Goal: Task Accomplishment & Management: Manage account settings

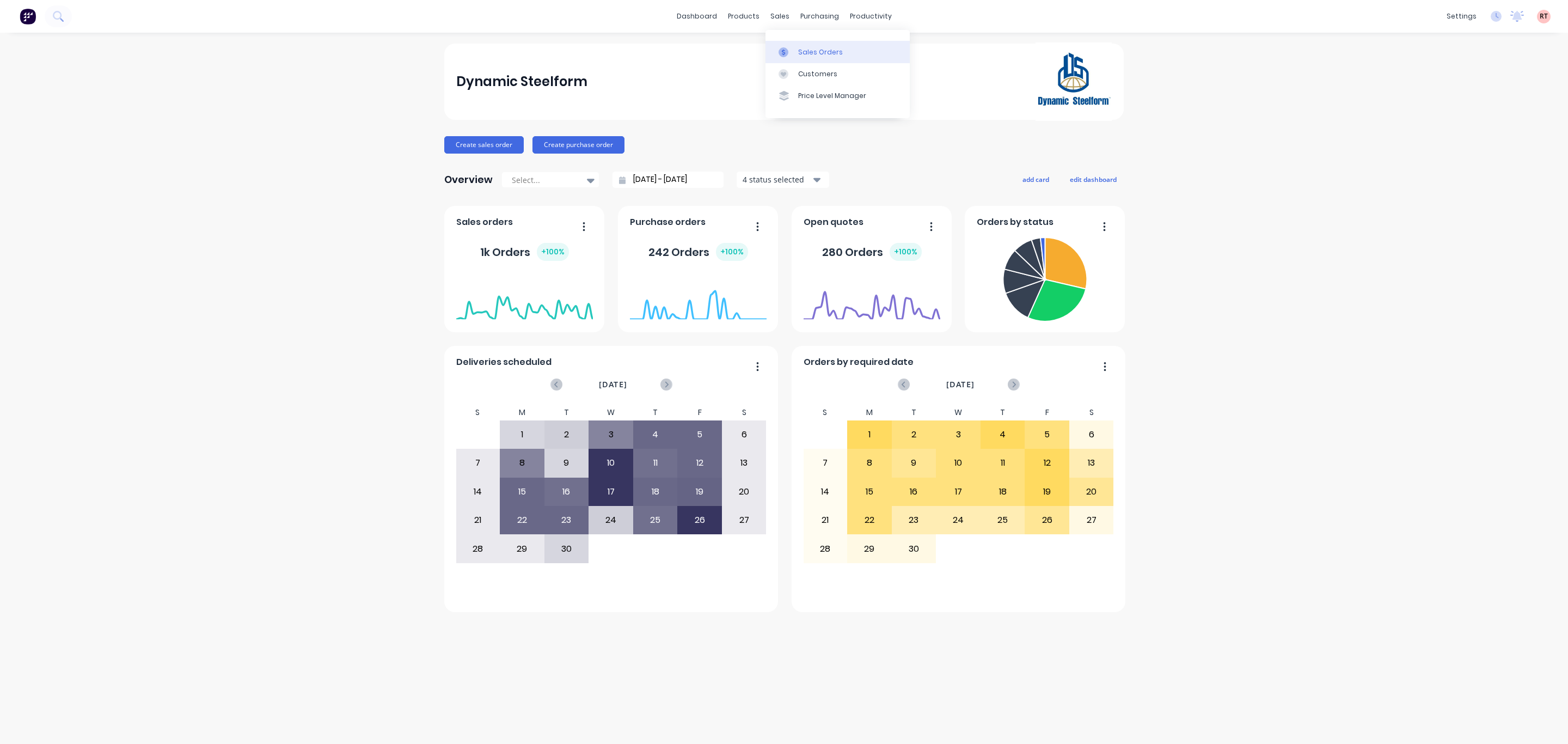
click at [807, 48] on div "Sales Orders" at bounding box center [820, 52] width 44 height 10
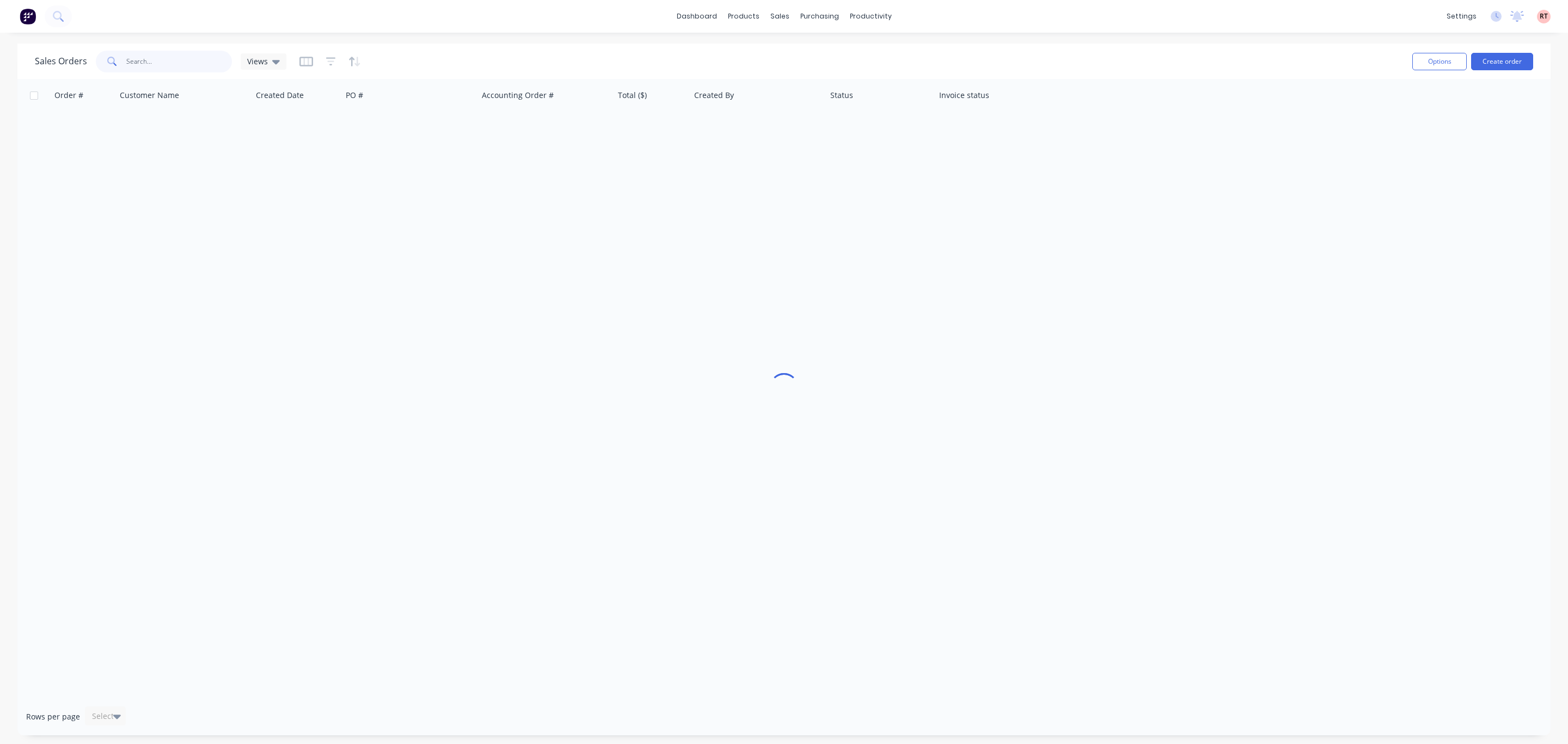
click at [164, 65] on input "text" at bounding box center [179, 62] width 106 height 22
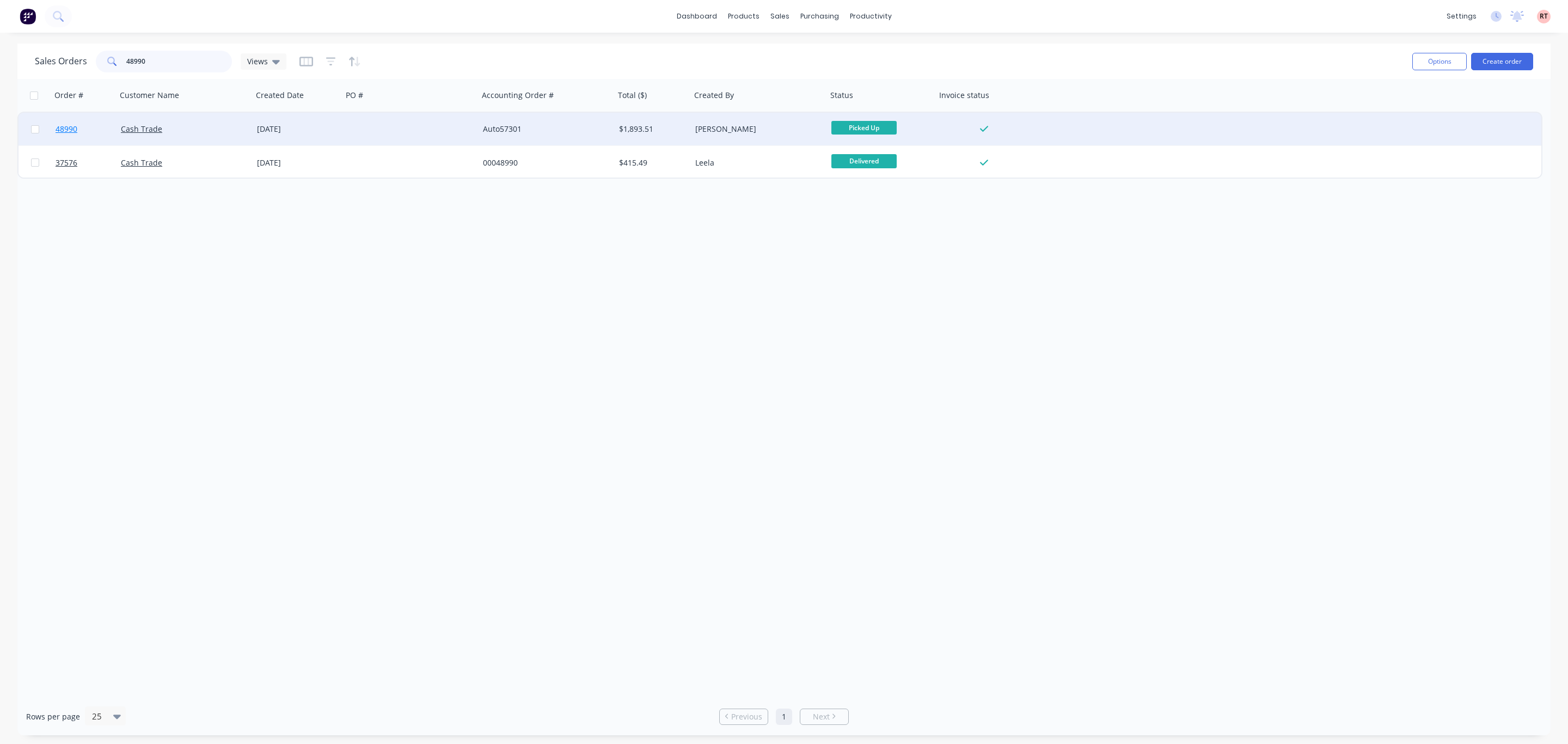
type input "48990"
click at [69, 130] on span "48990" at bounding box center [67, 129] width 21 height 11
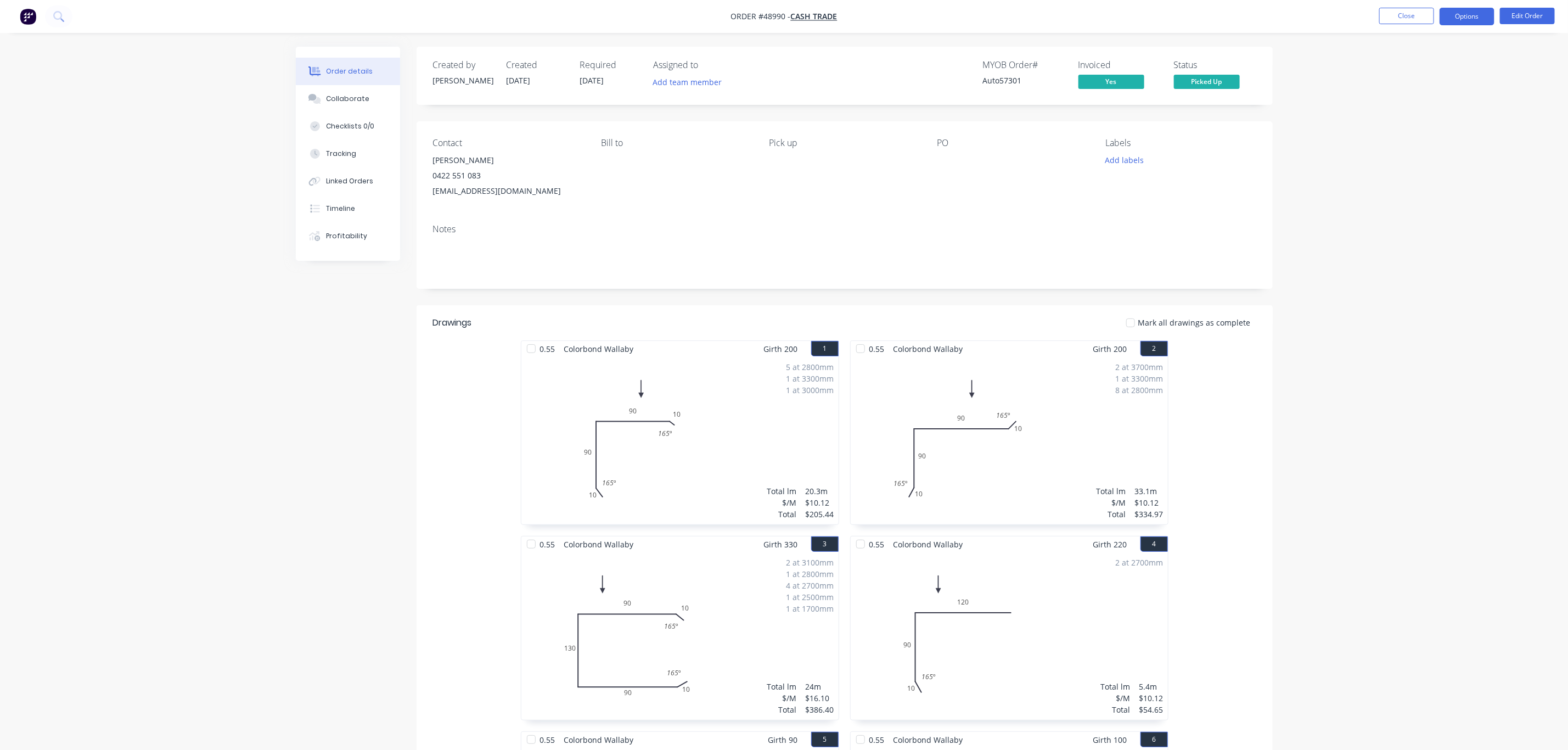
click at [1483, 20] on button "Options" at bounding box center [1467, 17] width 55 height 17
click at [1416, 264] on div "Duplicate" at bounding box center [1434, 264] width 101 height 16
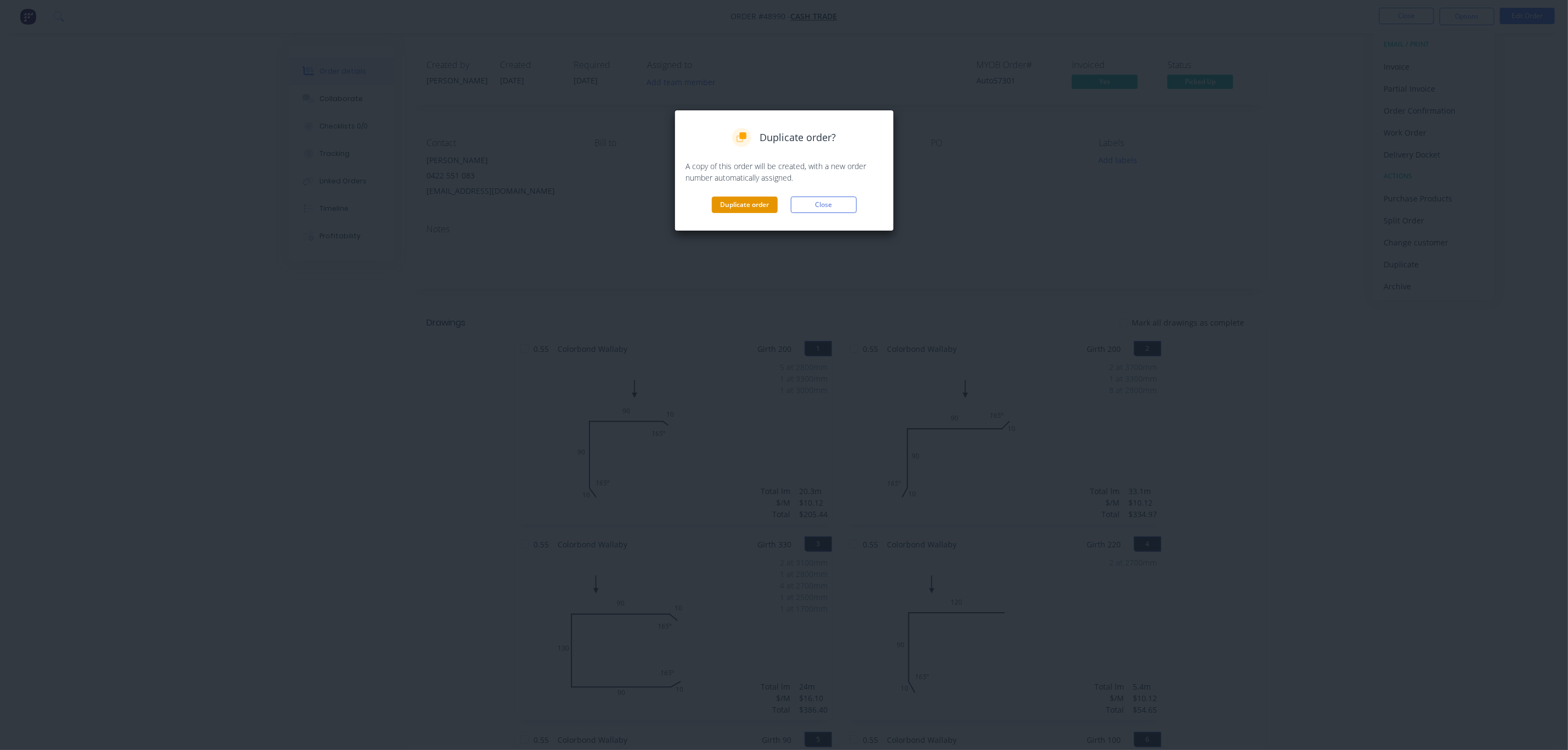
click at [740, 198] on button "Duplicate order" at bounding box center [745, 204] width 66 height 17
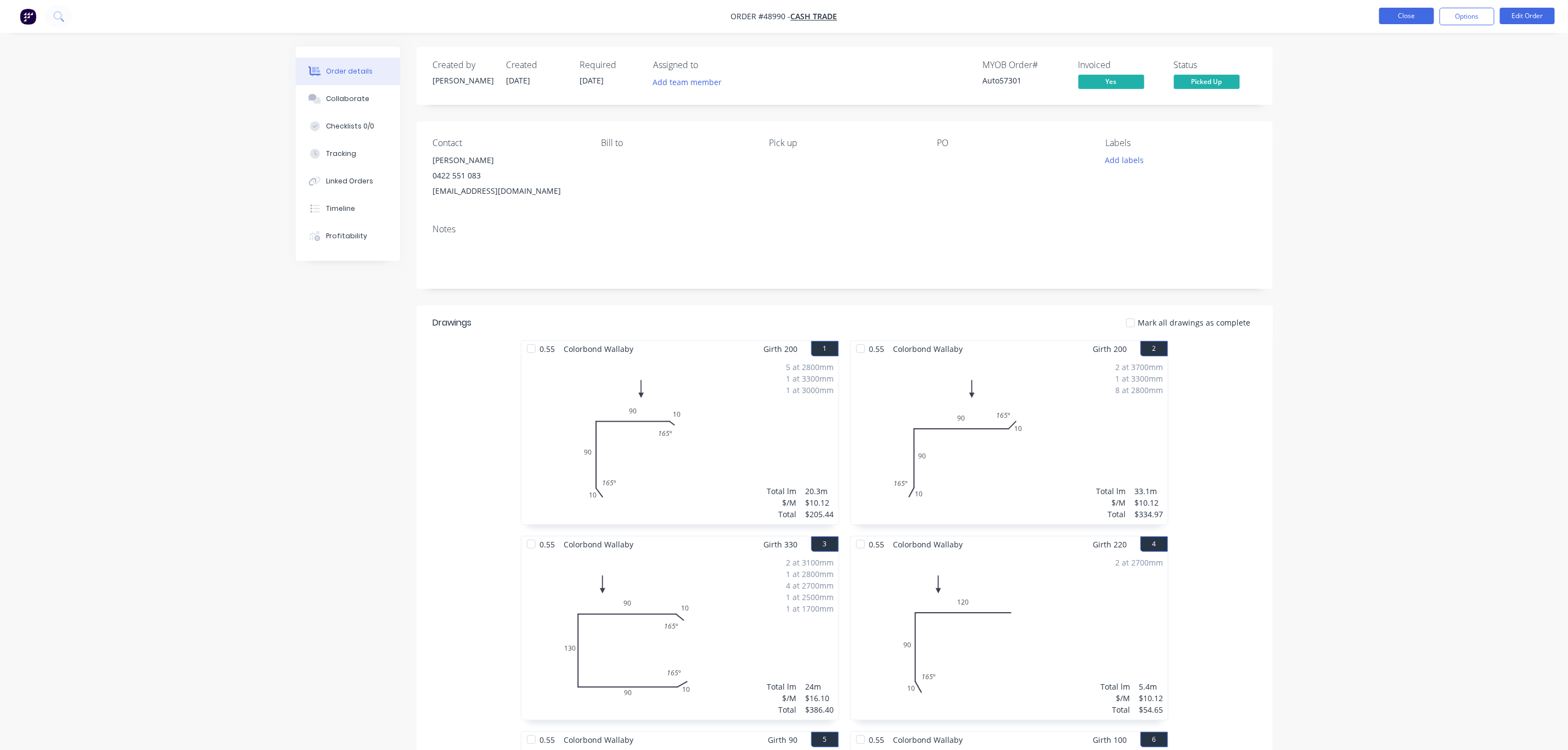
drag, startPoint x: 1395, startPoint y: 2, endPoint x: 1398, endPoint y: 14, distance: 12.4
click at [1395, 5] on nav "Order #48990 - Cash Trade Close Options Edit Order" at bounding box center [784, 17] width 1568 height 33
click at [1398, 20] on button "Close" at bounding box center [1407, 16] width 55 height 17
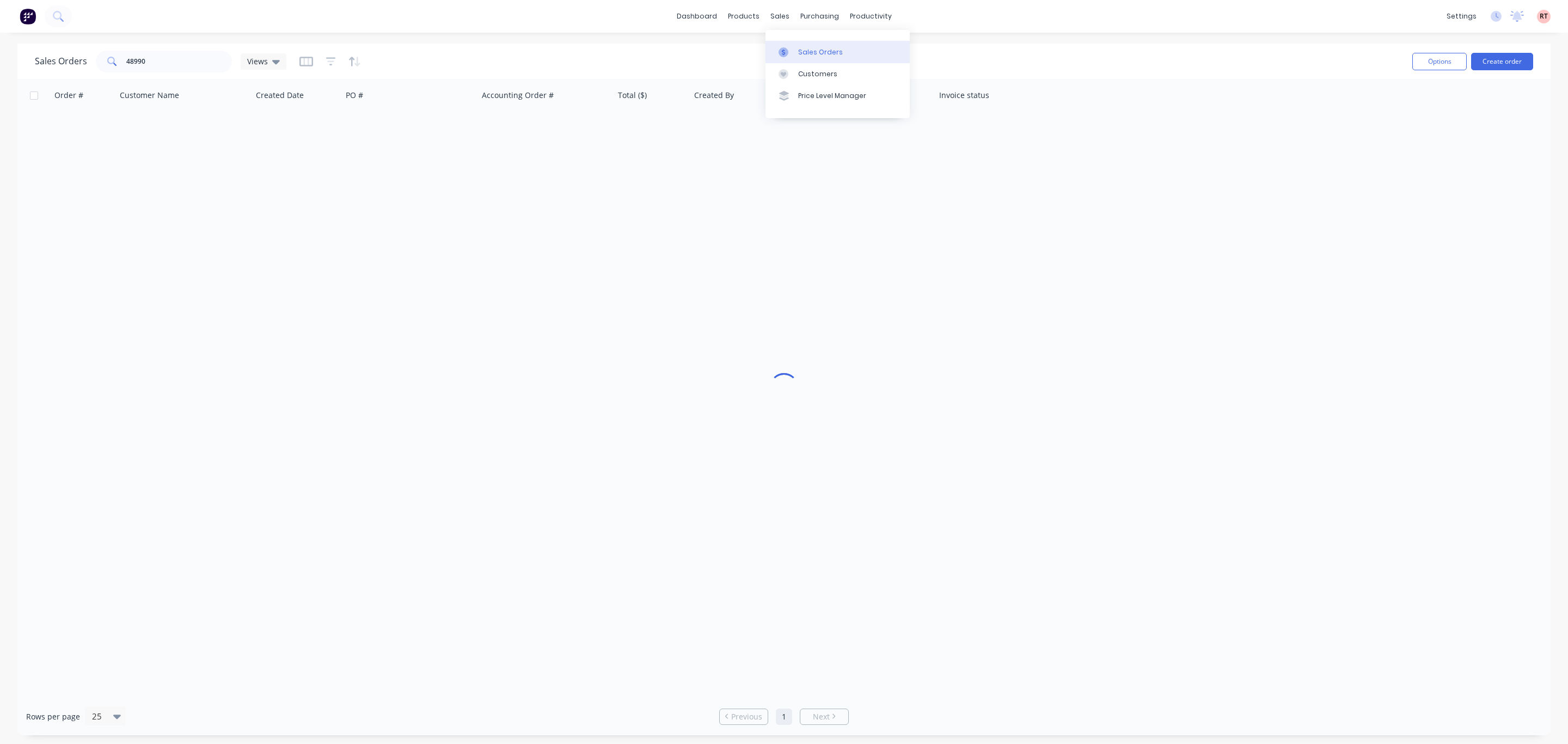
click at [800, 56] on div "Sales Orders" at bounding box center [820, 52] width 44 height 10
click at [187, 60] on input "48990" at bounding box center [179, 62] width 106 height 22
click at [154, 62] on input "text" at bounding box center [179, 62] width 106 height 22
type input "428336199"
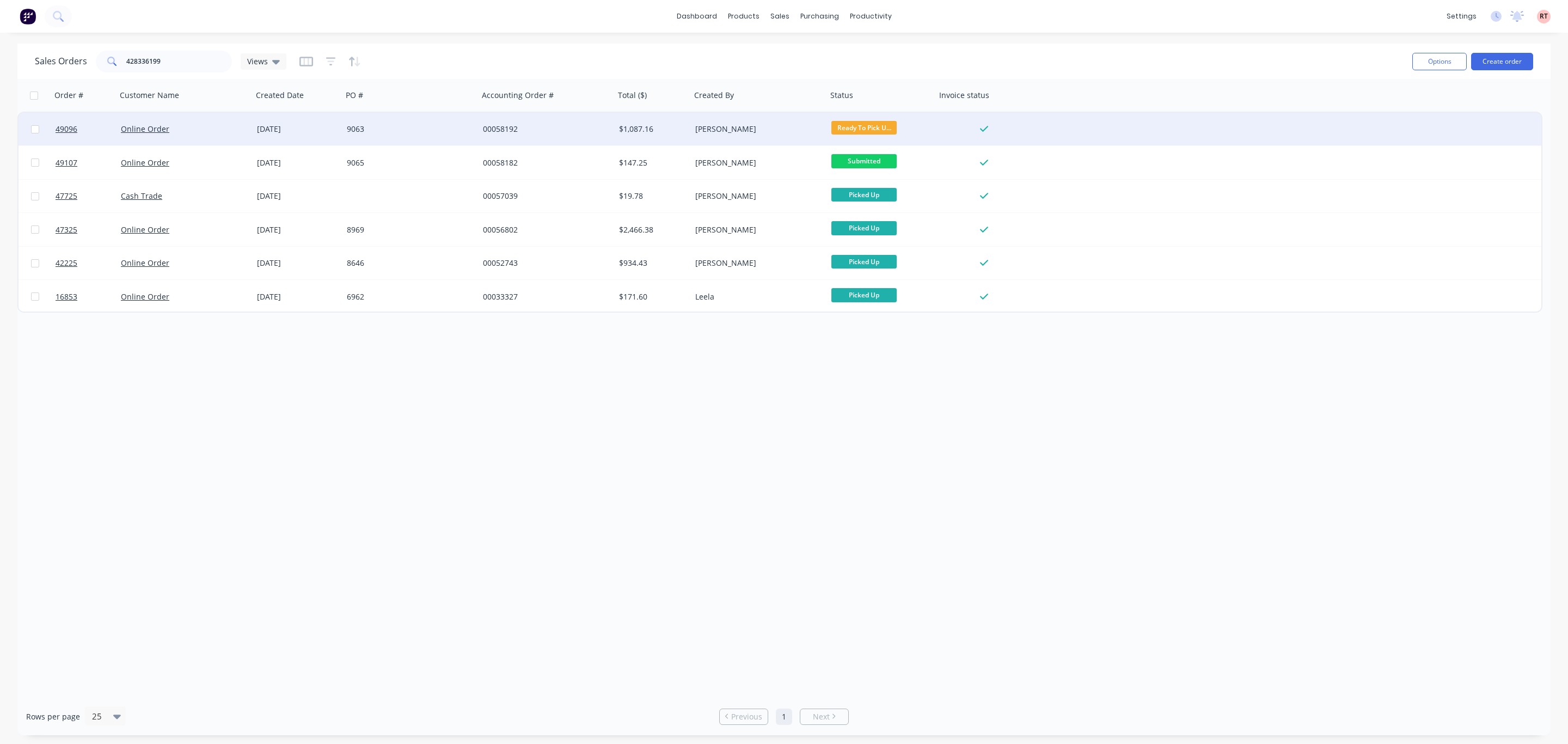
click at [214, 128] on div "Online Order" at bounding box center [181, 129] width 121 height 11
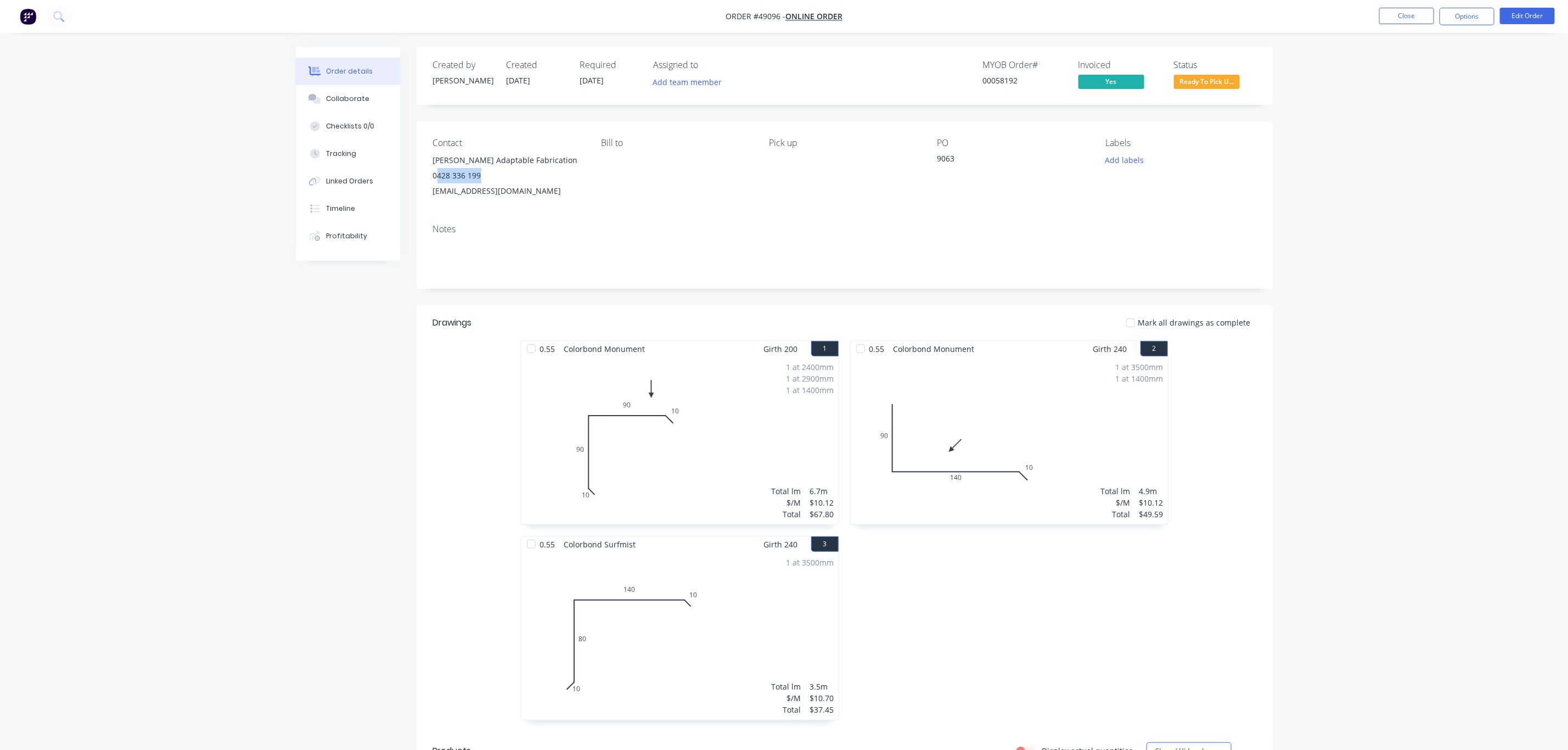
drag, startPoint x: 499, startPoint y: 175, endPoint x: 438, endPoint y: 180, distance: 61.2
click at [438, 180] on div "0428 336 199" at bounding box center [508, 176] width 150 height 15
copy div "428 336 199"
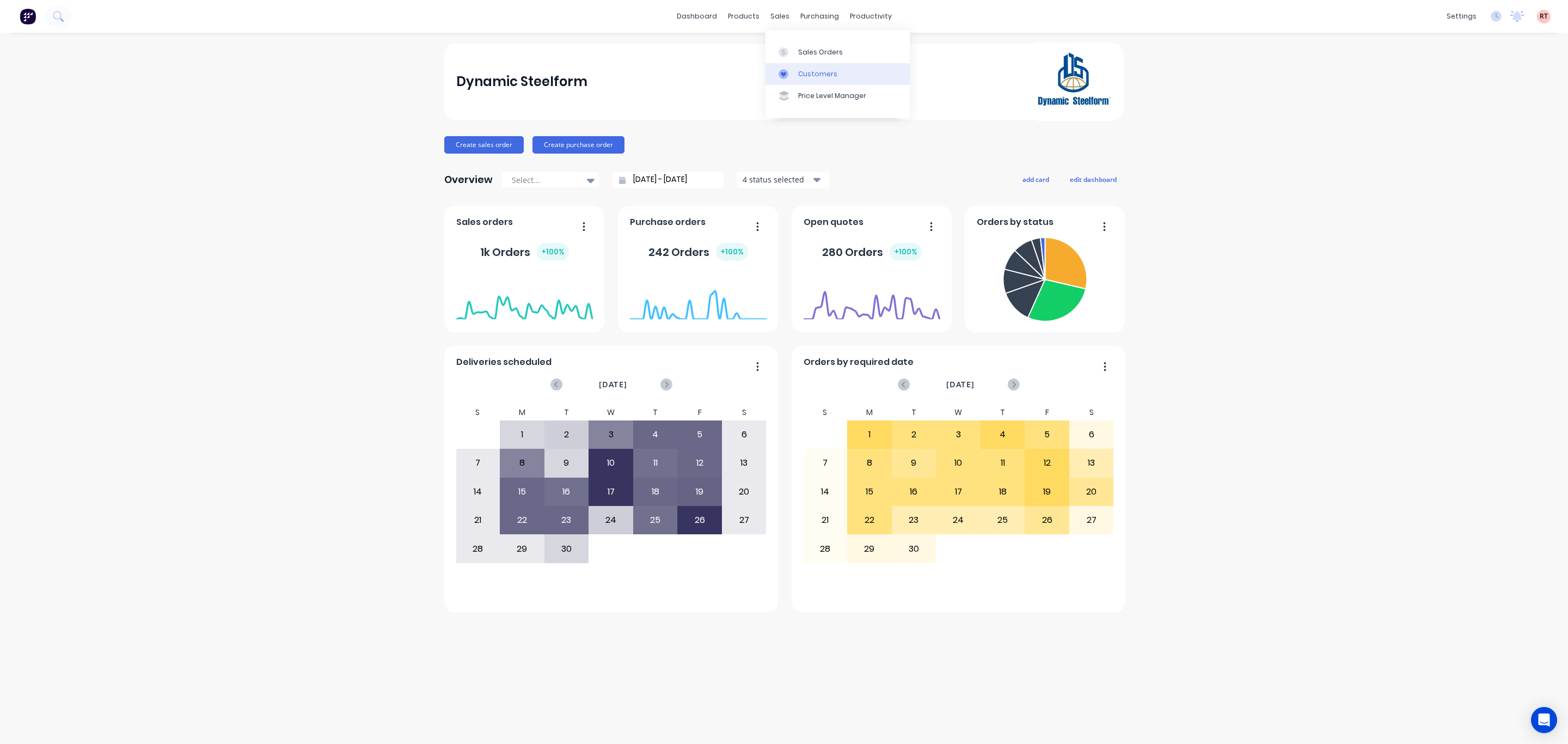
click at [807, 70] on div "Customers" at bounding box center [817, 75] width 39 height 10
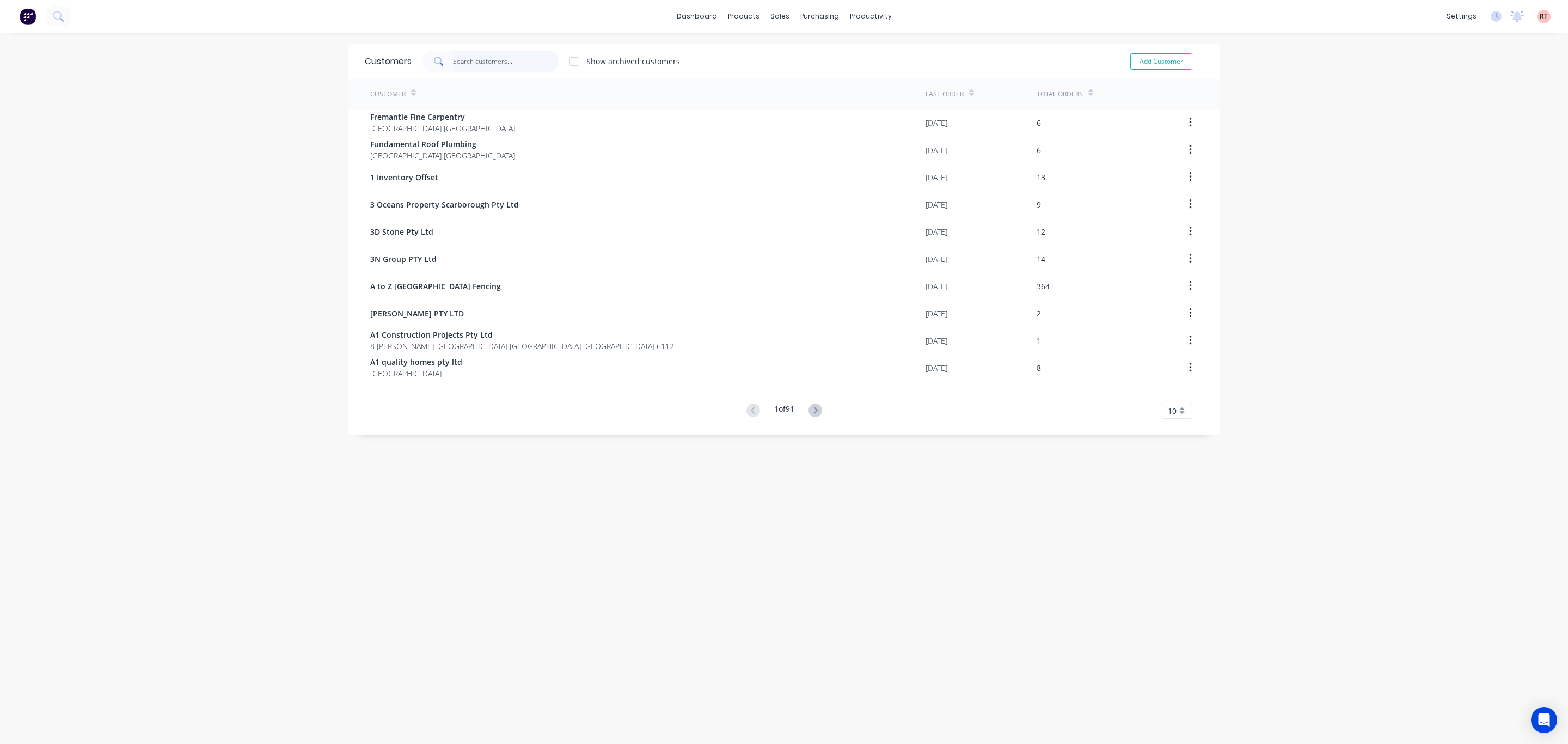
click at [453, 54] on input "text" at bounding box center [506, 62] width 106 height 22
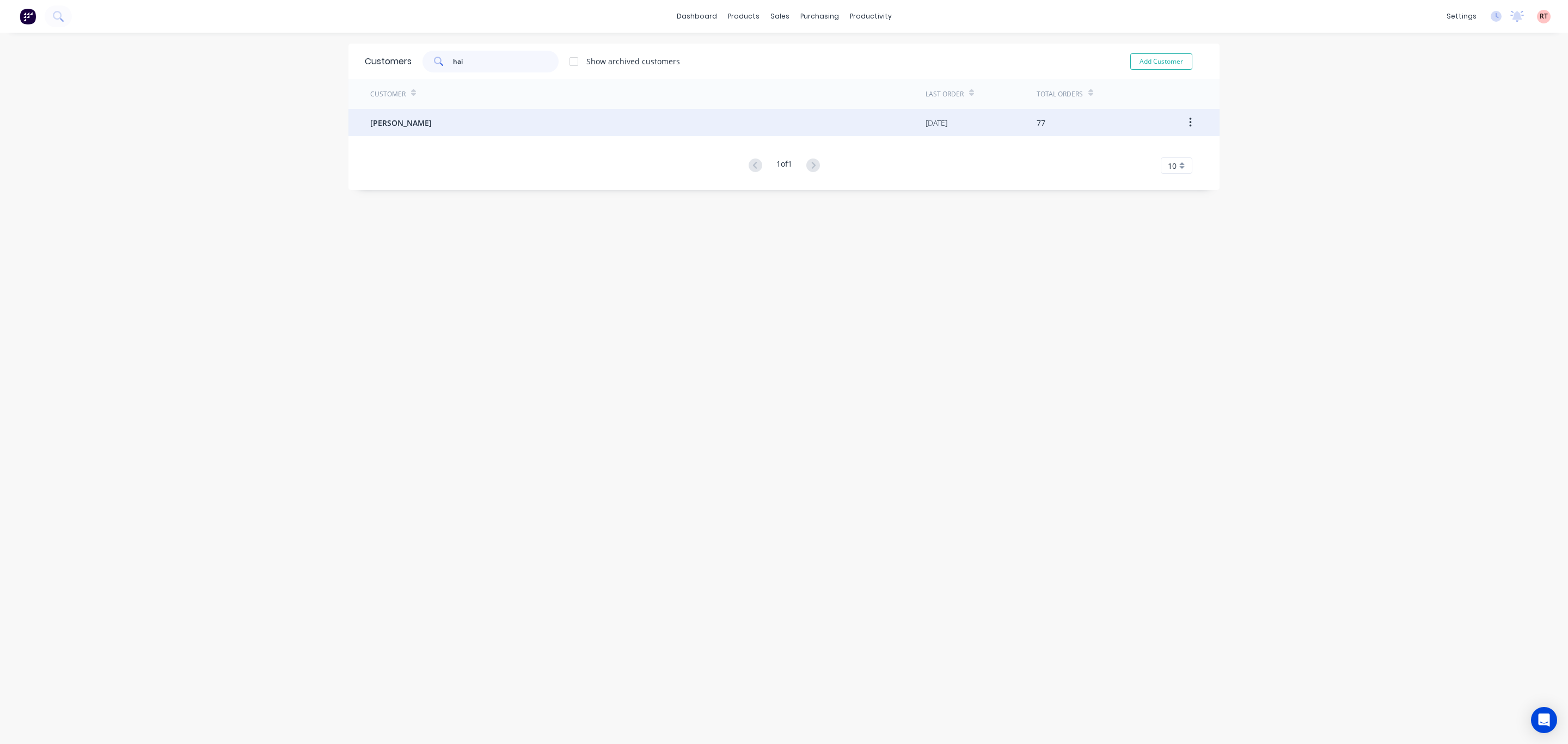
type input "hai"
click at [436, 133] on div "[PERSON_NAME]" at bounding box center [648, 123] width 555 height 27
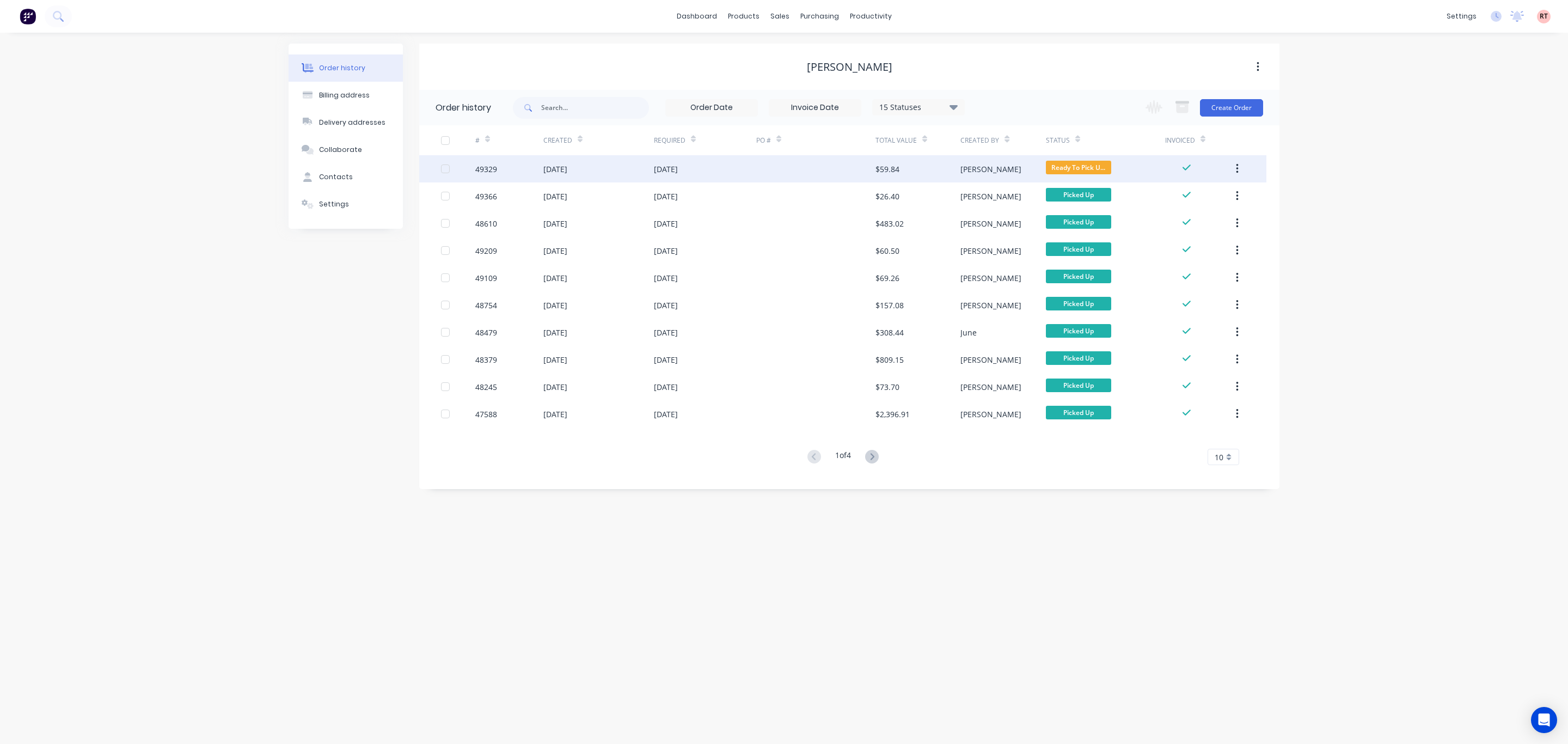
click at [835, 162] on div at bounding box center [816, 169] width 119 height 27
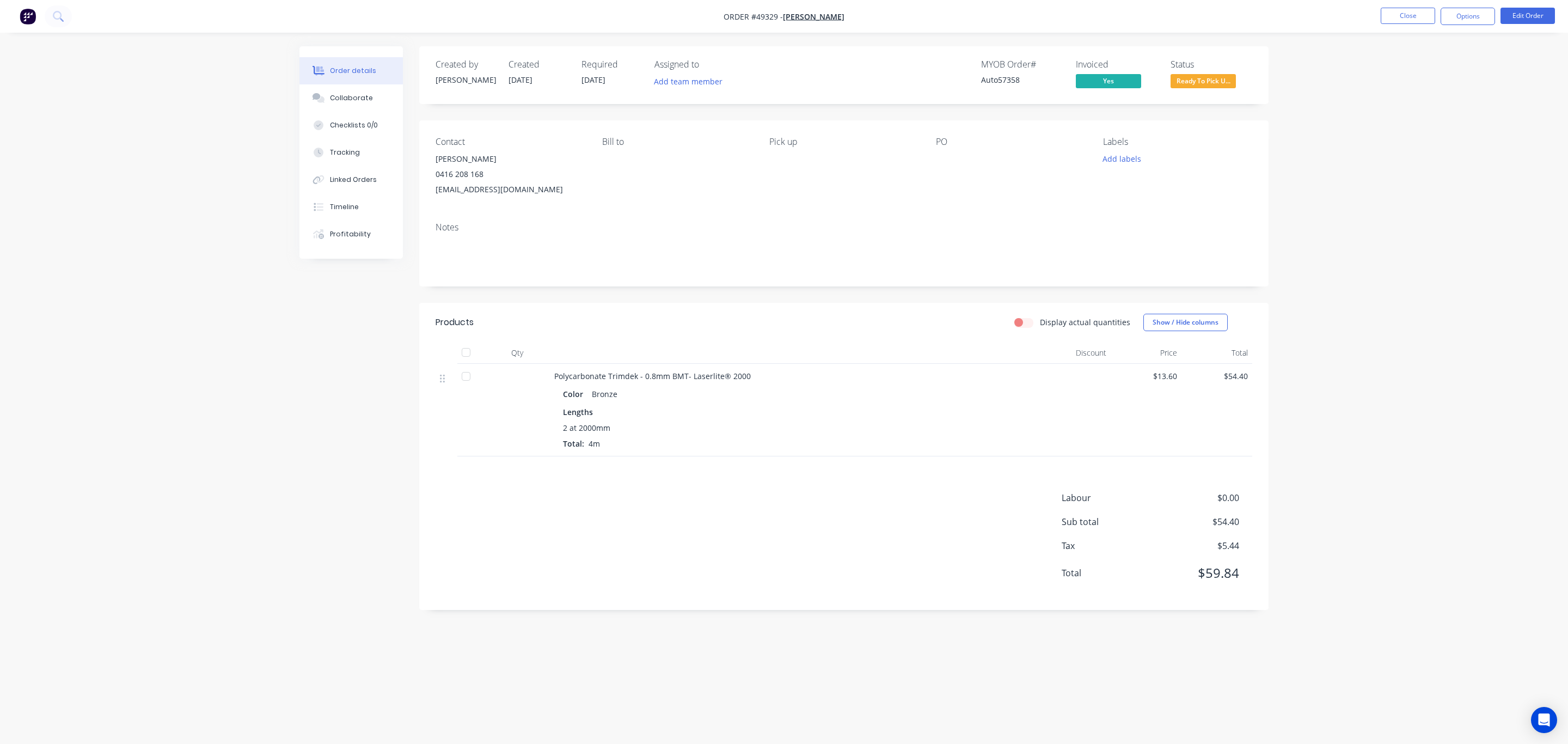
click at [1223, 82] on span "Ready To Pick U..." at bounding box center [1203, 80] width 65 height 14
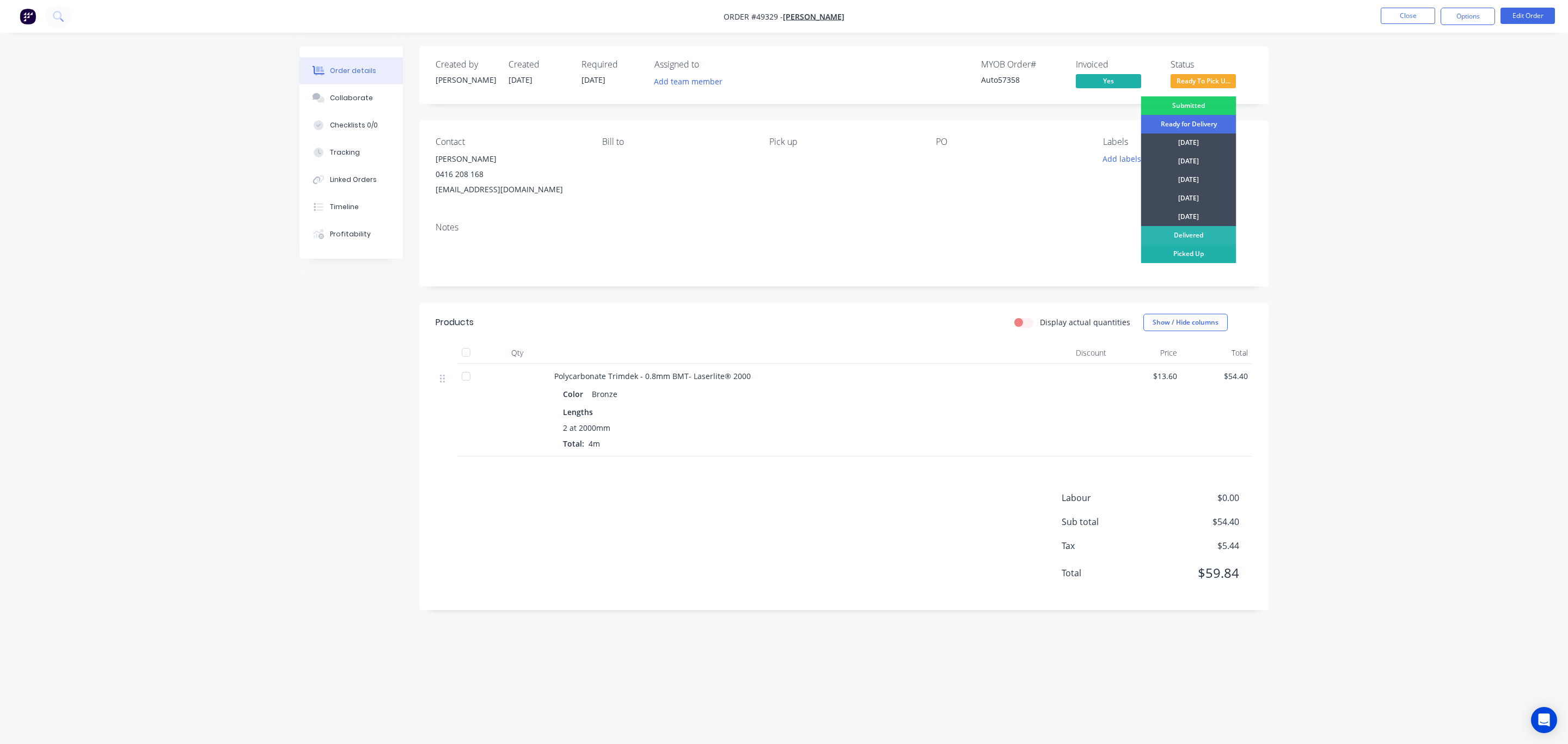
click at [1194, 255] on div "Picked Up" at bounding box center [1188, 254] width 95 height 19
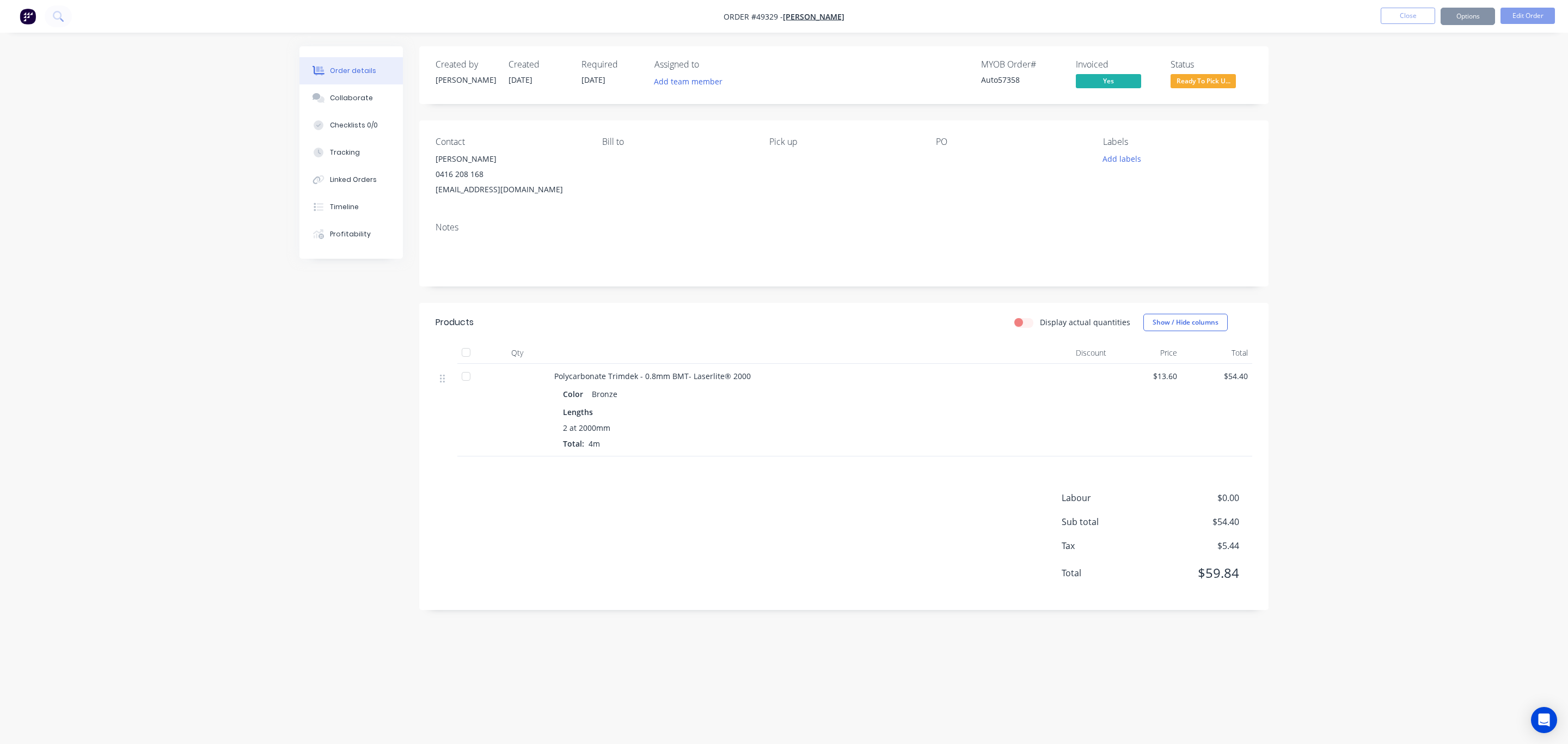
click at [1361, 128] on div "Order details Collaborate Checklists 0/0 Tracking Linked Orders Timeline Profit…" at bounding box center [784, 372] width 1568 height 744
click at [1395, 17] on button "Close" at bounding box center [1408, 16] width 54 height 16
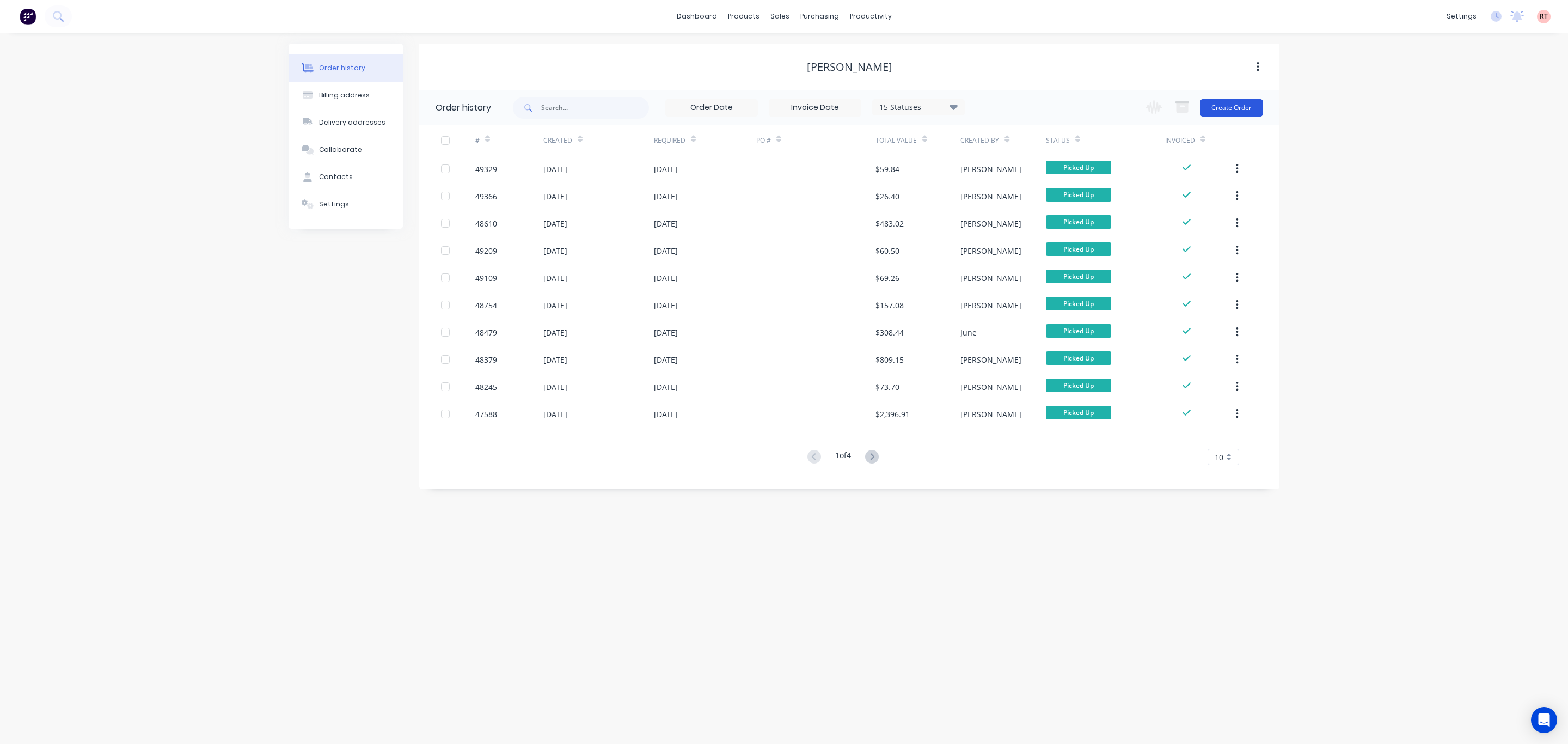
click at [1215, 113] on button "Create Order" at bounding box center [1231, 108] width 63 height 17
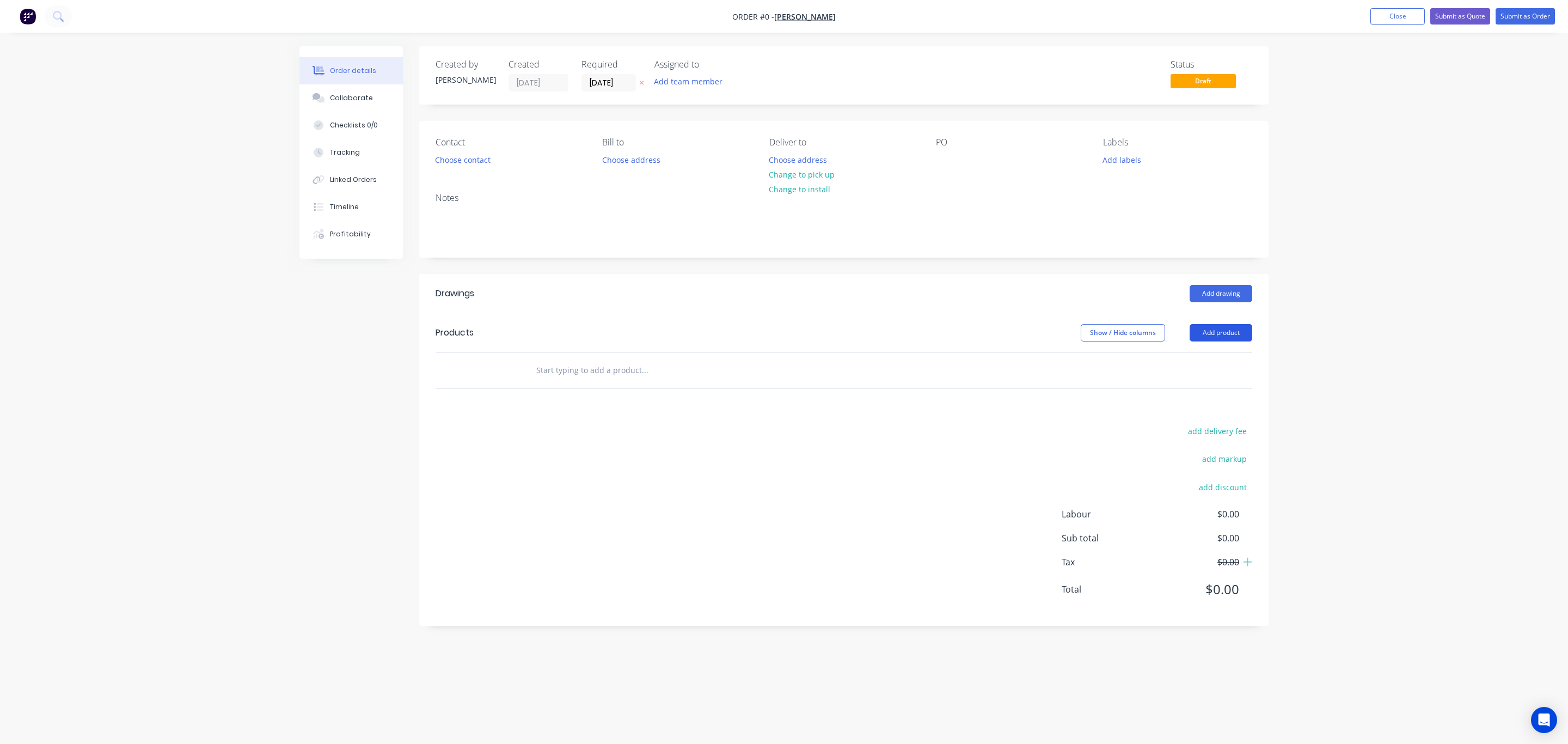
click at [1215, 328] on button "Add product" at bounding box center [1221, 333] width 62 height 17
click at [1218, 365] on div "Product catalogue" at bounding box center [1200, 361] width 84 height 16
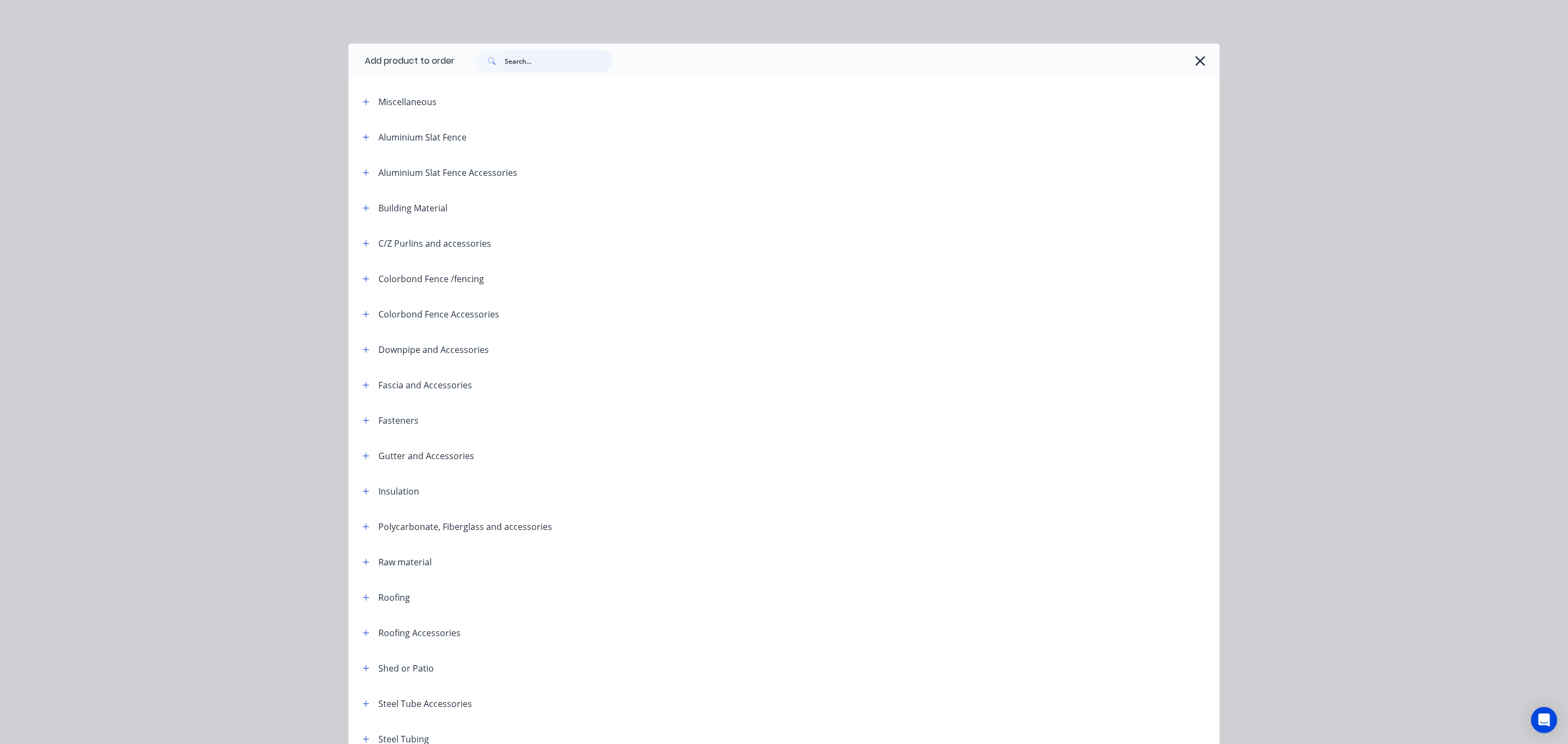
click at [557, 56] on input "text" at bounding box center [559, 61] width 107 height 22
type input "e"
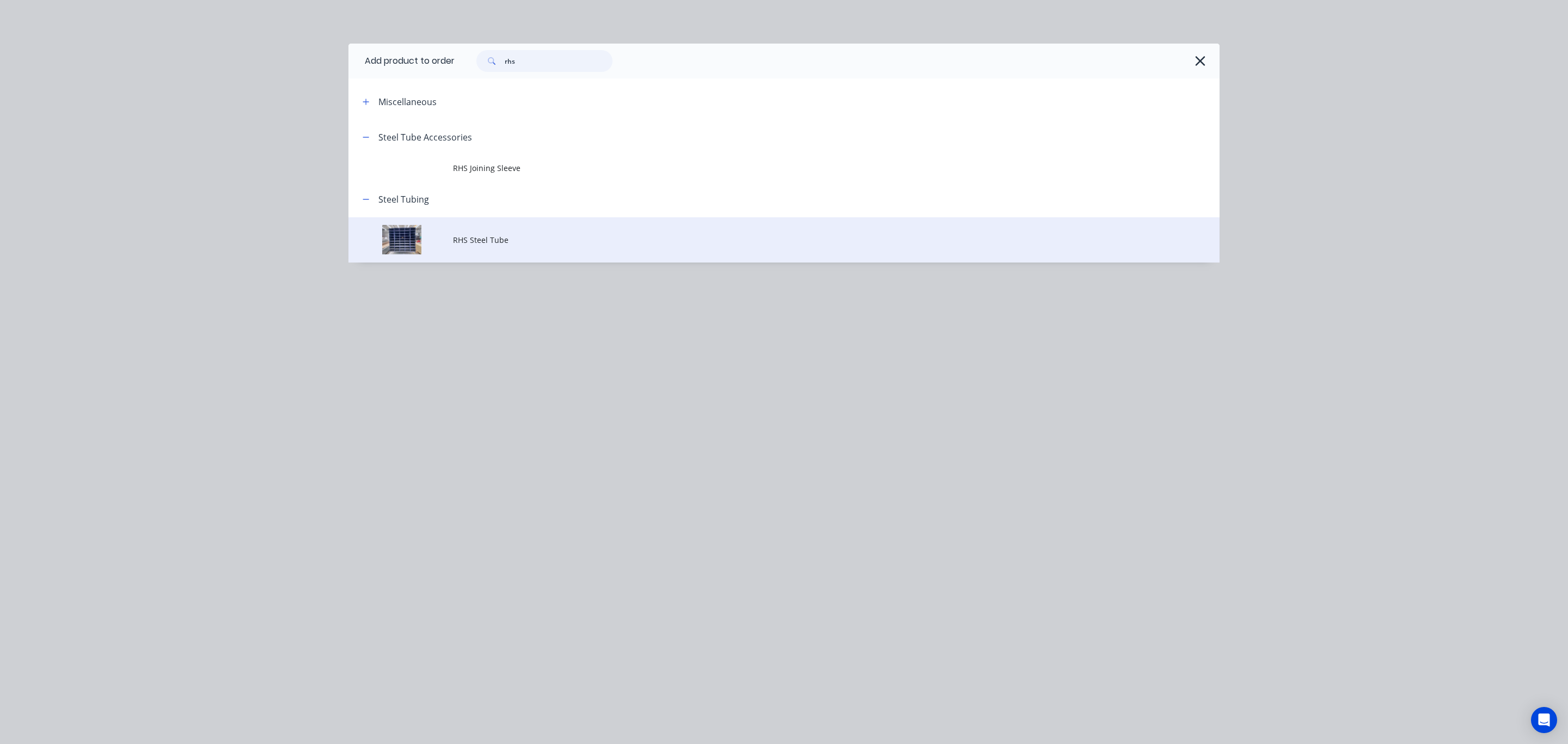
type input "rhs"
click at [519, 247] on td "RHS Steel Tube" at bounding box center [836, 239] width 766 height 45
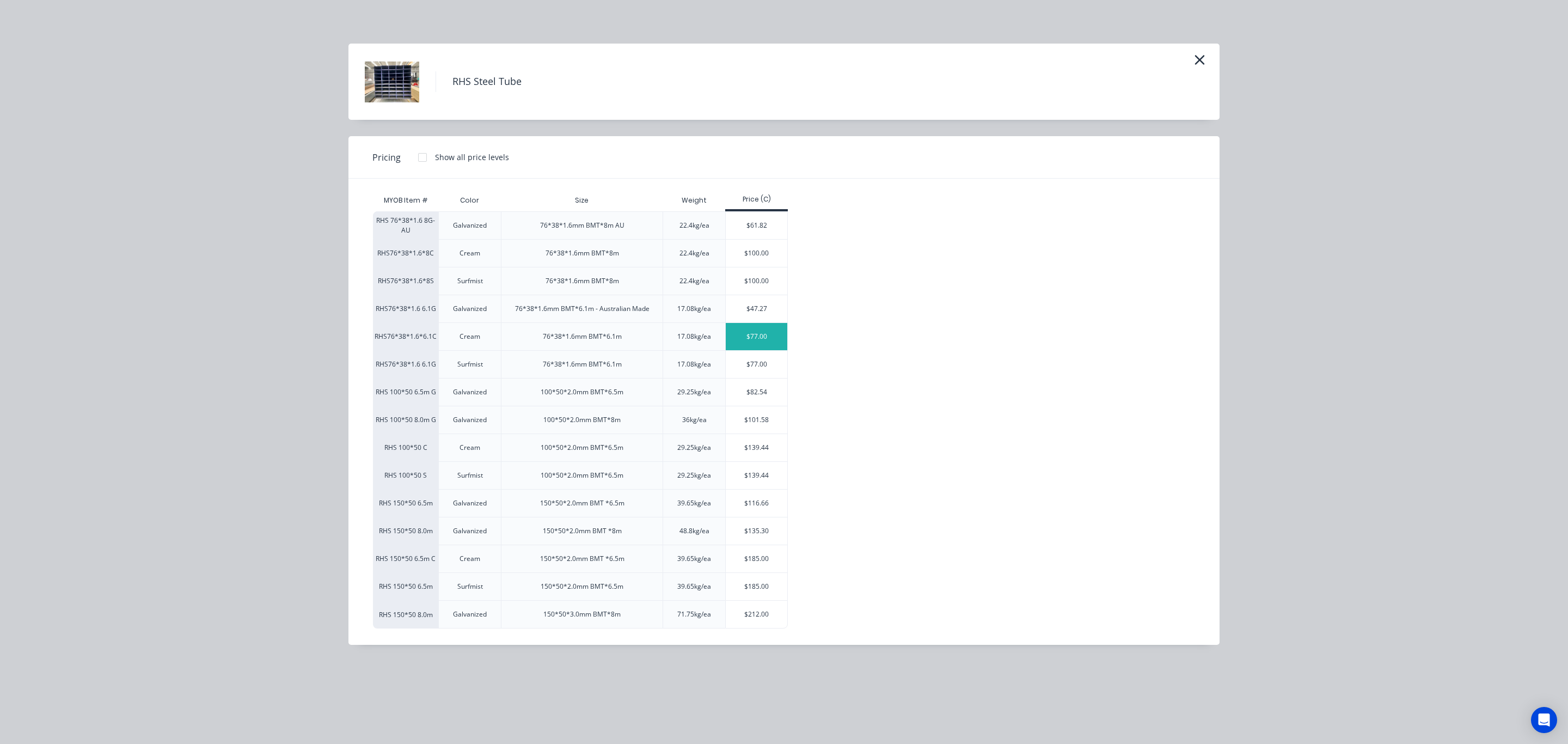
click at [747, 340] on div "$77.00" at bounding box center [756, 337] width 62 height 27
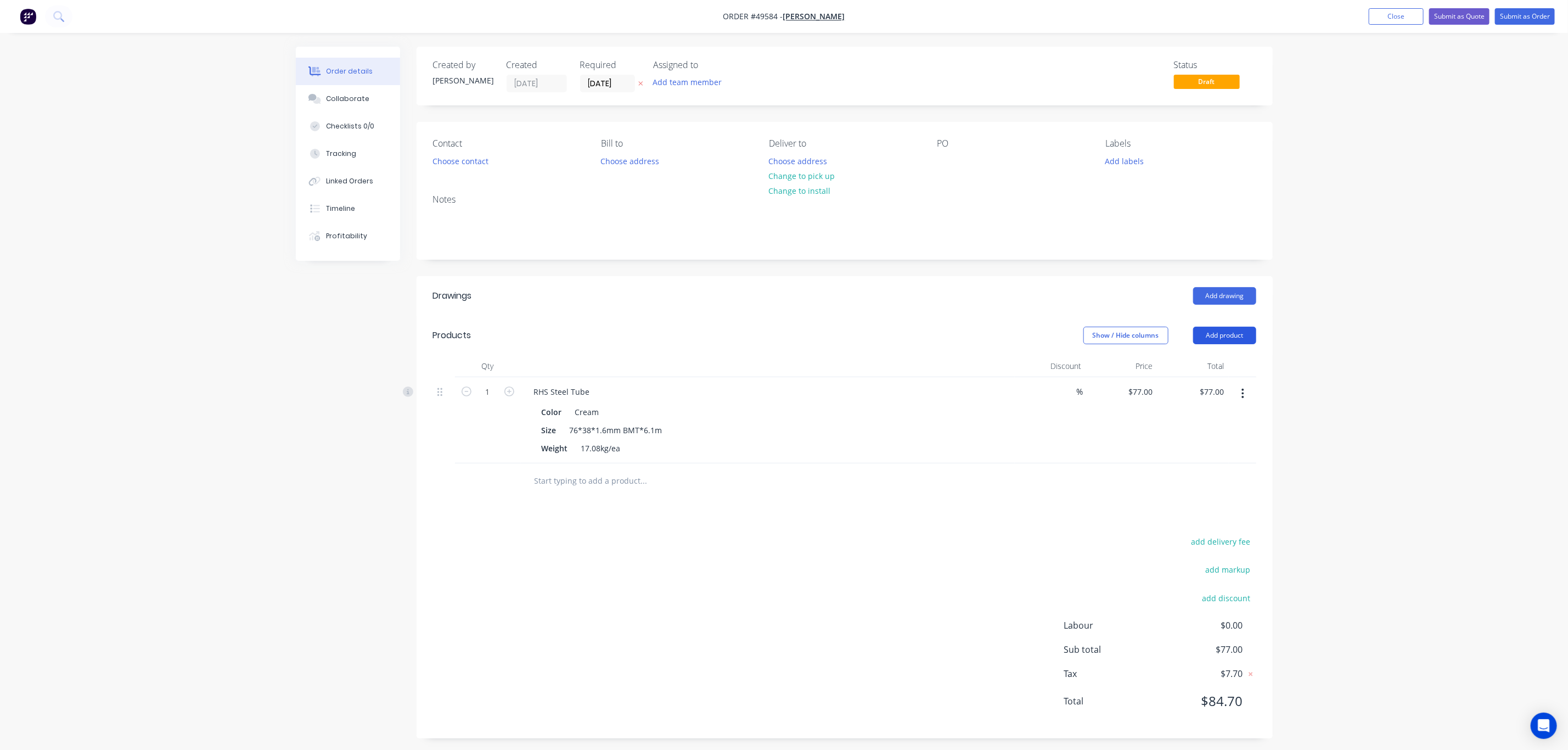
click at [1223, 330] on button "Add product" at bounding box center [1224, 335] width 63 height 17
click at [1231, 367] on div "Product catalogue" at bounding box center [1204, 363] width 85 height 16
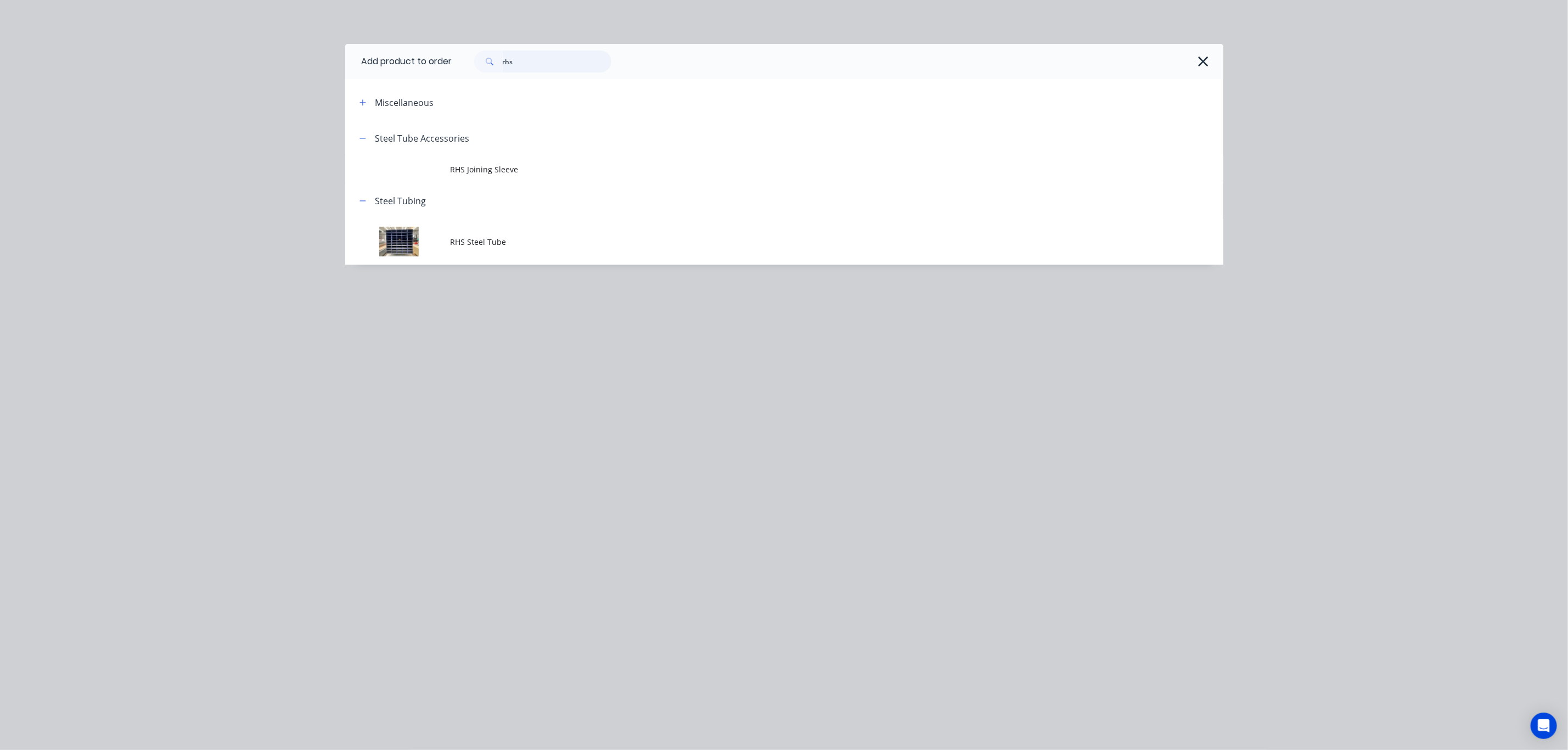
click at [549, 64] on input "rhs" at bounding box center [557, 61] width 108 height 22
click at [547, 63] on input "rhs" at bounding box center [557, 61] width 108 height 22
drag, startPoint x: 541, startPoint y: 43, endPoint x: 504, endPoint y: 54, distance: 38.6
click at [468, 65] on div "rhs" at bounding box center [838, 61] width 771 height 35
drag, startPoint x: 516, startPoint y: 59, endPoint x: 468, endPoint y: 38, distance: 52.4
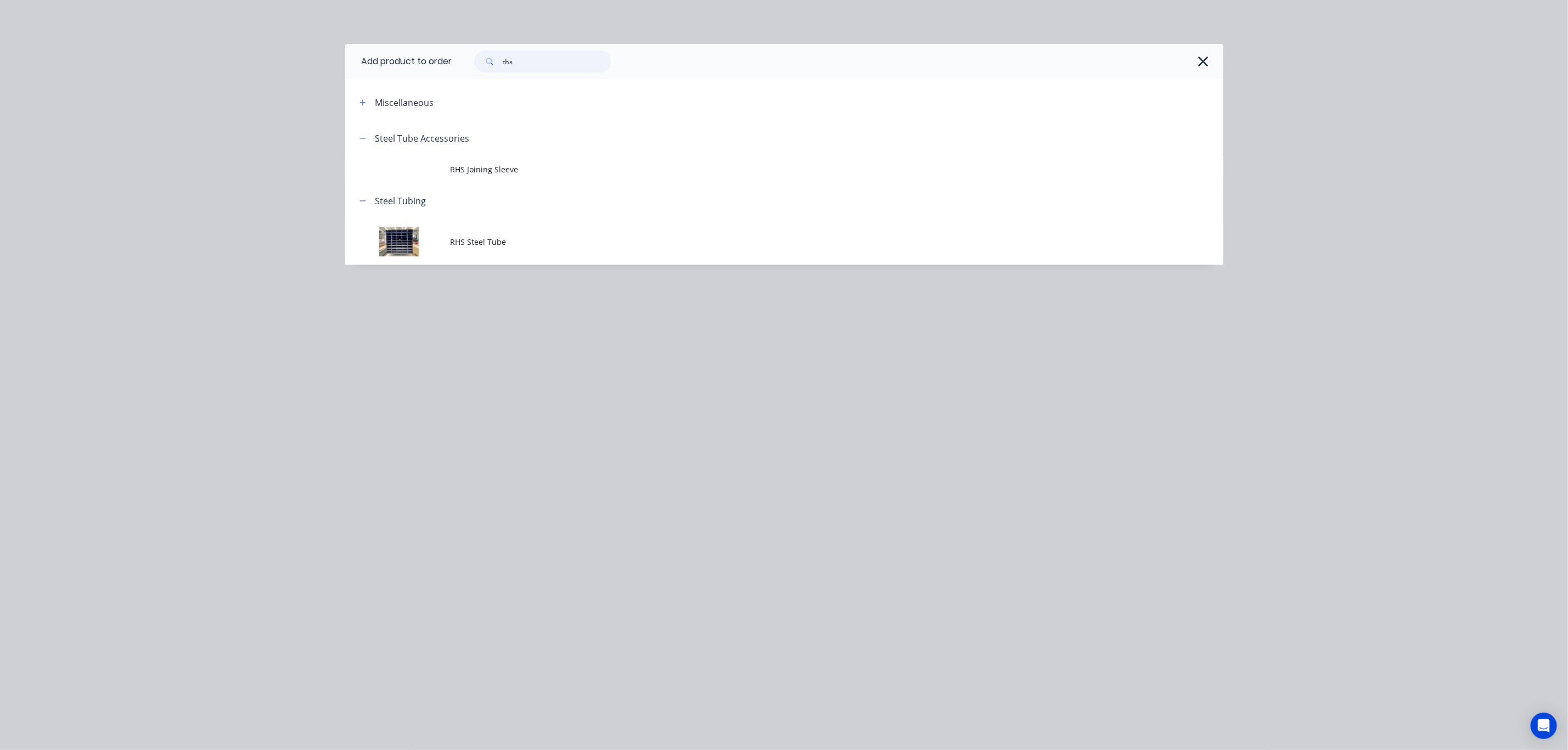
click at [468, 61] on div "rhs" at bounding box center [537, 61] width 148 height 22
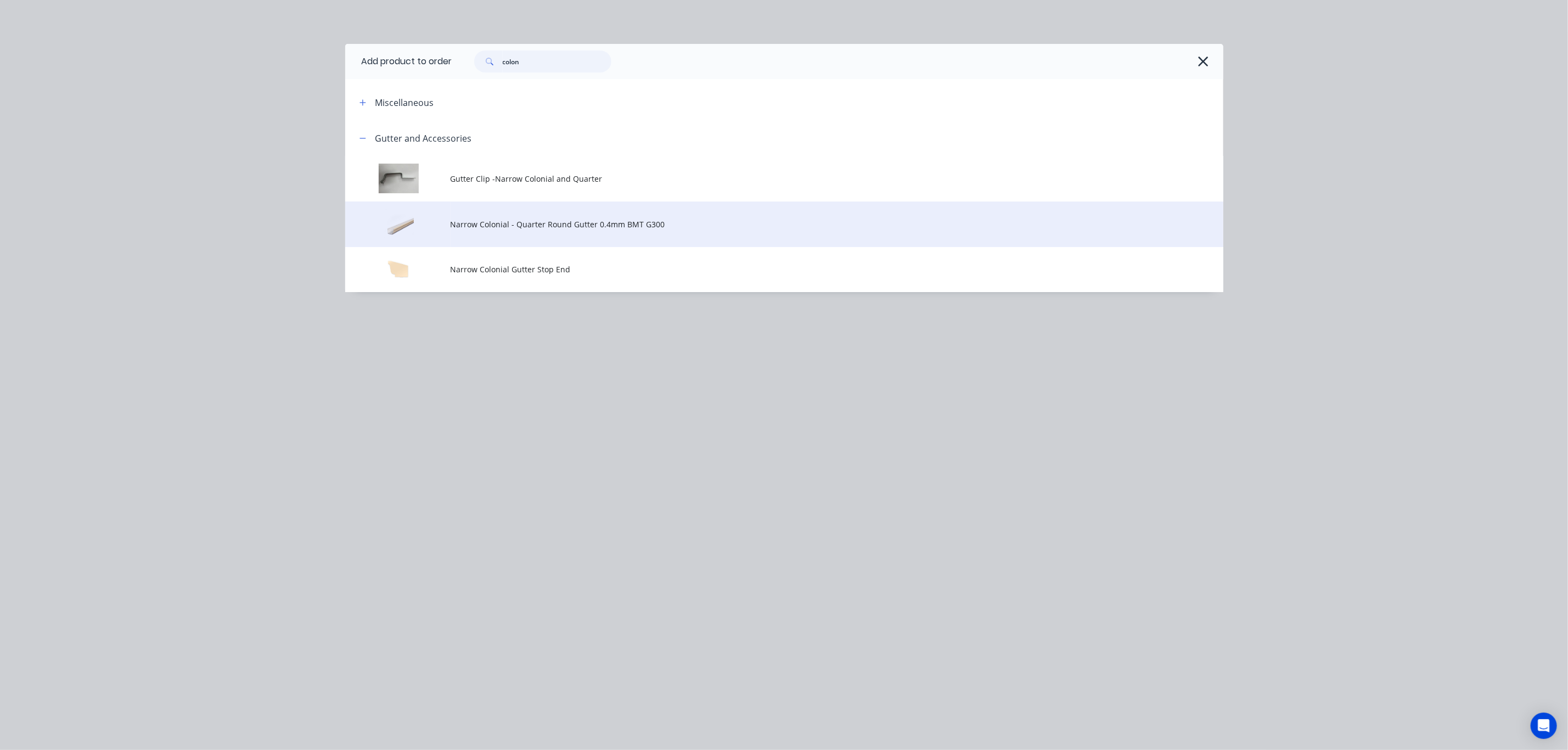
type input "colon"
click at [488, 215] on td "Narrow Colonial - Quarter Round Gutter 0.4mm BMT G300" at bounding box center [837, 224] width 773 height 46
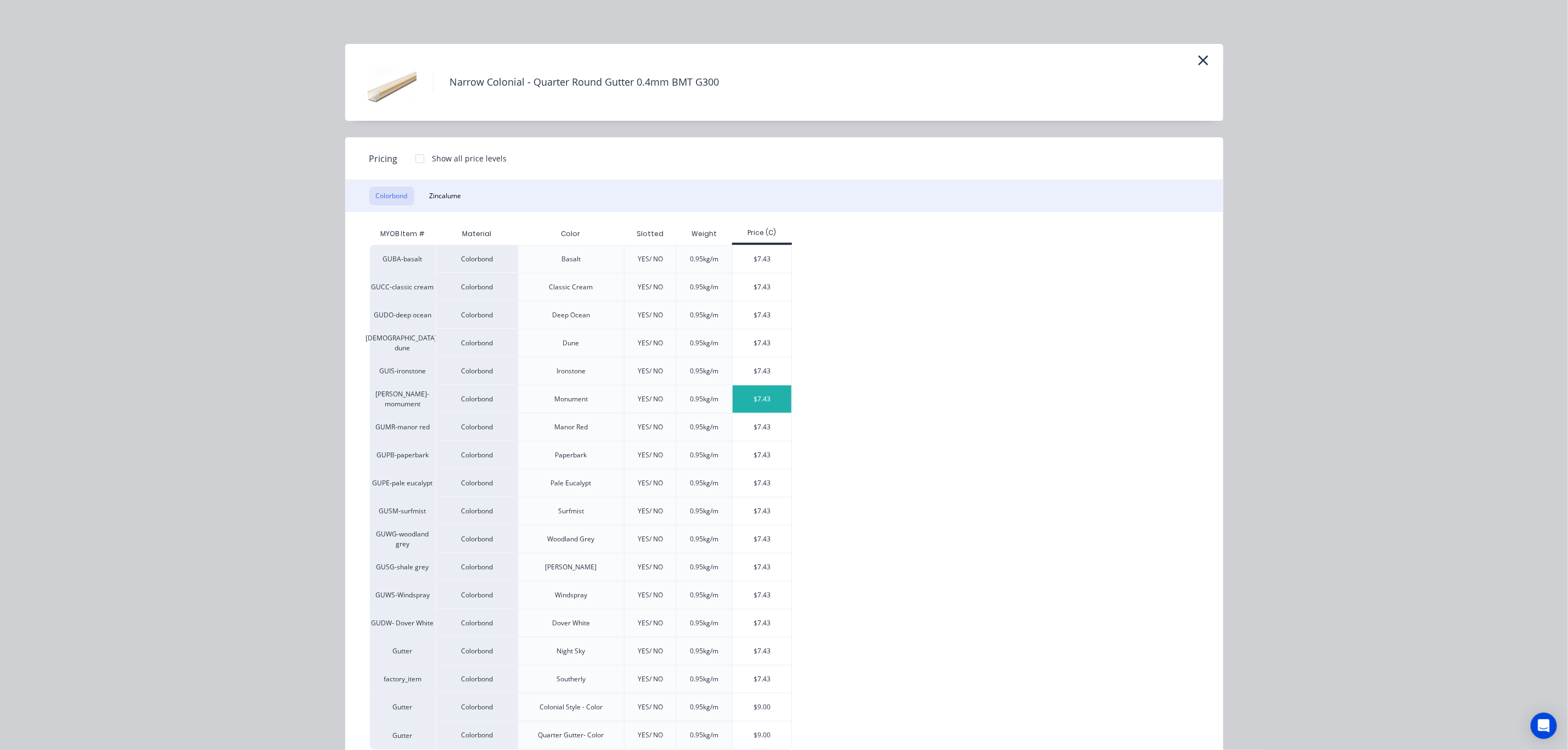
click at [756, 409] on div "$7.43" at bounding box center [762, 400] width 59 height 27
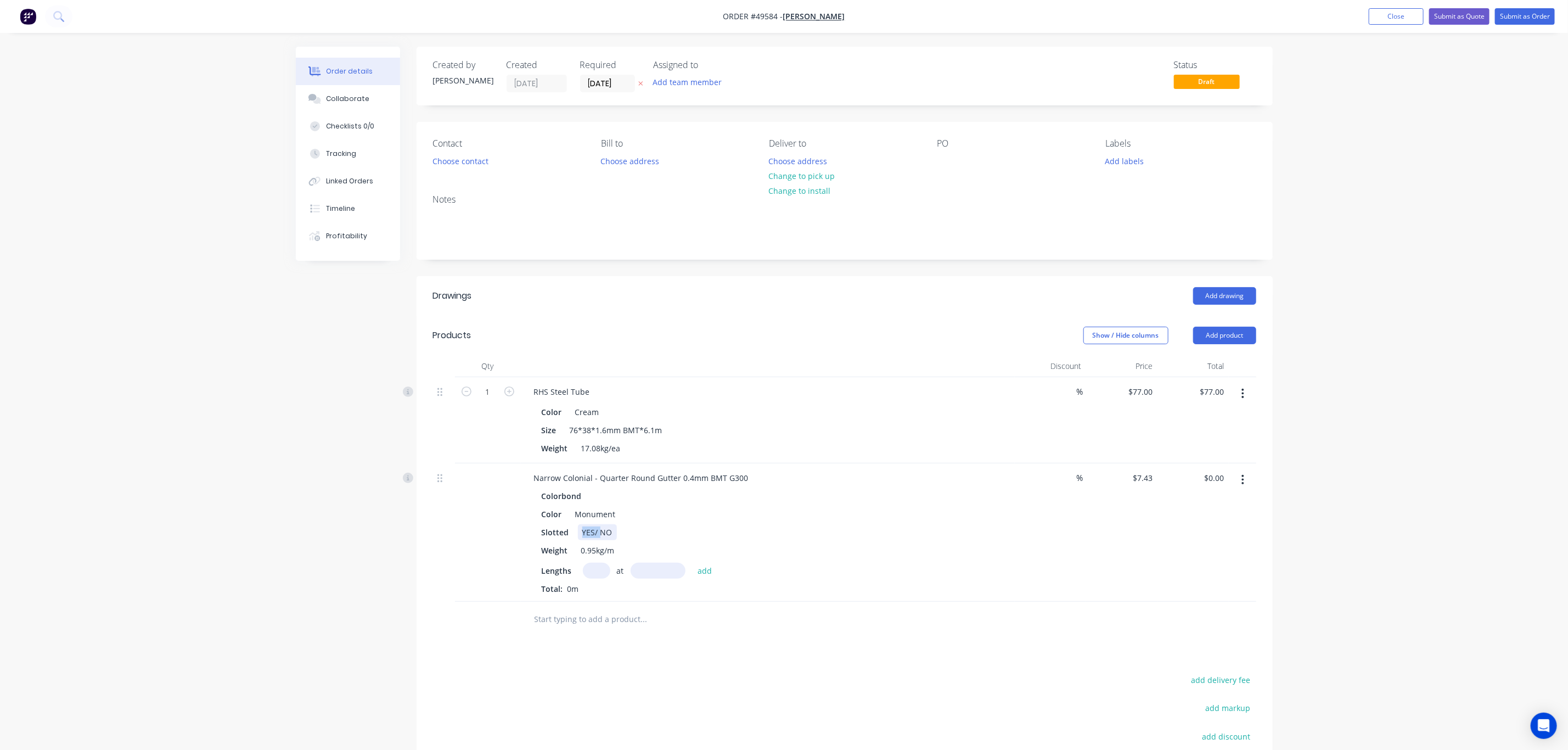
drag, startPoint x: 598, startPoint y: 533, endPoint x: 578, endPoint y: 529, distance: 20.4
click at [578, 532] on div "YES/ NO" at bounding box center [597, 533] width 39 height 16
click at [597, 572] on input "text" at bounding box center [597, 571] width 27 height 16
type input "1"
type input "2000"
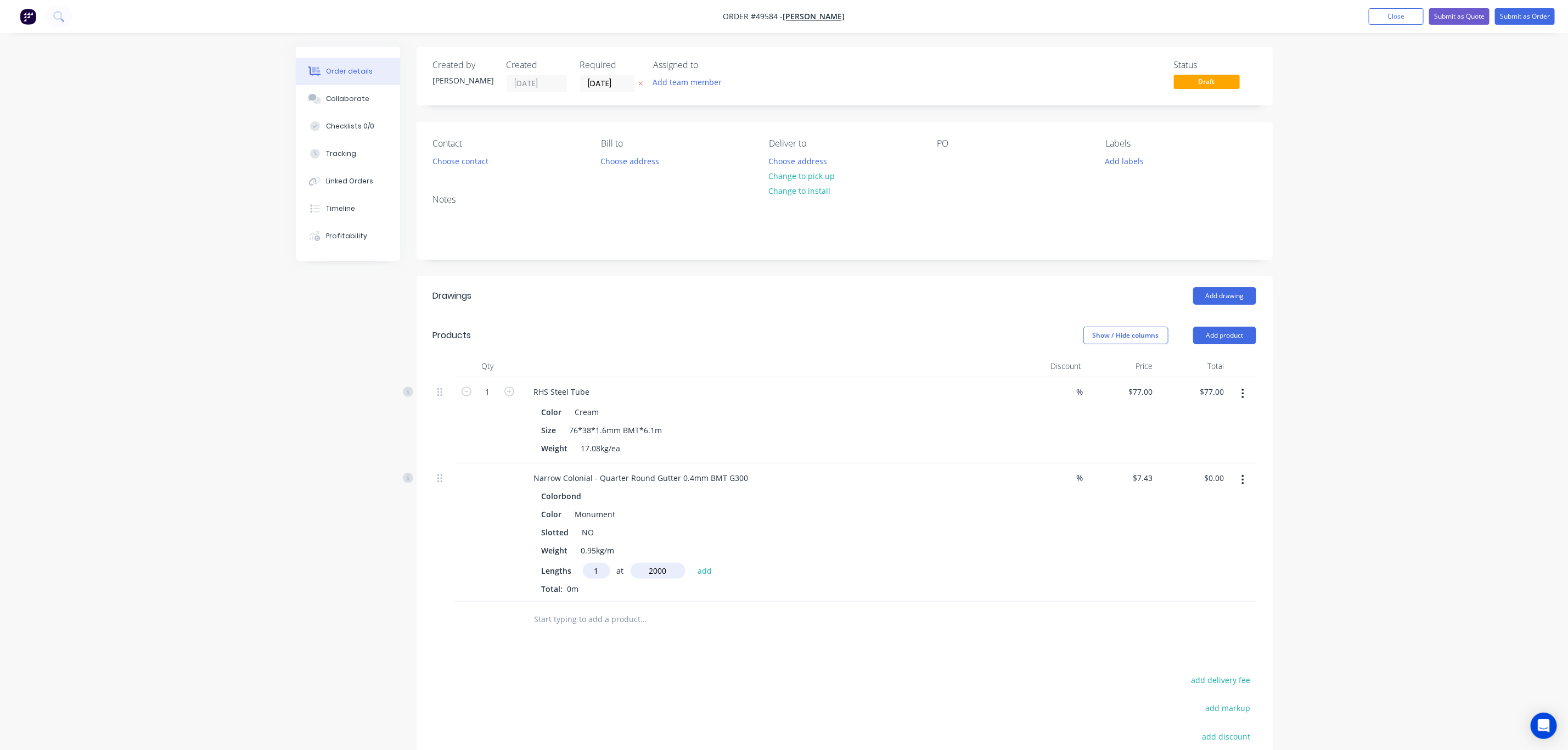
click at [692, 563] on button "add" at bounding box center [705, 570] width 26 height 15
type input "$14.86"
click at [880, 522] on div "Color Monument" at bounding box center [766, 514] width 456 height 16
click at [800, 290] on div "Add drawing" at bounding box center [932, 296] width 649 height 17
click at [693, 319] on div "Drawings Add drawing Products Show / Hide columns Add product Qty Discount Pric…" at bounding box center [845, 585] width 857 height 619
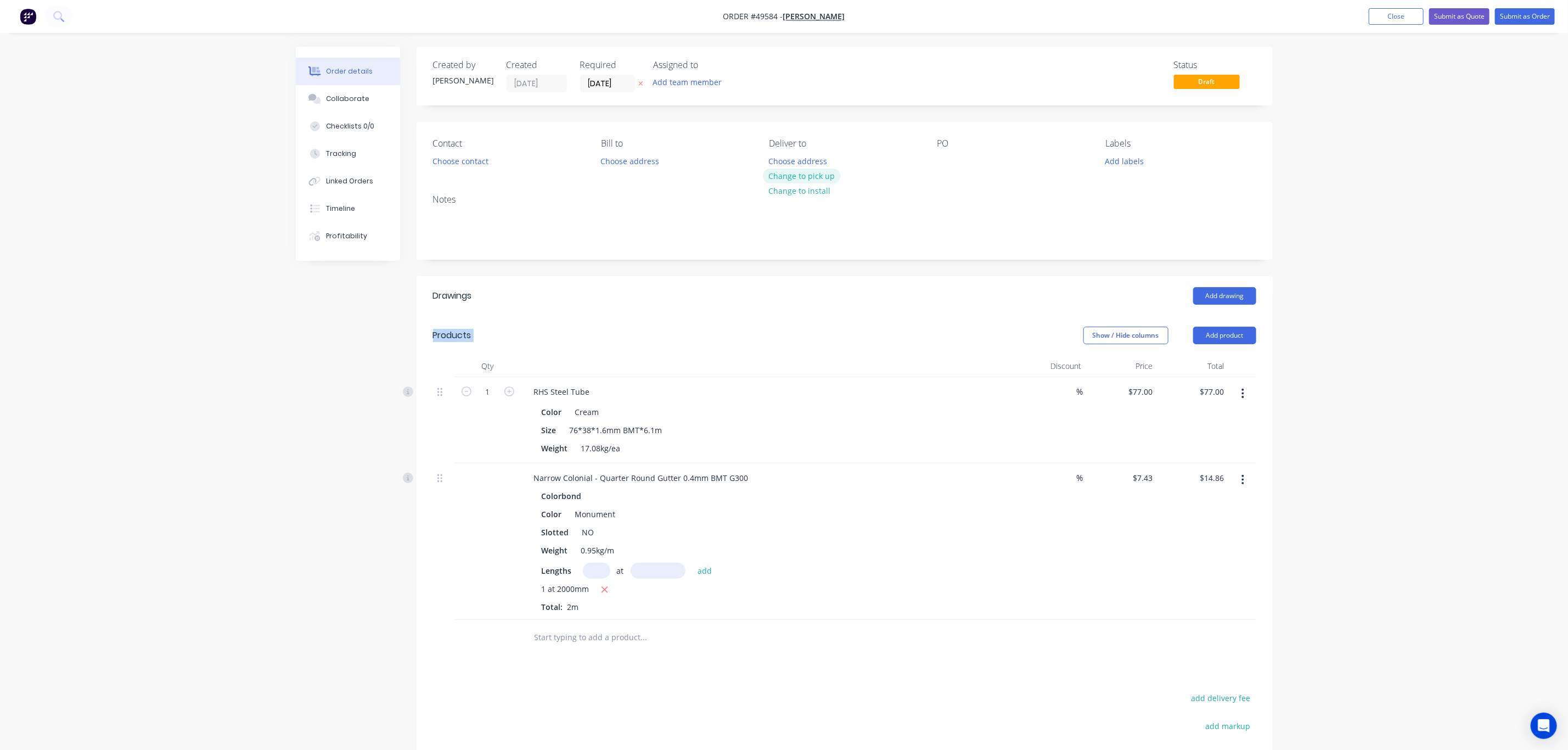
click at [784, 178] on button "Change to pick up" at bounding box center [802, 176] width 78 height 15
click at [485, 165] on button "Choose contact" at bounding box center [460, 160] width 67 height 15
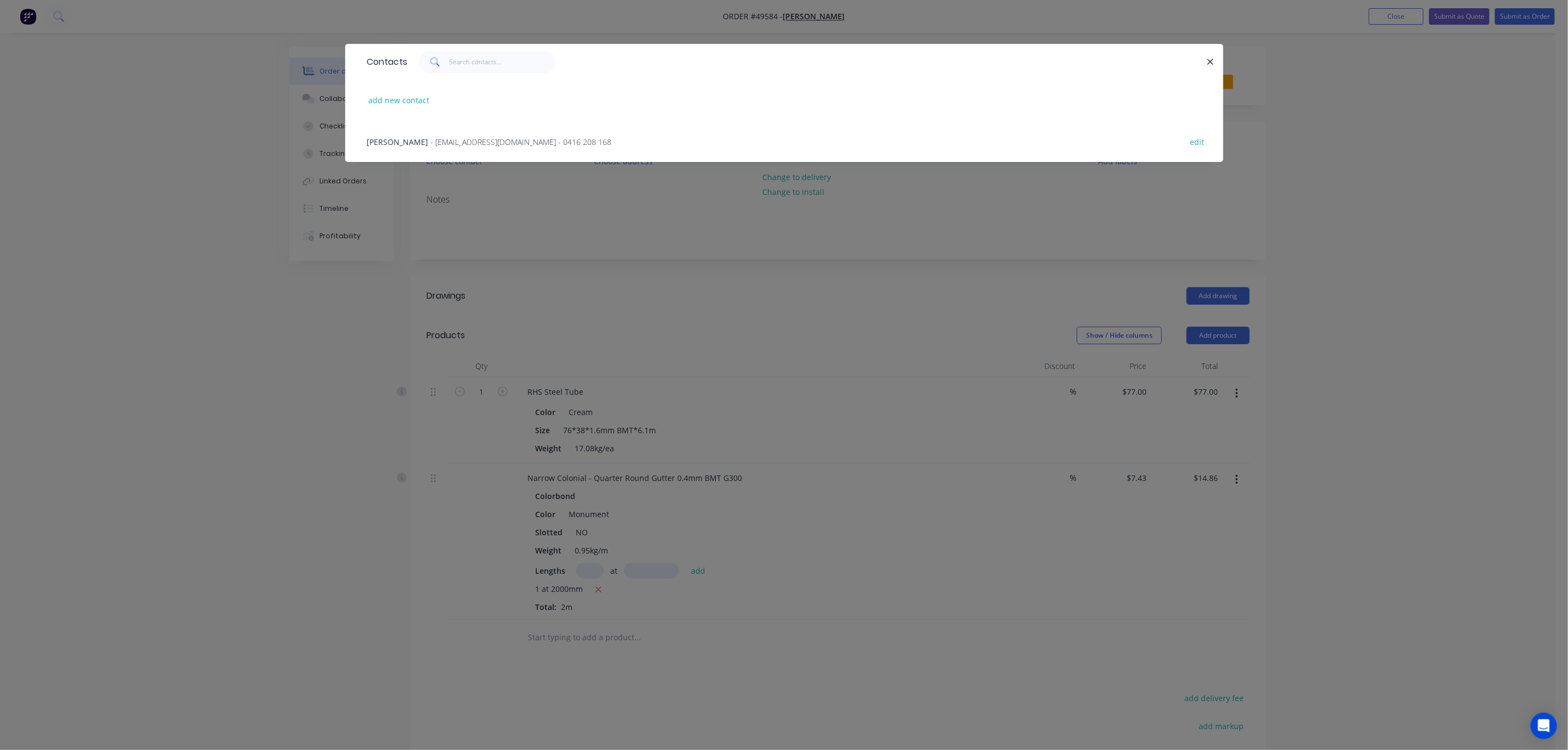
click at [414, 142] on div "[PERSON_NAME] - [EMAIL_ADDRESS][DOMAIN_NAME] - 0416 208 168" at bounding box center [489, 142] width 245 height 12
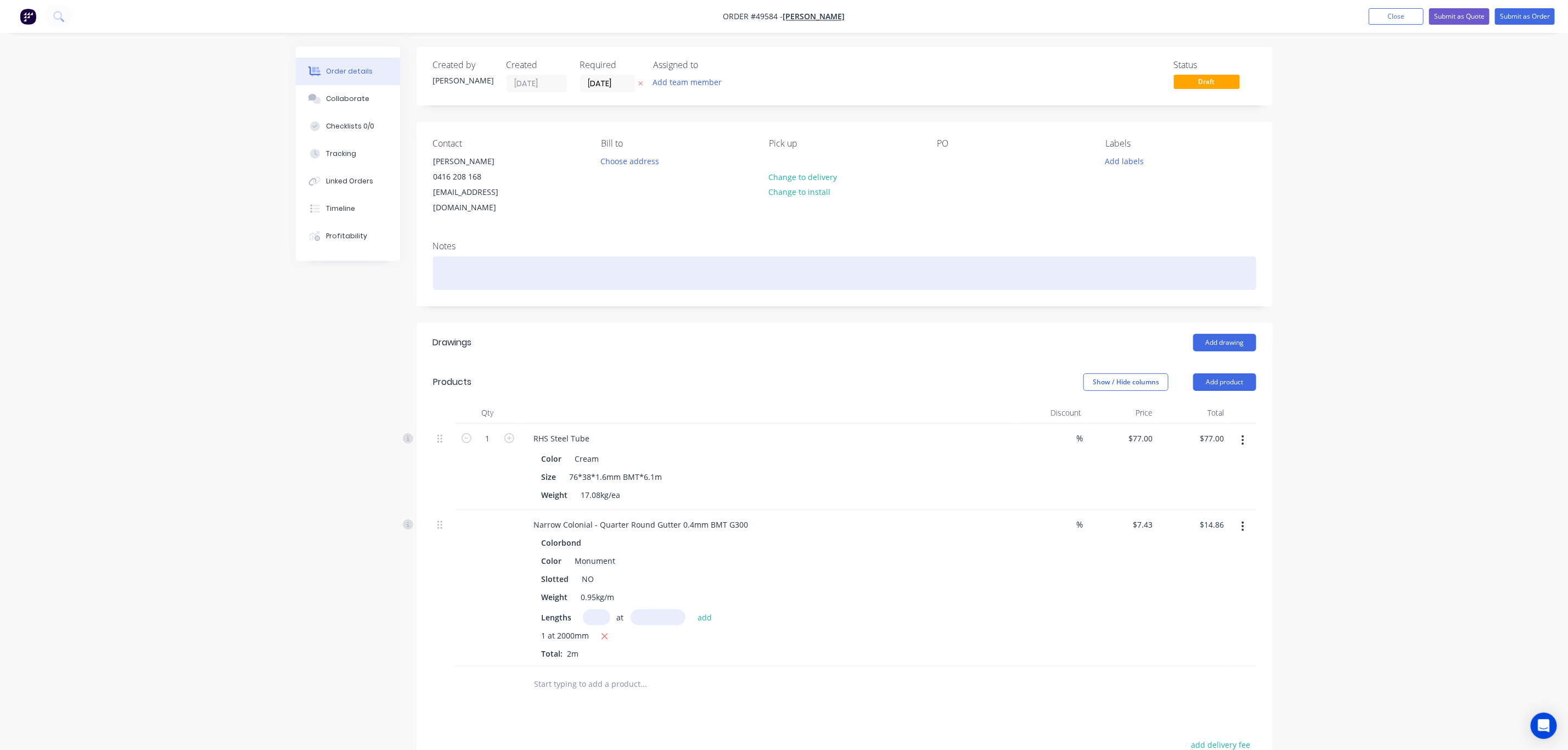
click at [700, 272] on div at bounding box center [845, 273] width 823 height 33
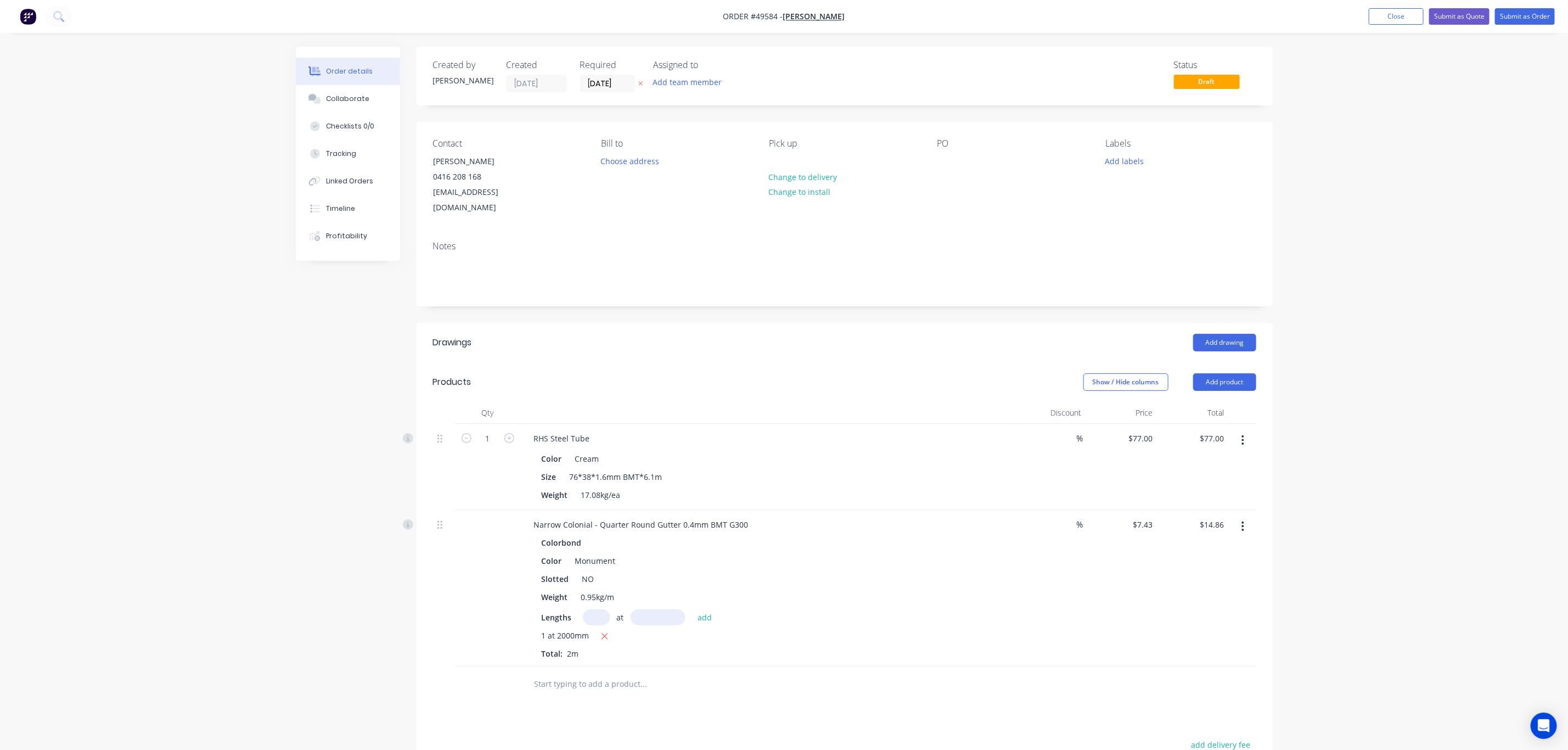
click at [868, 381] on header "Products Show / Hide columns Add product" at bounding box center [845, 382] width 857 height 40
click at [846, 374] on div "Show / Hide columns Add product" at bounding box center [932, 382] width 649 height 17
click at [605, 84] on input "[DATE]" at bounding box center [607, 83] width 53 height 17
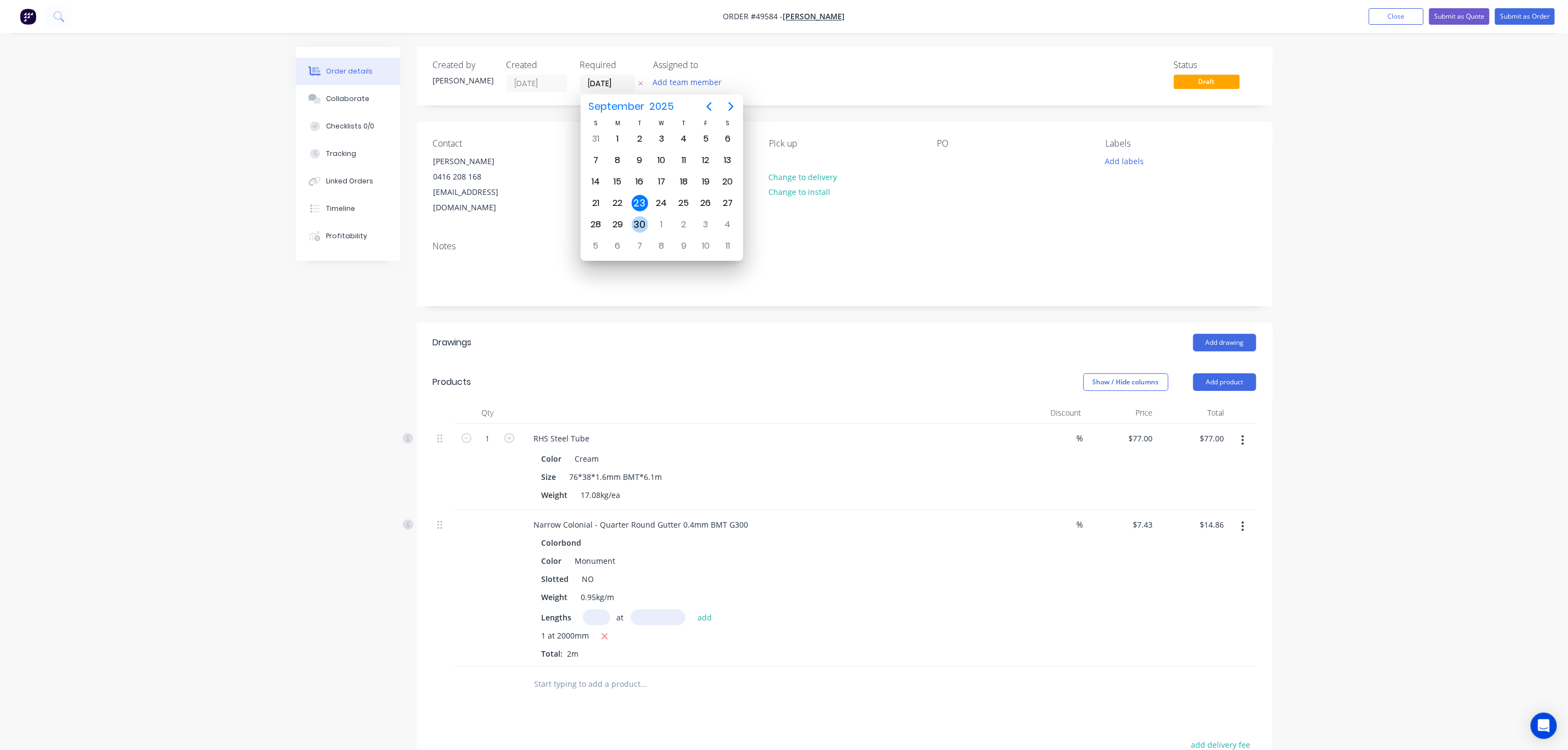
click at [641, 228] on div "30" at bounding box center [640, 224] width 17 height 17
type input "[DATE]"
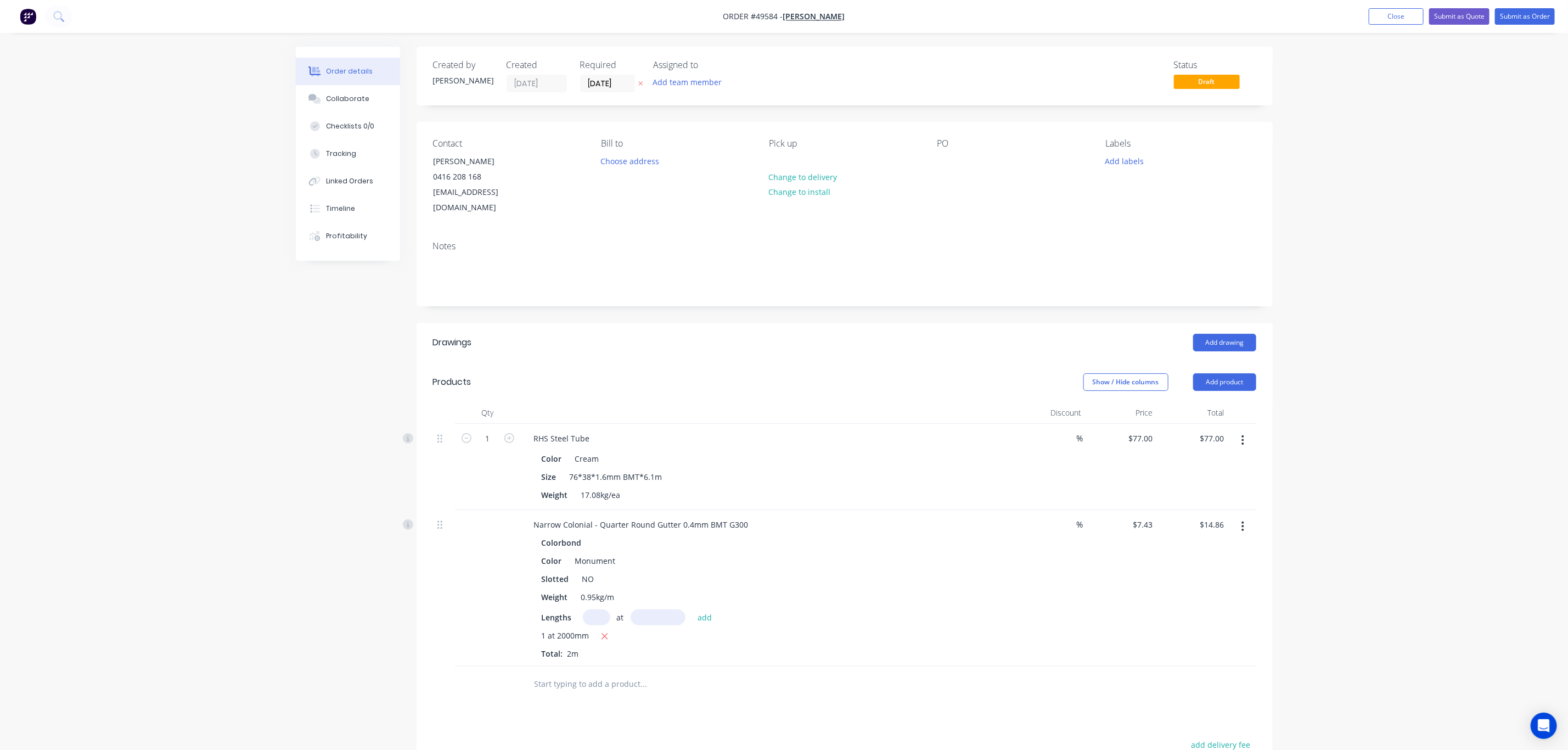
click at [880, 408] on div at bounding box center [768, 413] width 494 height 22
click at [875, 424] on div "RHS Steel Tube Color Cream Size 76*38*1.6mm BMT*6.1m Weight 17.08kg/ea" at bounding box center [768, 467] width 494 height 86
click at [930, 424] on div "RHS Steel Tube Color Cream Size 76*38*1.6mm BMT*6.1m Weight 17.08kg/ea" at bounding box center [768, 467] width 494 height 86
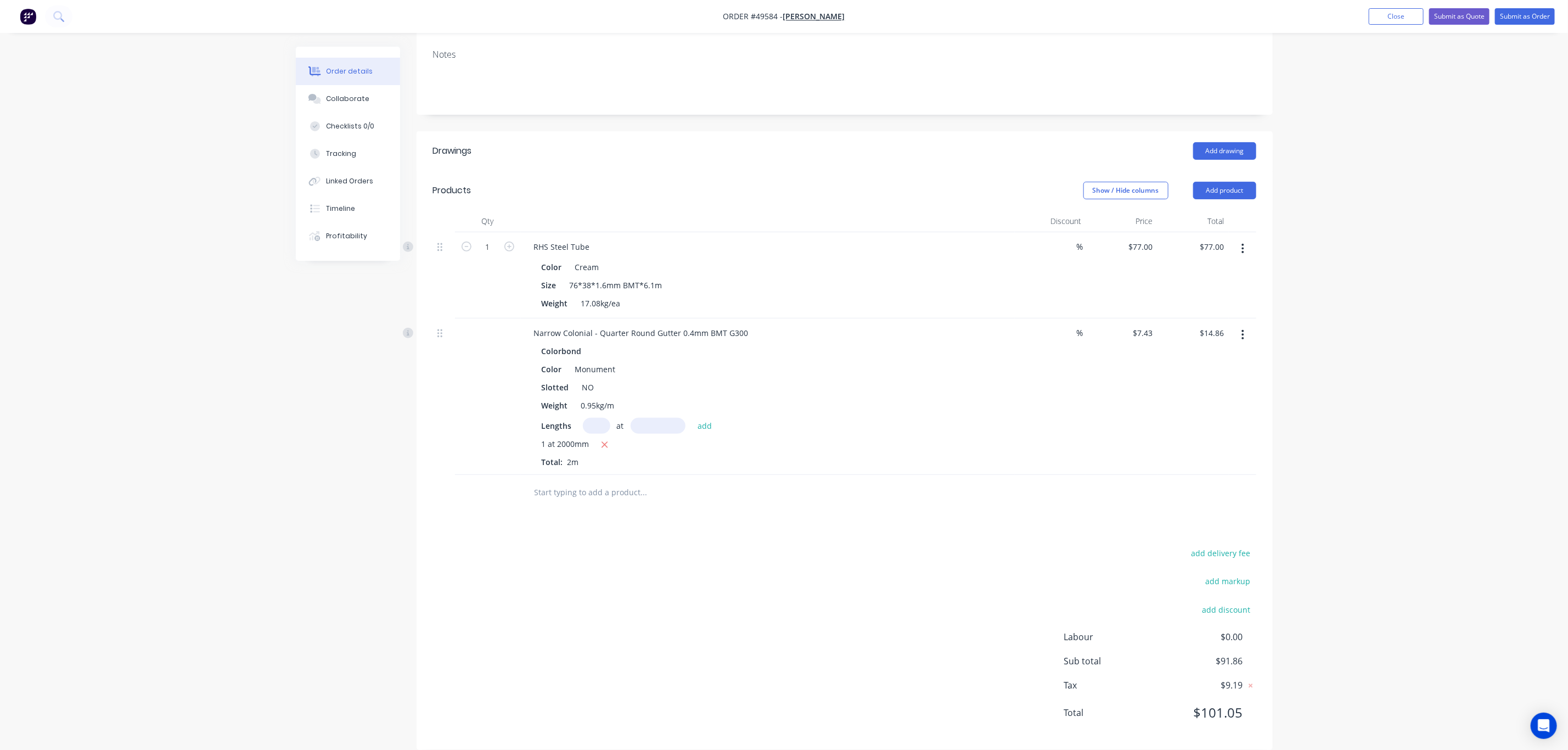
scroll to position [194, 0]
drag, startPoint x: 593, startPoint y: 315, endPoint x: 655, endPoint y: 314, distance: 62.0
click at [655, 322] on div "Narrow Colonial - Quarter Round Gutter 0.4mm BMT G300" at bounding box center [641, 330] width 232 height 16
click at [1538, 20] on button "Submit as Order" at bounding box center [1525, 16] width 60 height 17
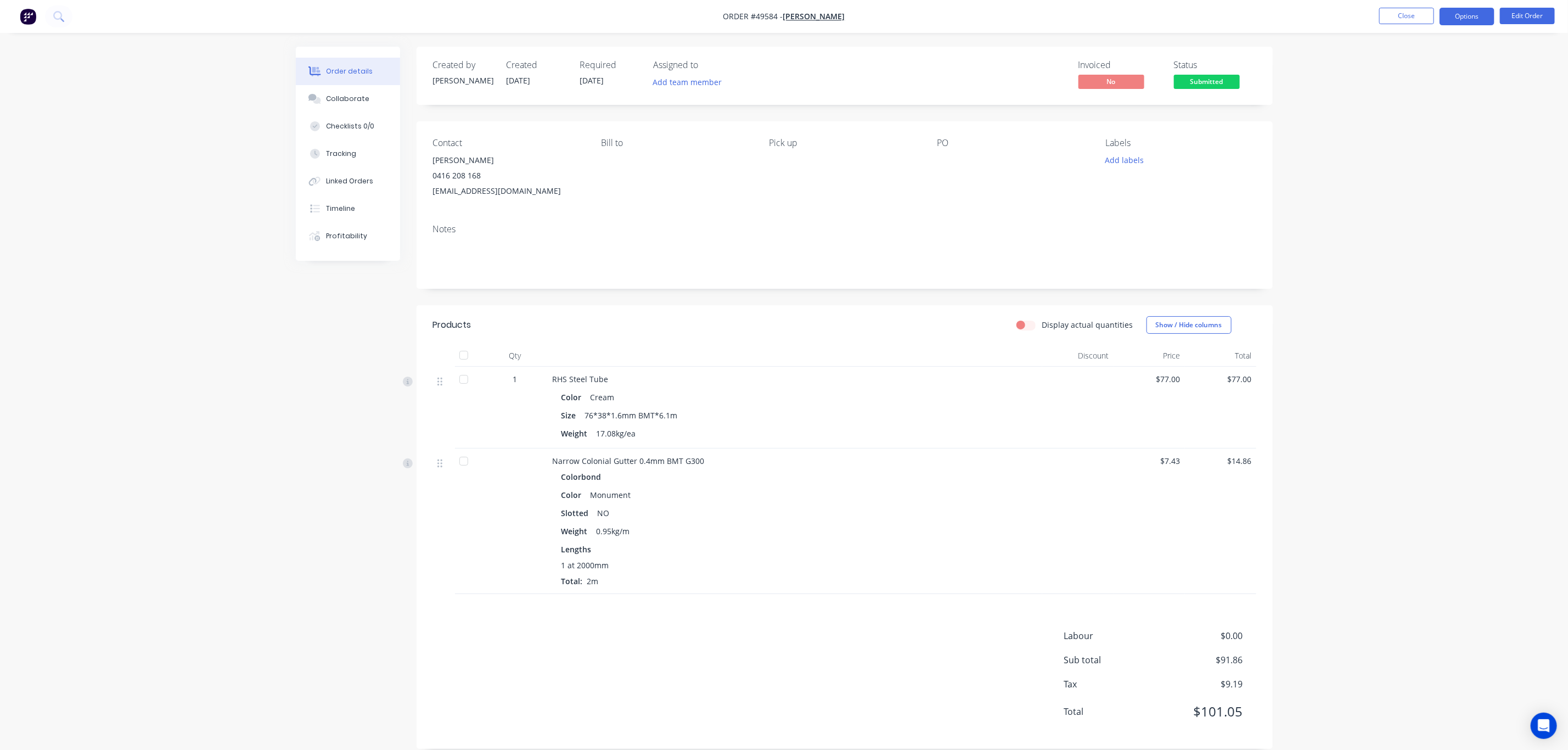
click at [1466, 17] on button "Options" at bounding box center [1467, 17] width 55 height 17
click at [1426, 136] on div "Work Order" at bounding box center [1434, 133] width 101 height 16
click at [1417, 111] on div "Without pricing" at bounding box center [1434, 111] width 101 height 16
drag, startPoint x: 623, startPoint y: 25, endPoint x: 795, endPoint y: 15, distance: 172.3
click at [623, 25] on nav "Order #49584 - Chenghai Lin Close Options EMAIL / PRINT Invoice Partial Invoice…" at bounding box center [784, 17] width 1568 height 33
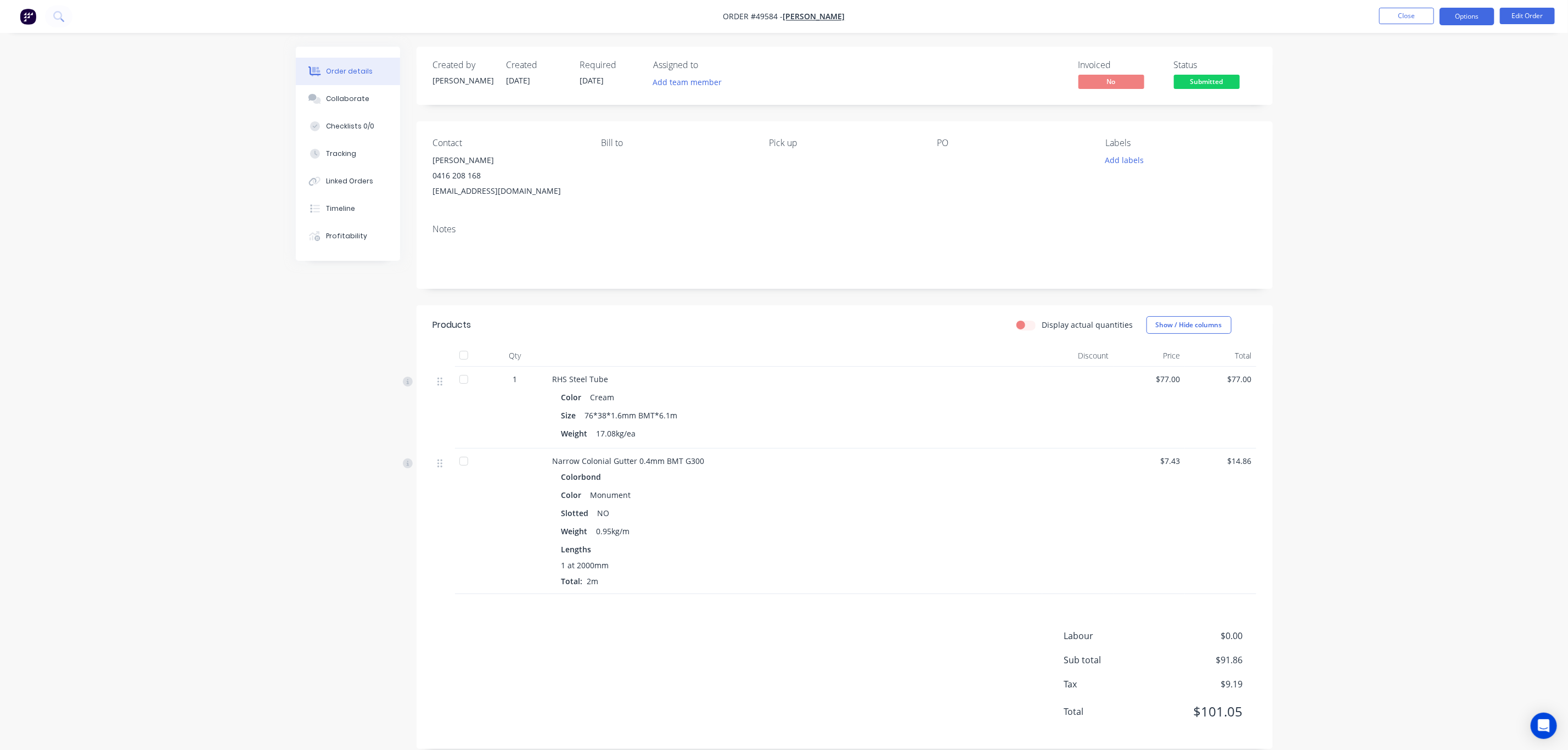
drag, startPoint x: 1460, startPoint y: 12, endPoint x: 1463, endPoint y: 23, distance: 11.4
click at [1460, 12] on button "Options" at bounding box center [1467, 17] width 55 height 17
click at [1456, 152] on div "Delivery Docket" at bounding box center [1434, 155] width 101 height 16
click at [1443, 106] on div "Without pricing" at bounding box center [1434, 111] width 101 height 16
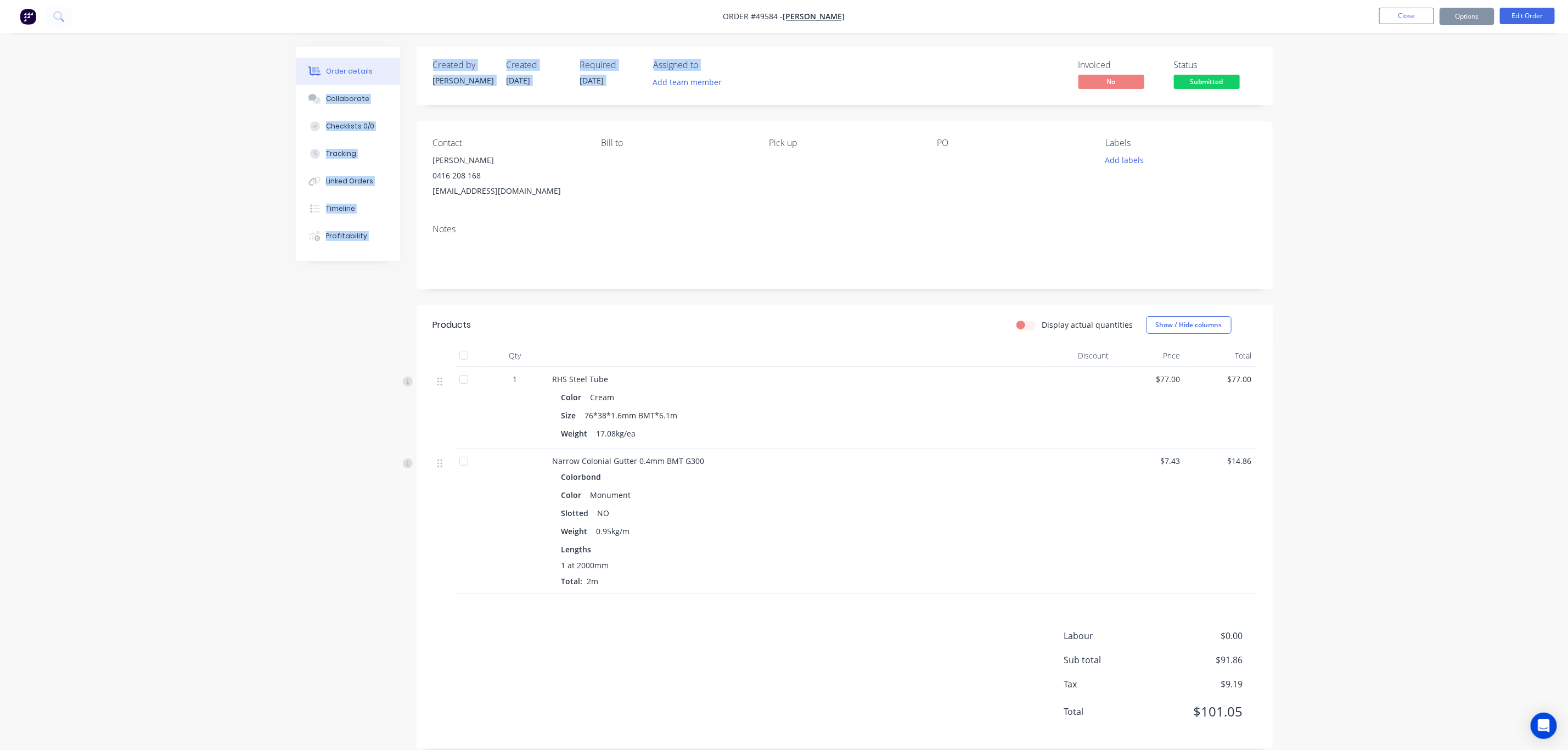
drag, startPoint x: 753, startPoint y: 86, endPoint x: 406, endPoint y: 69, distance: 347.4
click at [406, 69] on div "Order details Collaborate Checklists 0/0 Tracking Linked Orders Timeline Profit…" at bounding box center [784, 406] width 999 height 719
click at [422, 51] on div "Created by [PERSON_NAME] Created [DATE] Required [DATE] Assigned to Add team me…" at bounding box center [845, 76] width 857 height 59
click at [1008, 37] on div "Order details Collaborate Checklists 0/0 Tracking Linked Orders Timeline Profit…" at bounding box center [784, 382] width 1568 height 765
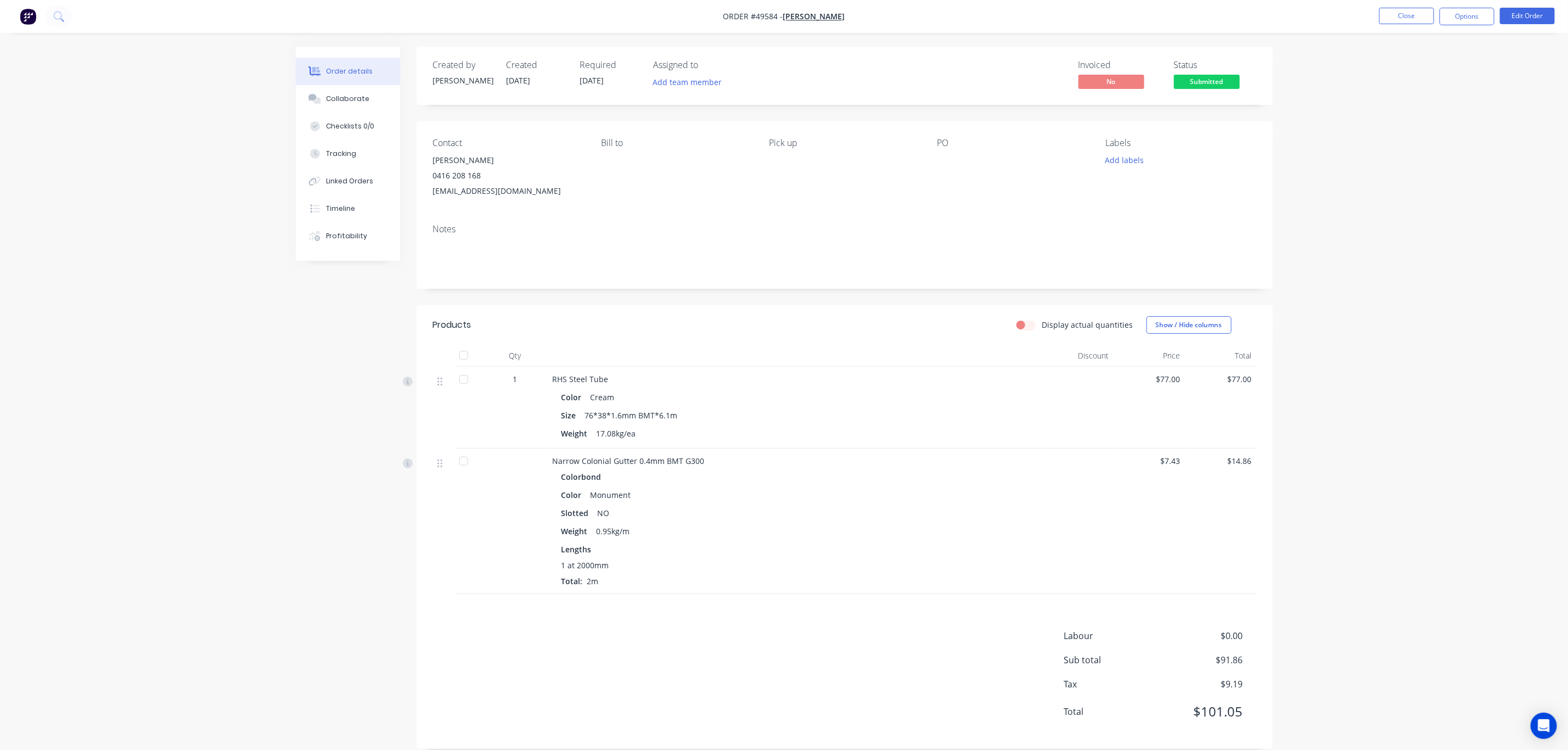
click at [1244, 60] on div "Status" at bounding box center [1216, 65] width 82 height 10
click at [1476, 9] on button "Options" at bounding box center [1467, 17] width 55 height 17
click at [1438, 61] on div "Invoice" at bounding box center [1434, 66] width 101 height 16
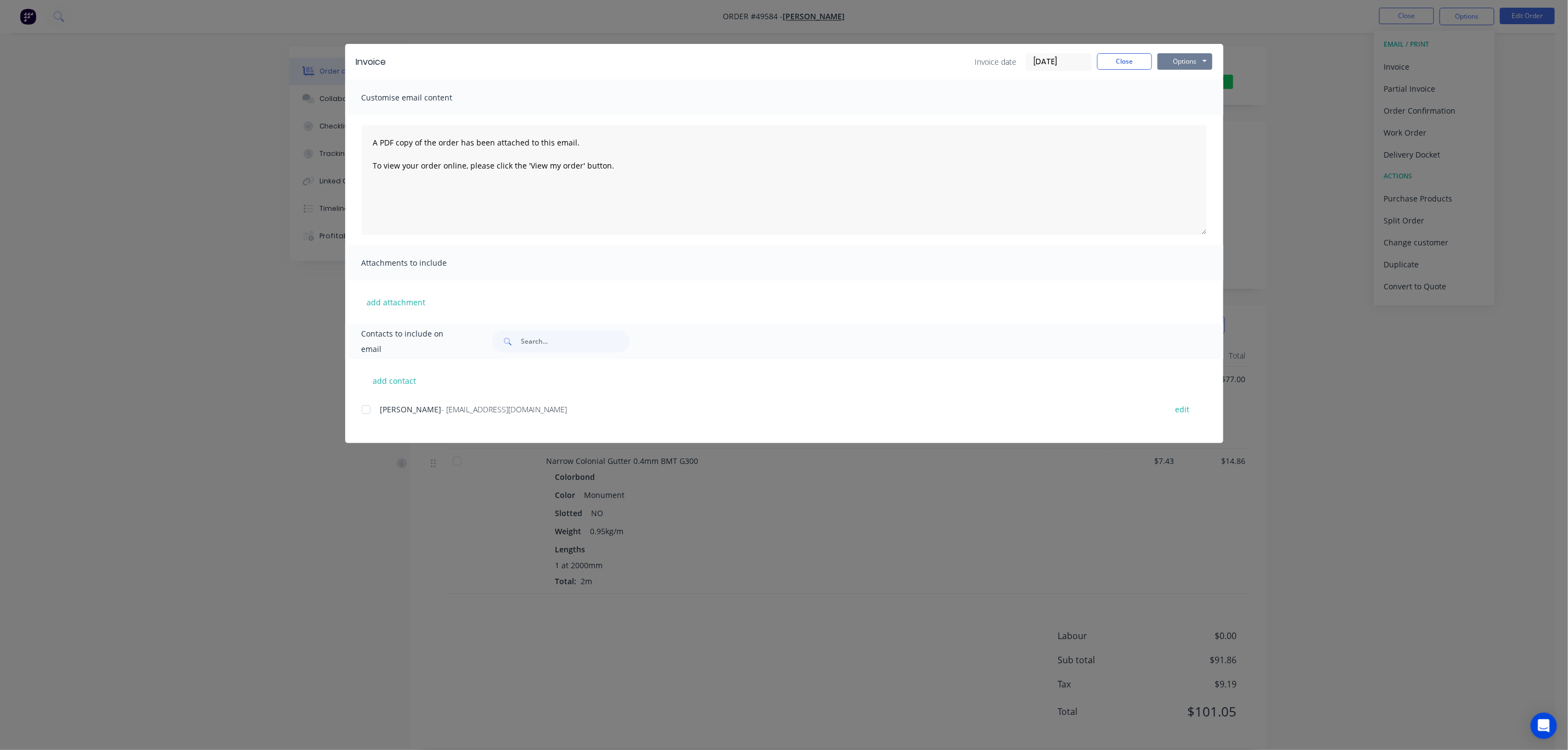
click at [1182, 60] on button "Options" at bounding box center [1185, 61] width 55 height 17
click at [1197, 101] on button "Print" at bounding box center [1192, 99] width 70 height 18
click at [1122, 58] on button "Close" at bounding box center [1125, 61] width 55 height 17
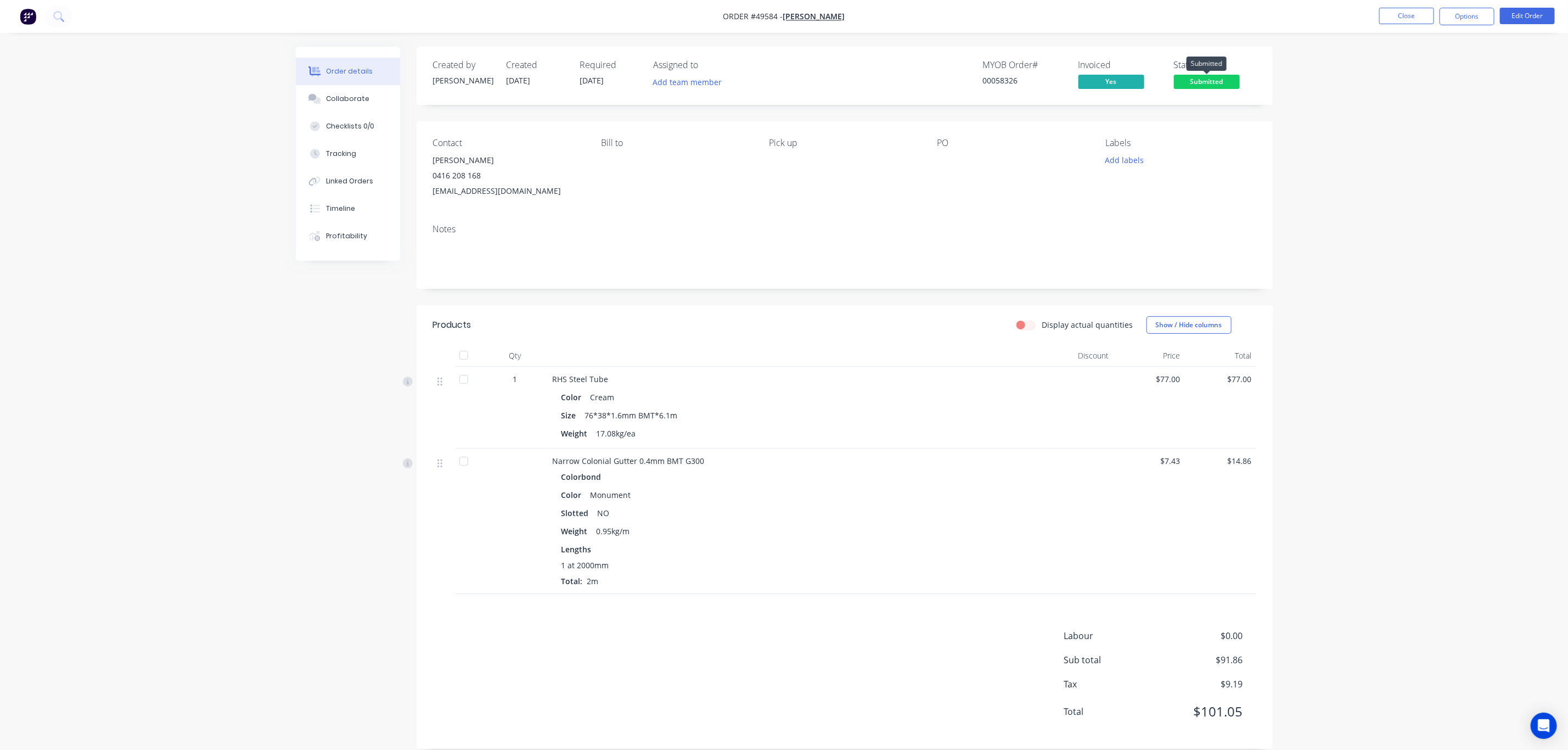
click at [1206, 82] on span "Submitted" at bounding box center [1207, 81] width 66 height 14
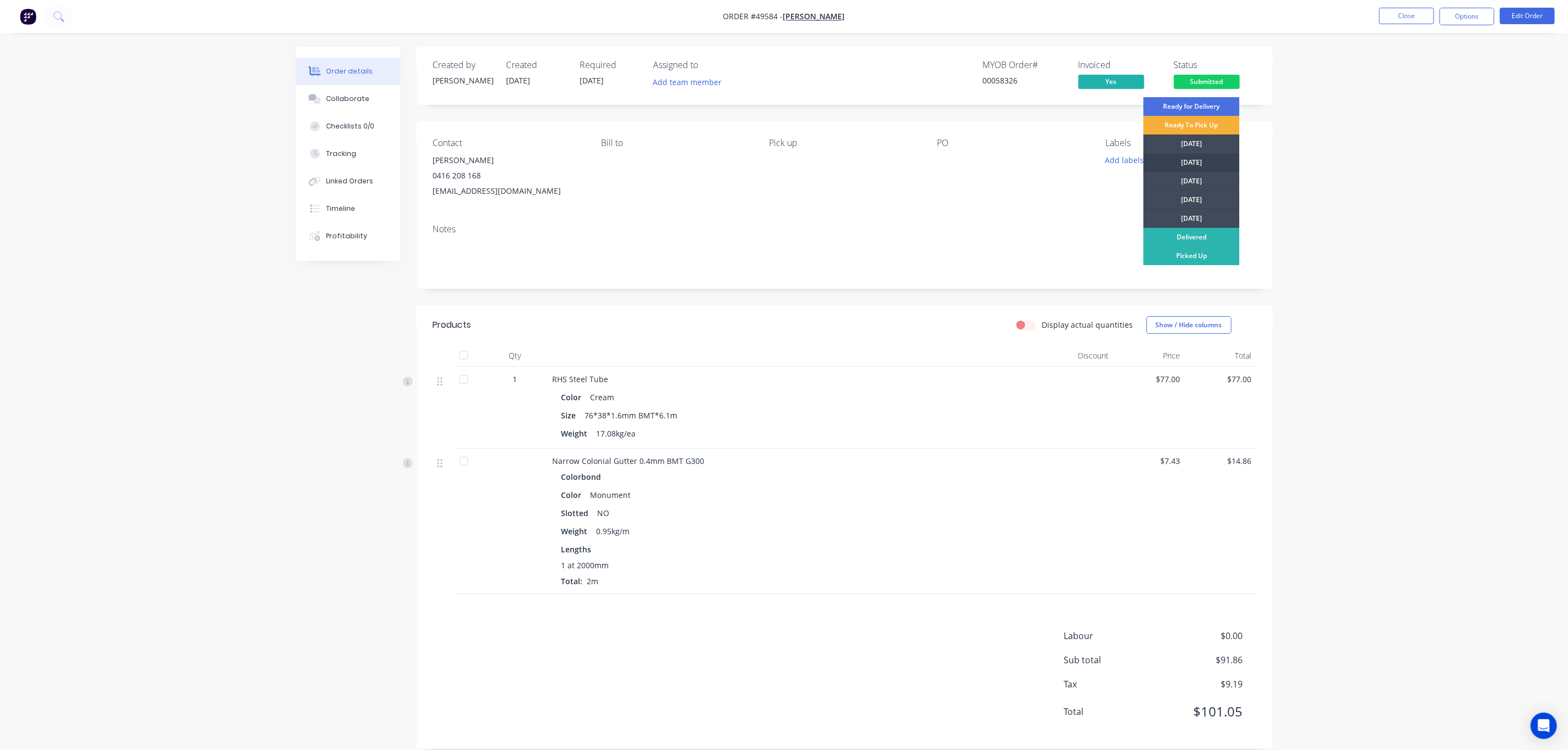
click at [1192, 159] on div "[DATE]" at bounding box center [1192, 163] width 96 height 19
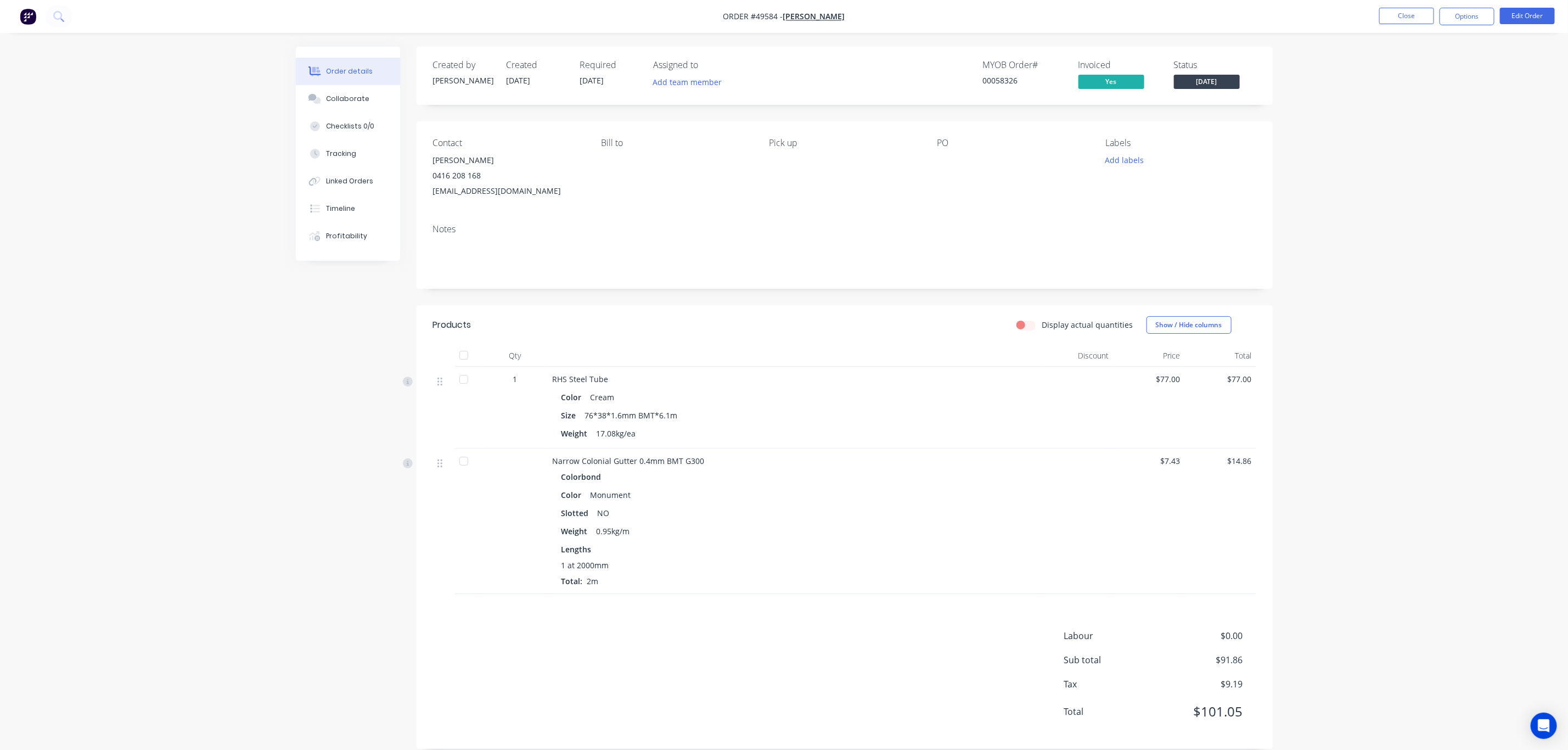
drag, startPoint x: 1353, startPoint y: 82, endPoint x: 1370, endPoint y: 40, distance: 45.3
click at [1353, 86] on div "Order details Collaborate Checklists 0/0 Tracking Linked Orders Timeline Profit…" at bounding box center [784, 382] width 1568 height 765
click at [1392, 17] on button "Close" at bounding box center [1407, 16] width 55 height 17
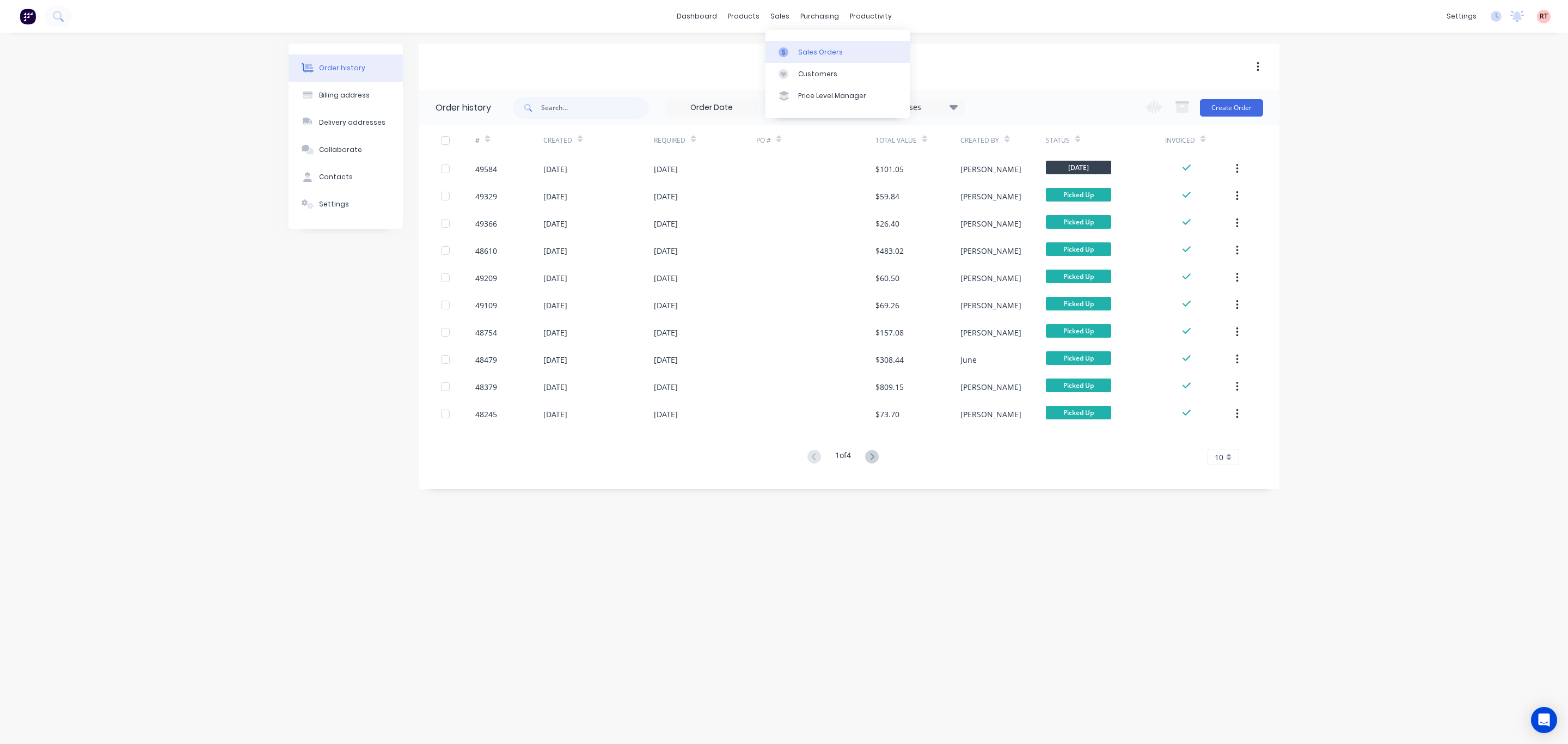
click at [813, 51] on div "Sales Orders" at bounding box center [820, 52] width 44 height 10
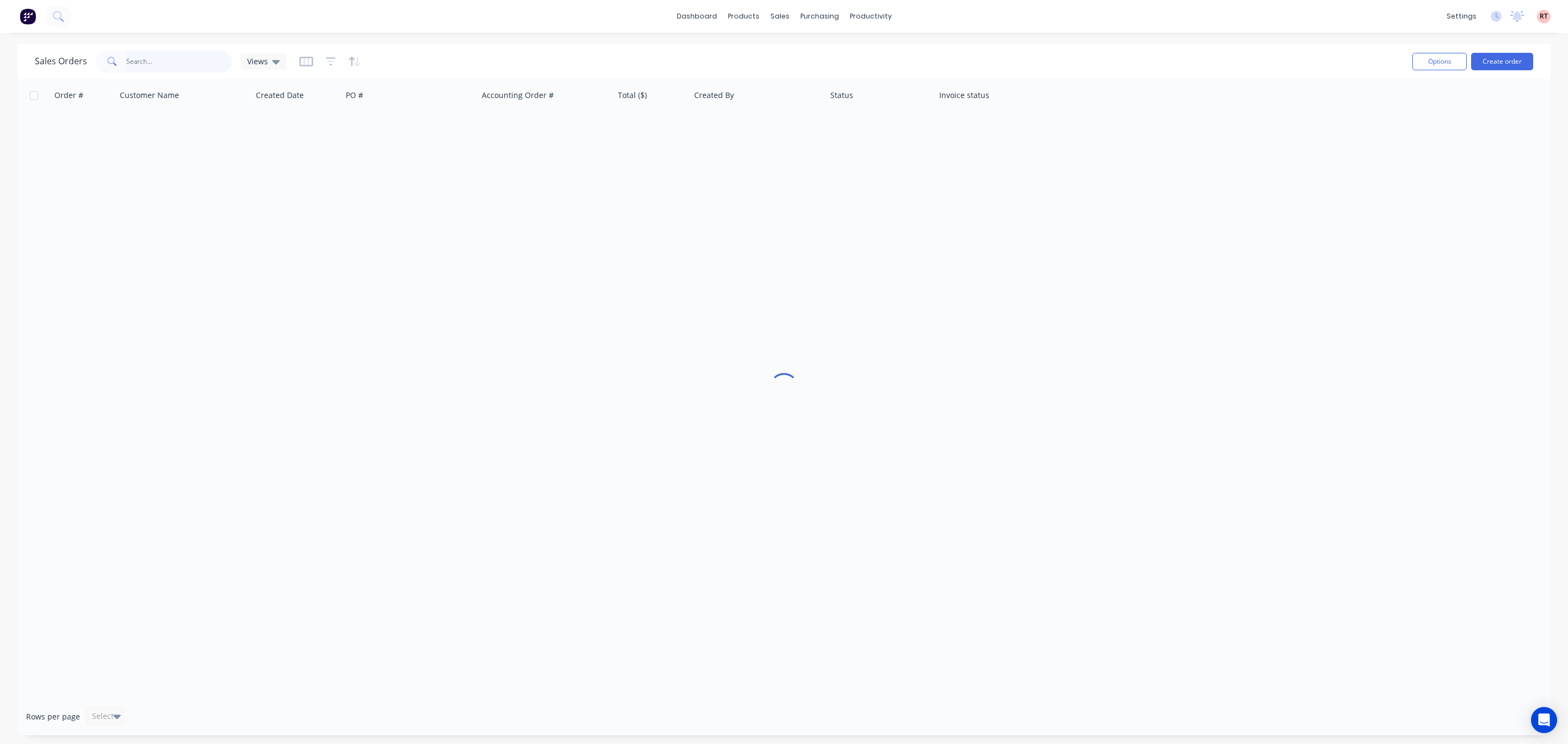
click at [167, 65] on input "text" at bounding box center [179, 62] width 106 height 22
paste input "428 336 199"
type input "428 336 199"
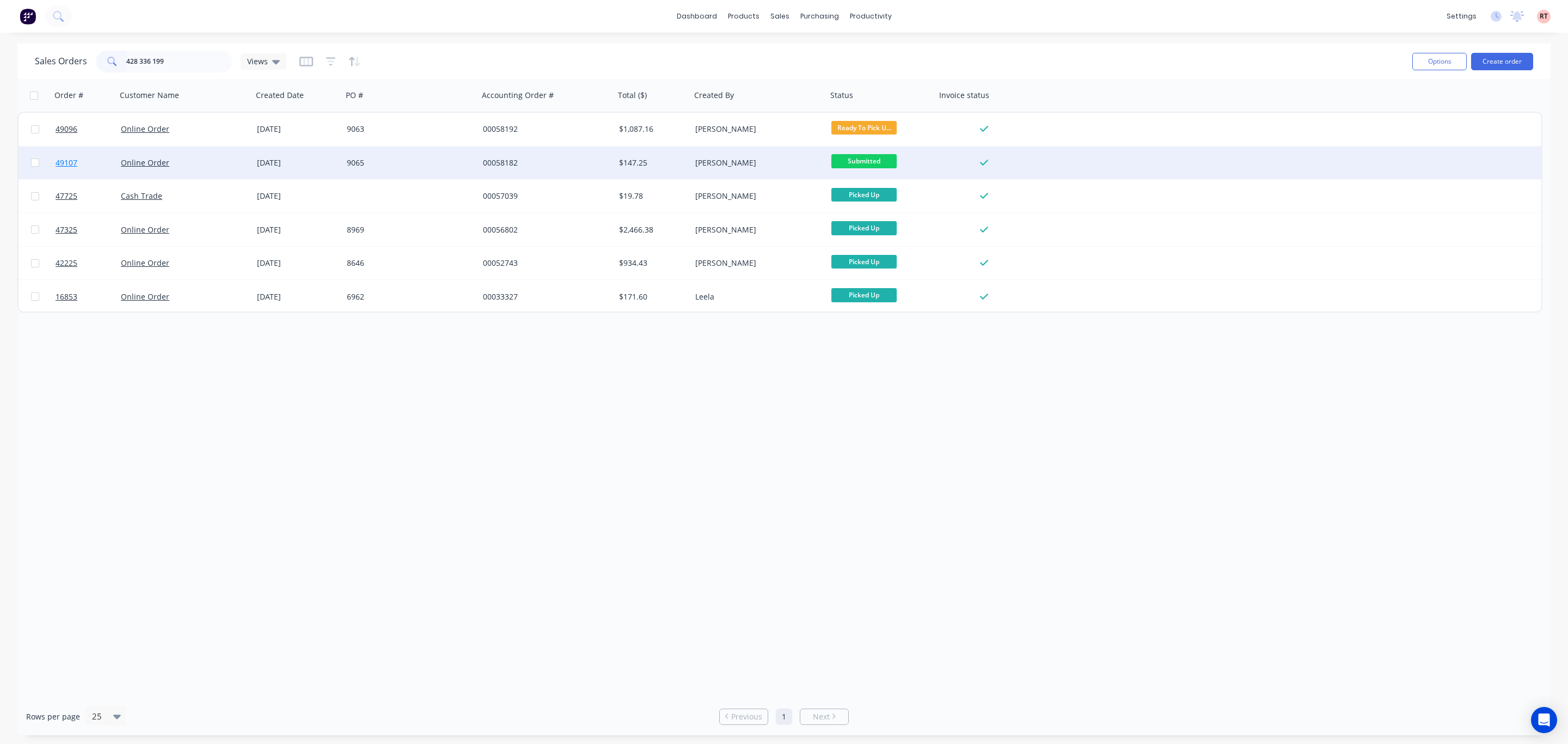
click at [59, 162] on span "49107" at bounding box center [67, 163] width 21 height 11
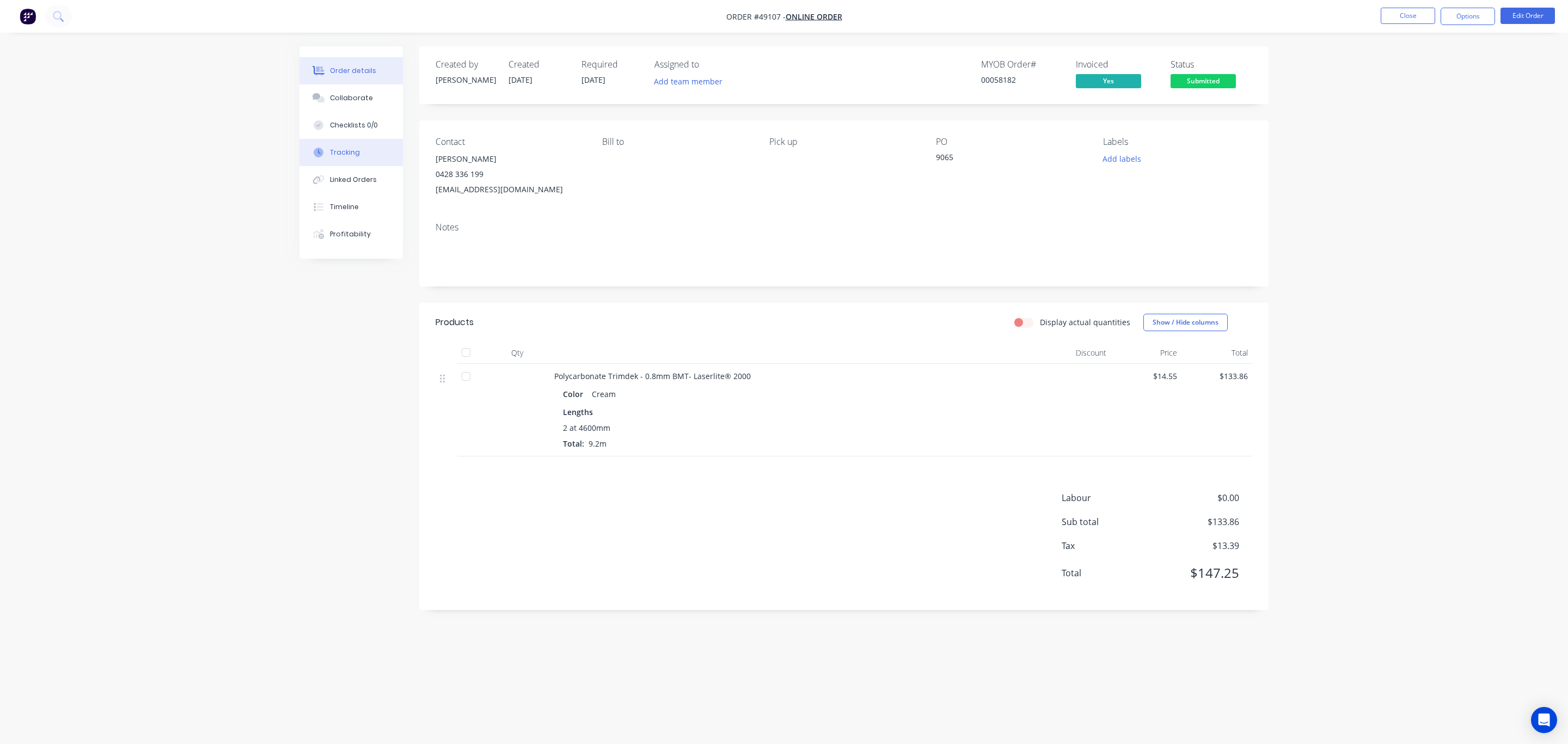
click at [353, 146] on button "Tracking" at bounding box center [351, 153] width 103 height 27
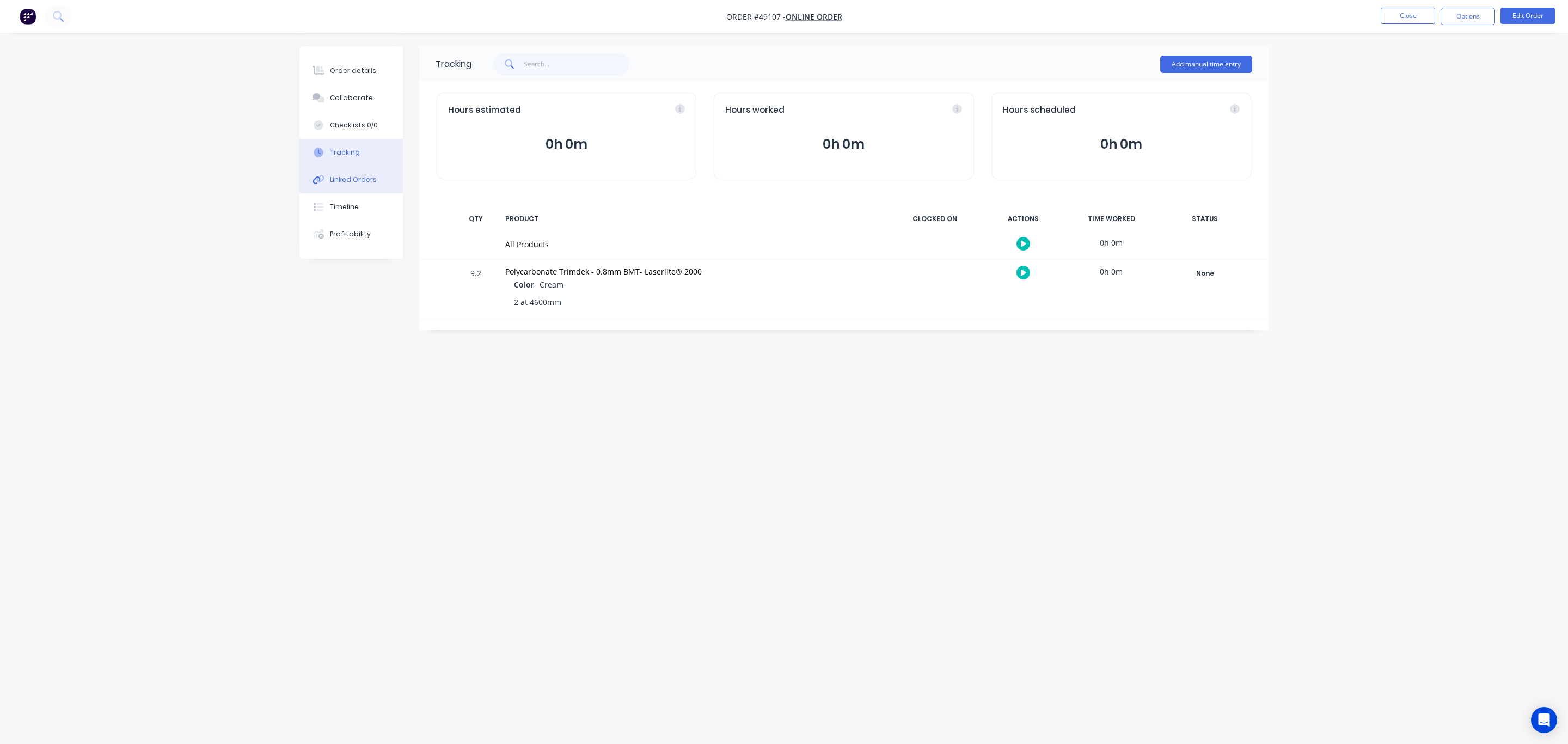
click at [352, 177] on div "Linked Orders" at bounding box center [353, 180] width 47 height 10
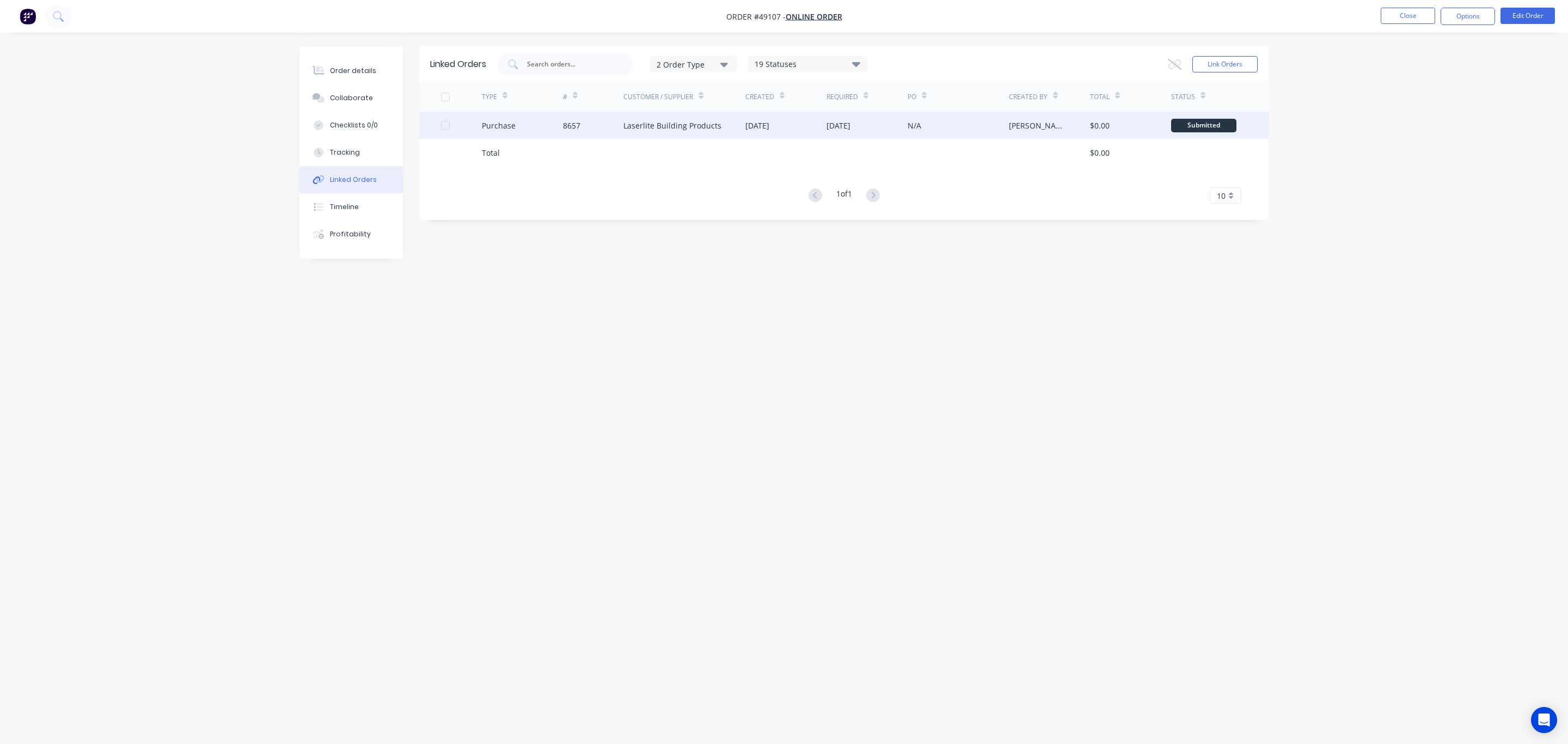
click at [676, 123] on div "Laserlite Building Products" at bounding box center [672, 125] width 98 height 11
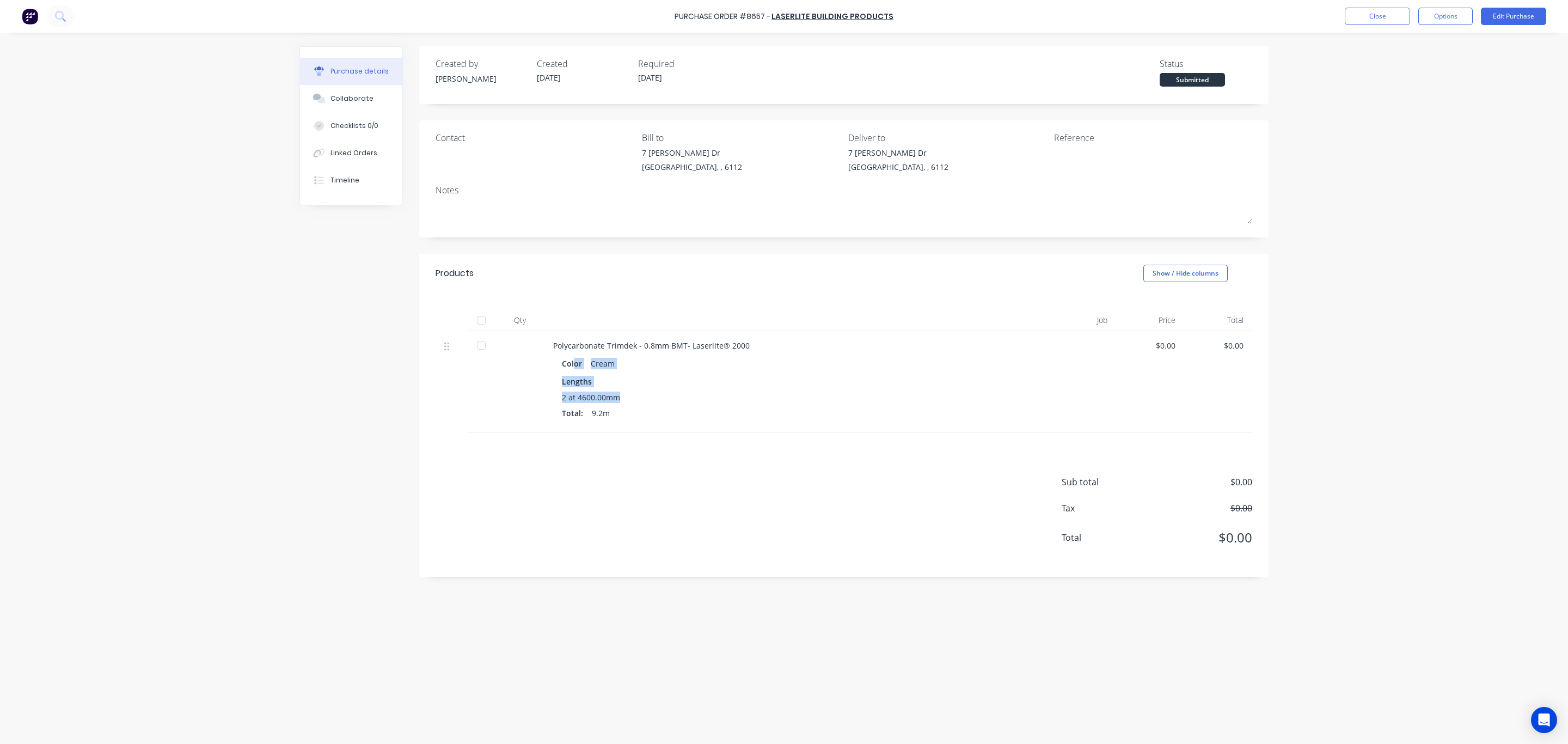
drag, startPoint x: 649, startPoint y: 396, endPoint x: 546, endPoint y: 328, distance: 123.4
click at [562, 345] on div "Polycarbonate Trimdek - 0.8mm BMT- Laserlite® 2000 Color Cream Lengths 2 at 460…" at bounding box center [789, 381] width 490 height 101
click at [515, 307] on div "Qty Job Price Total Polycarbonate Trimdek - 0.8mm BMT- Laserlite® 2000 Color Cr…" at bounding box center [844, 363] width 850 height 140
click at [672, 380] on div "Lengths" at bounding box center [789, 381] width 455 height 11
drag, startPoint x: 630, startPoint y: 406, endPoint x: 539, endPoint y: 340, distance: 112.4
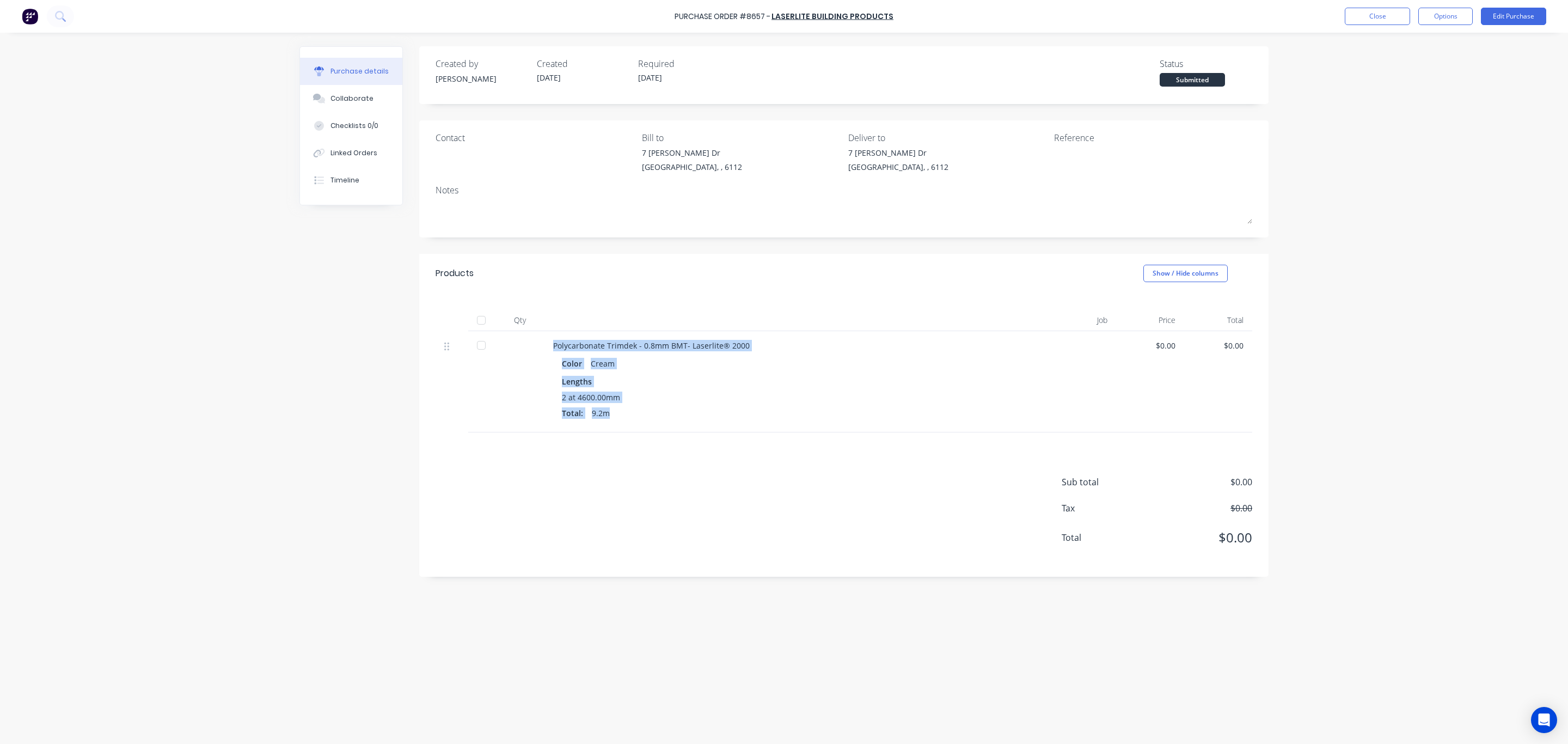
click at [539, 340] on div "Polycarbonate Trimdek - 0.8mm BMT- Laserlite® 2000 Color Cream Lengths 2 at 460…" at bounding box center [844, 381] width 817 height 101
click at [657, 404] on div "2 at 4600.00mm Total: 9.2m" at bounding box center [789, 407] width 455 height 32
drag, startPoint x: 638, startPoint y: 401, endPoint x: 526, endPoint y: 322, distance: 137.1
click at [526, 322] on div "Qty Job Price Total Polycarbonate Trimdek - 0.8mm BMT- Laserlite® 2000 Color Cr…" at bounding box center [844, 363] width 850 height 140
click at [636, 383] on div "Lengths" at bounding box center [789, 381] width 455 height 11
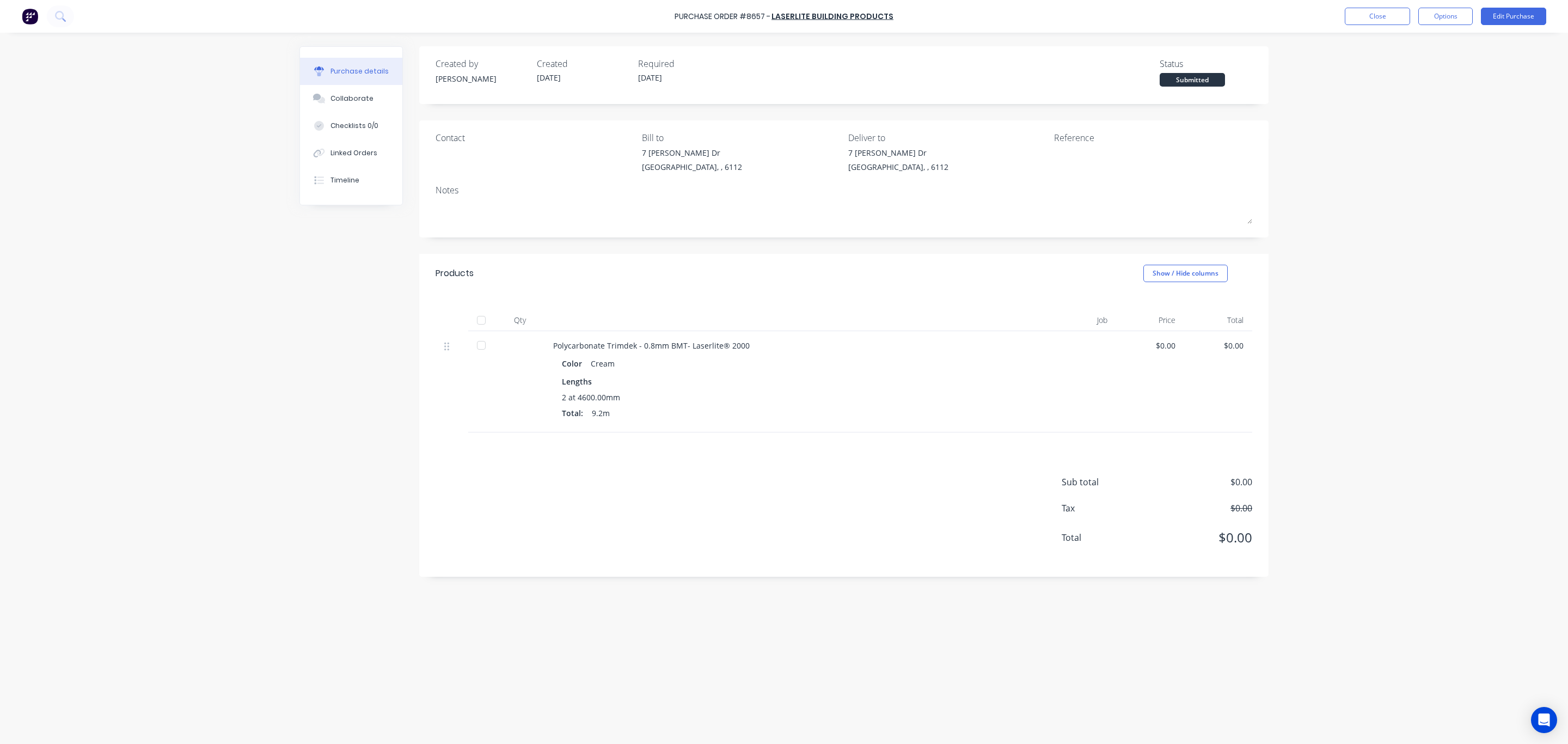
click at [636, 381] on div "Lengths" at bounding box center [789, 381] width 455 height 11
click at [350, 152] on div "Linked Orders" at bounding box center [353, 153] width 47 height 10
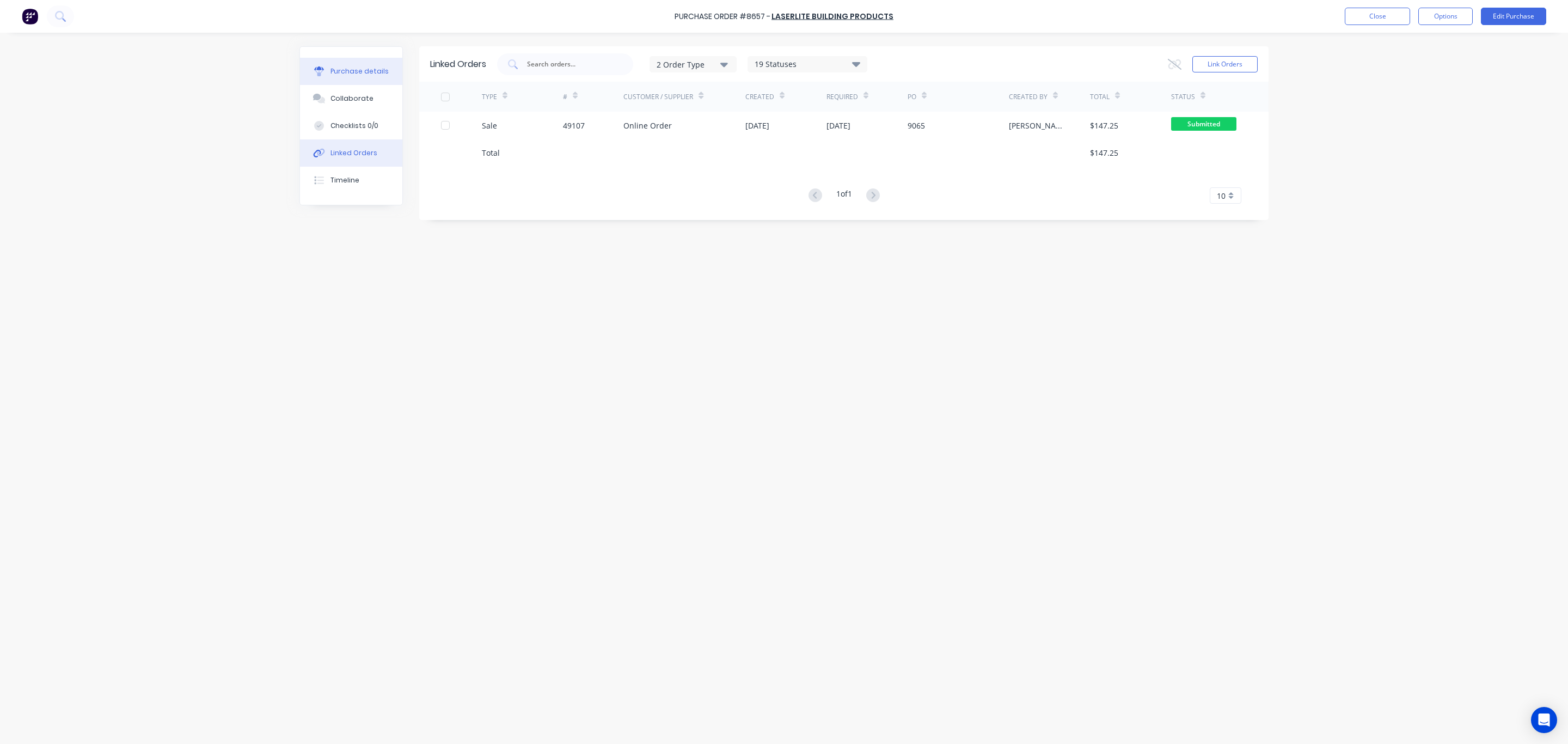
click at [352, 62] on button "Purchase details" at bounding box center [351, 72] width 102 height 27
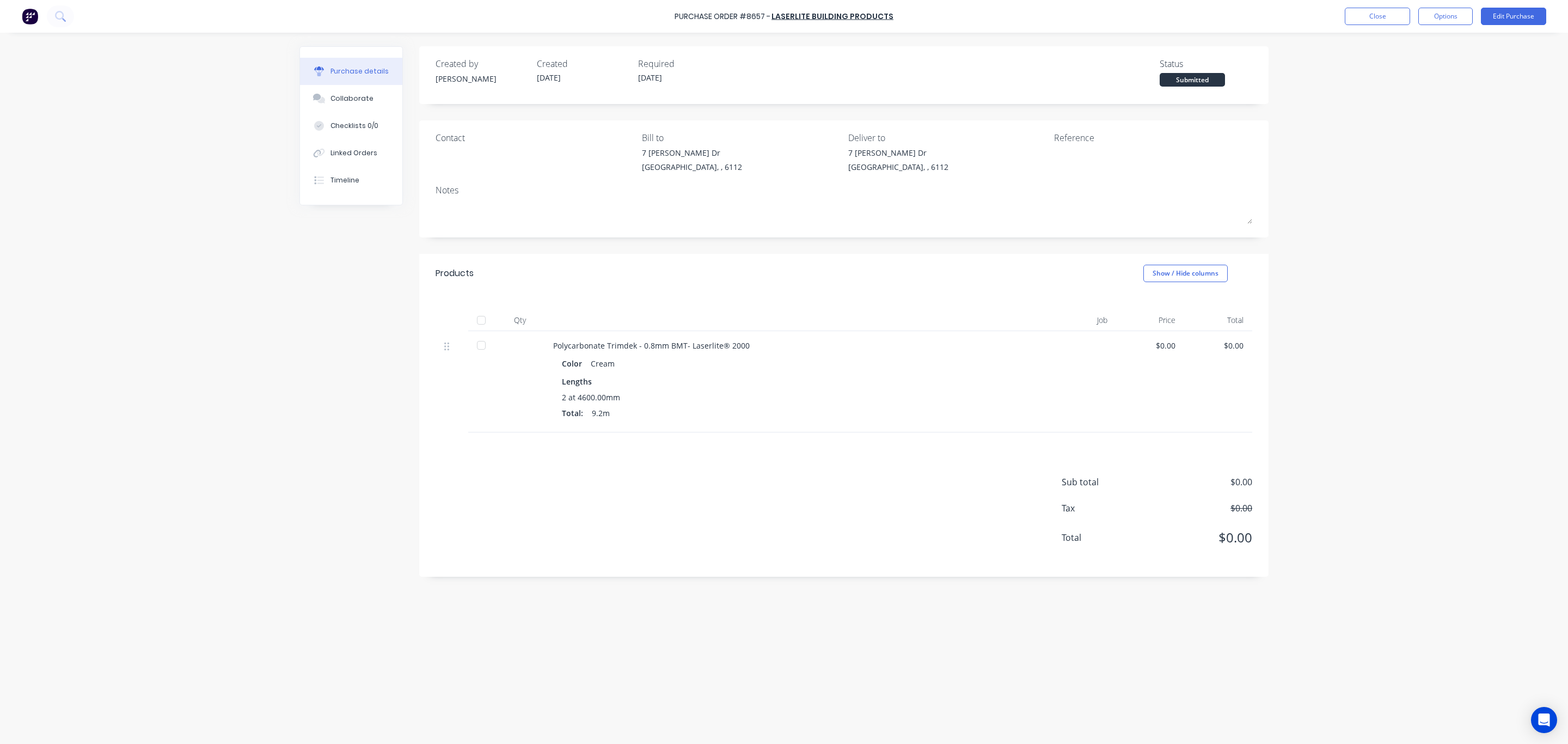
click at [482, 321] on div at bounding box center [481, 320] width 21 height 22
click at [358, 153] on div "Linked Orders" at bounding box center [353, 153] width 47 height 10
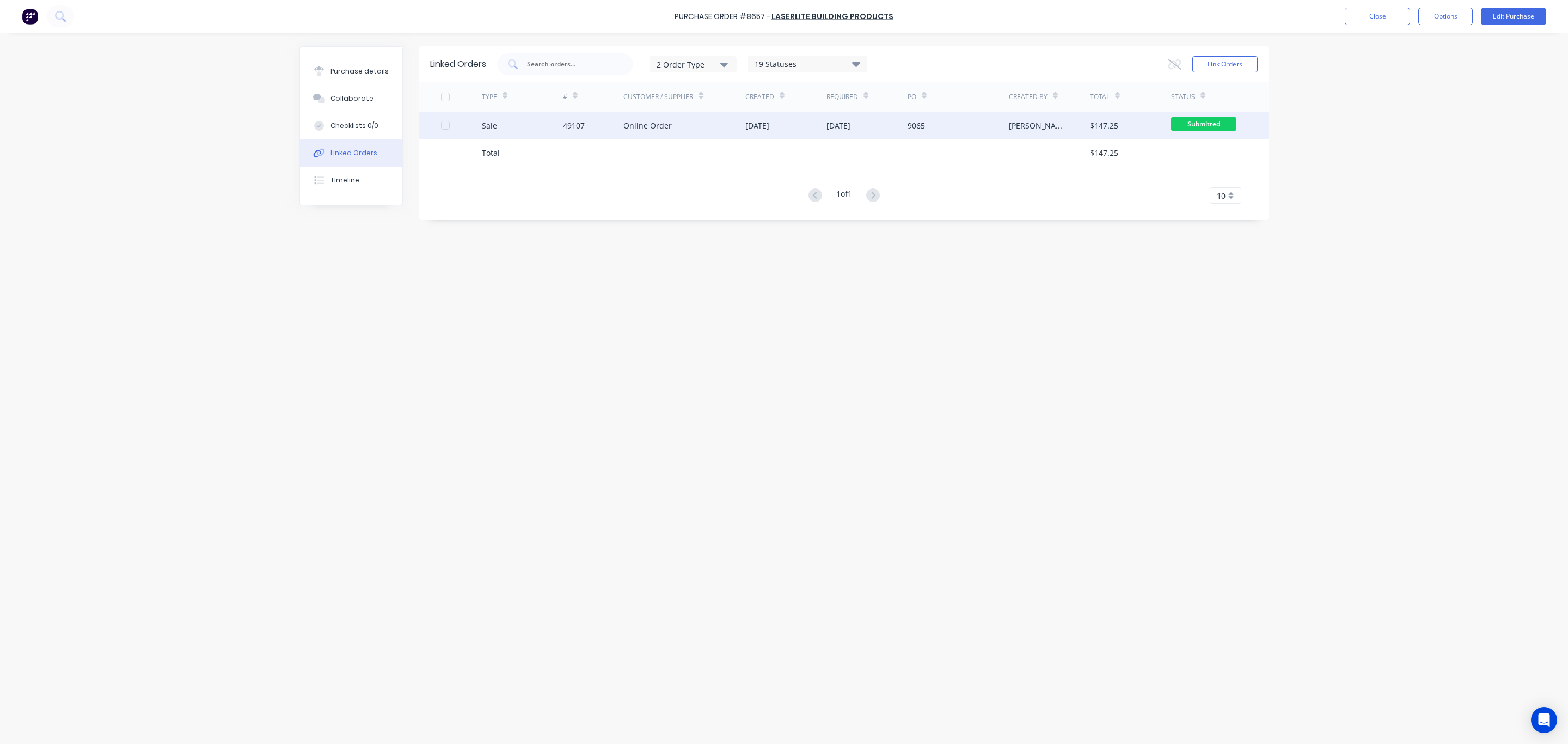
click at [645, 131] on div "Online Order" at bounding box center [684, 125] width 122 height 27
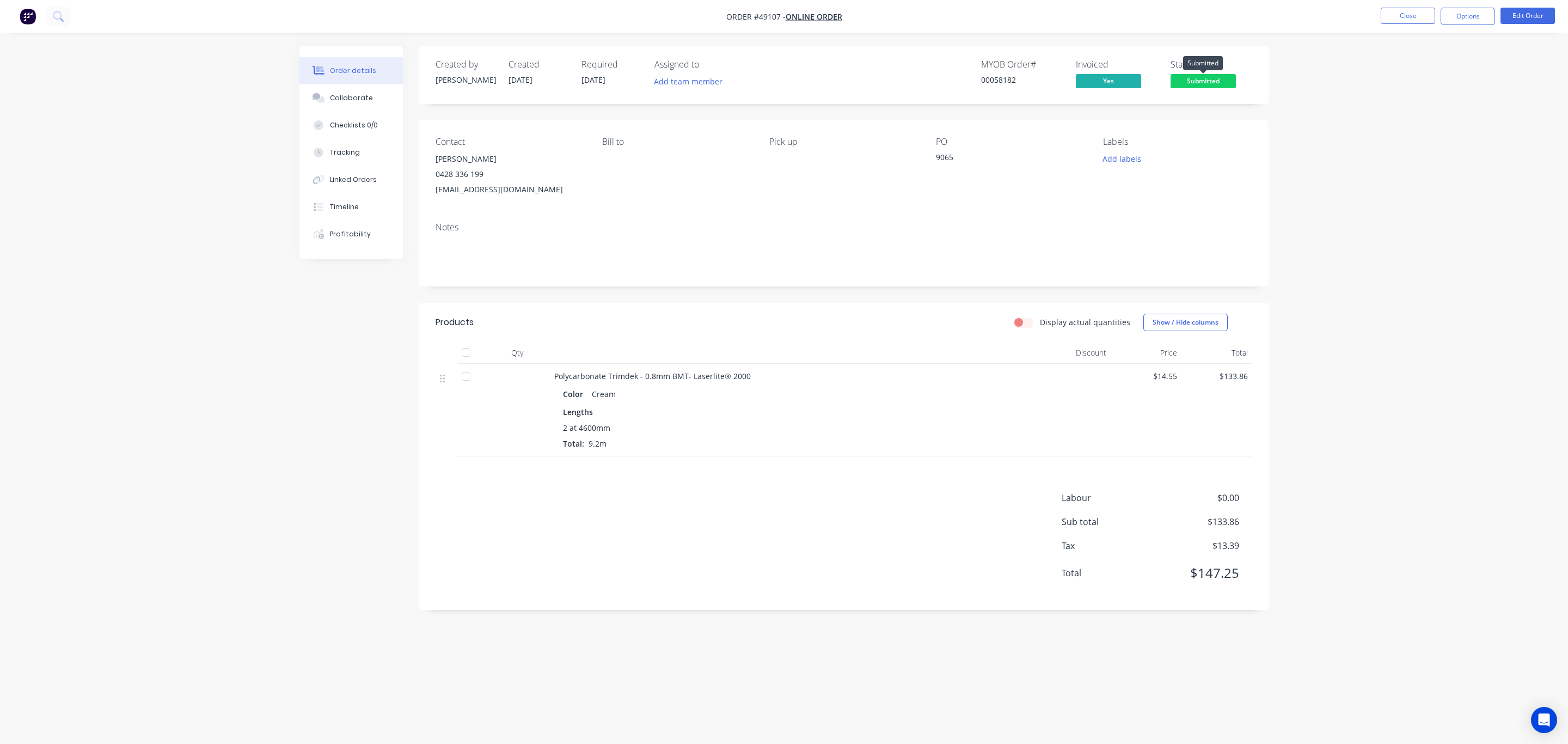
click at [1202, 80] on span "Submitted" at bounding box center [1203, 80] width 65 height 14
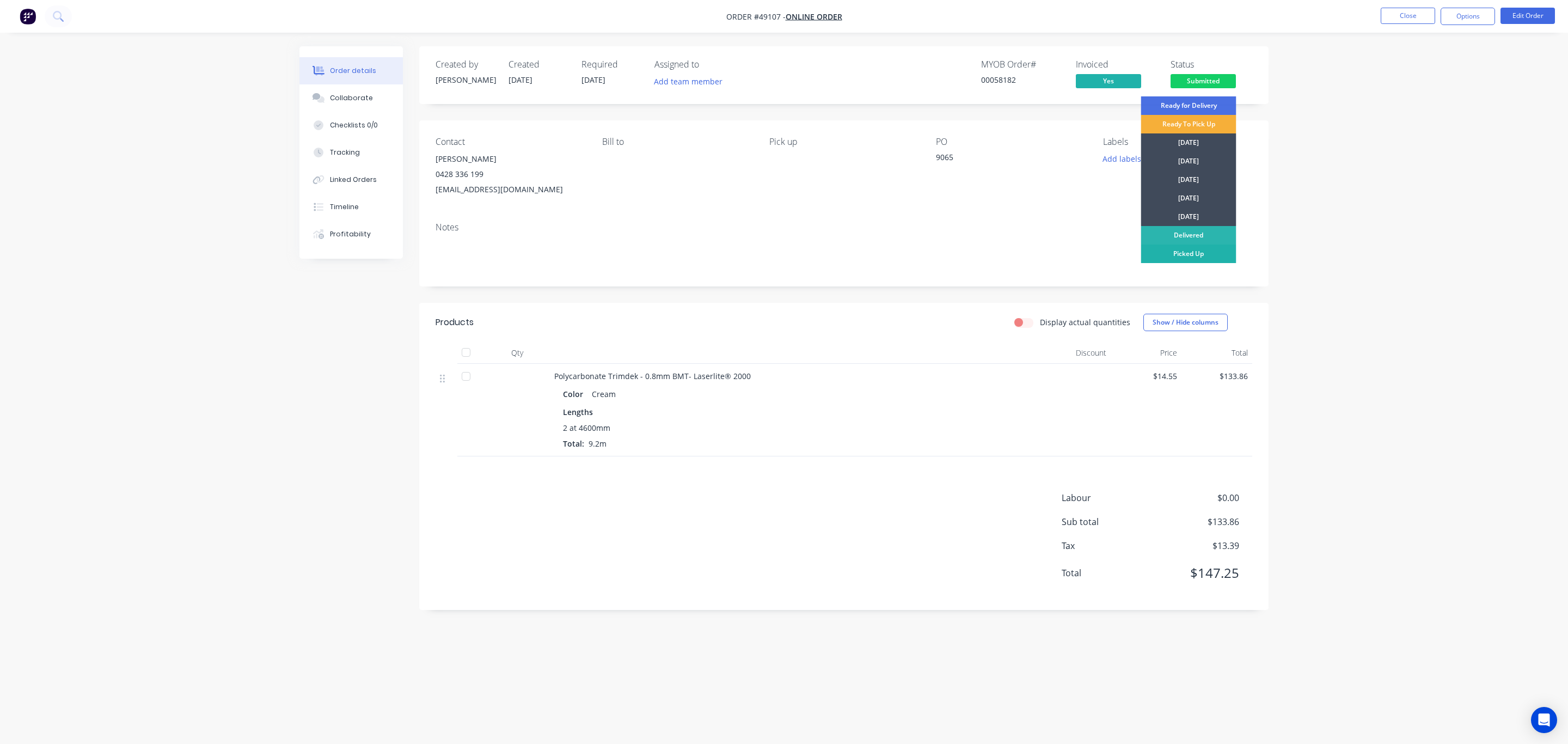
click at [1206, 254] on div "Picked Up" at bounding box center [1188, 254] width 95 height 19
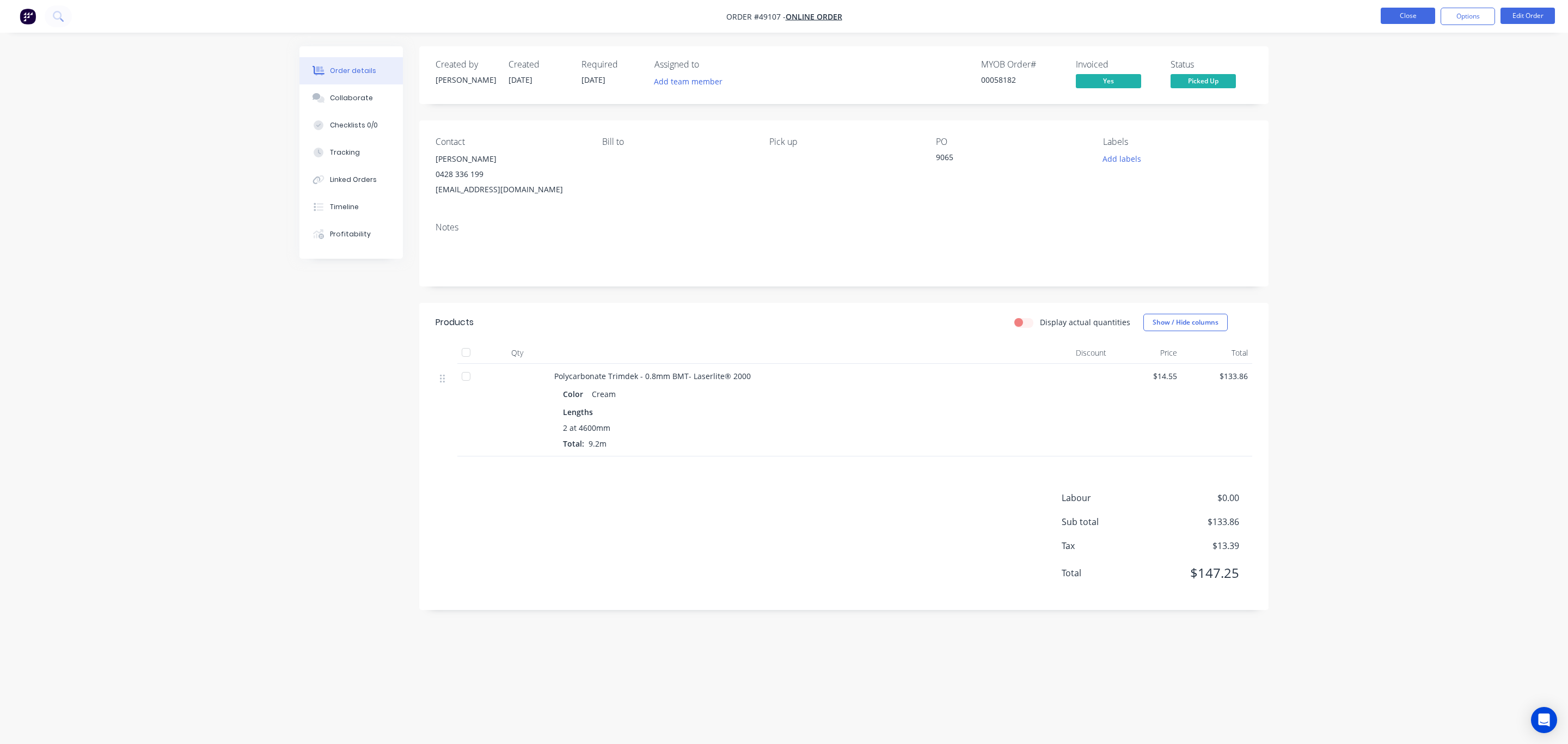
click at [1413, 22] on button "Close" at bounding box center [1408, 16] width 54 height 16
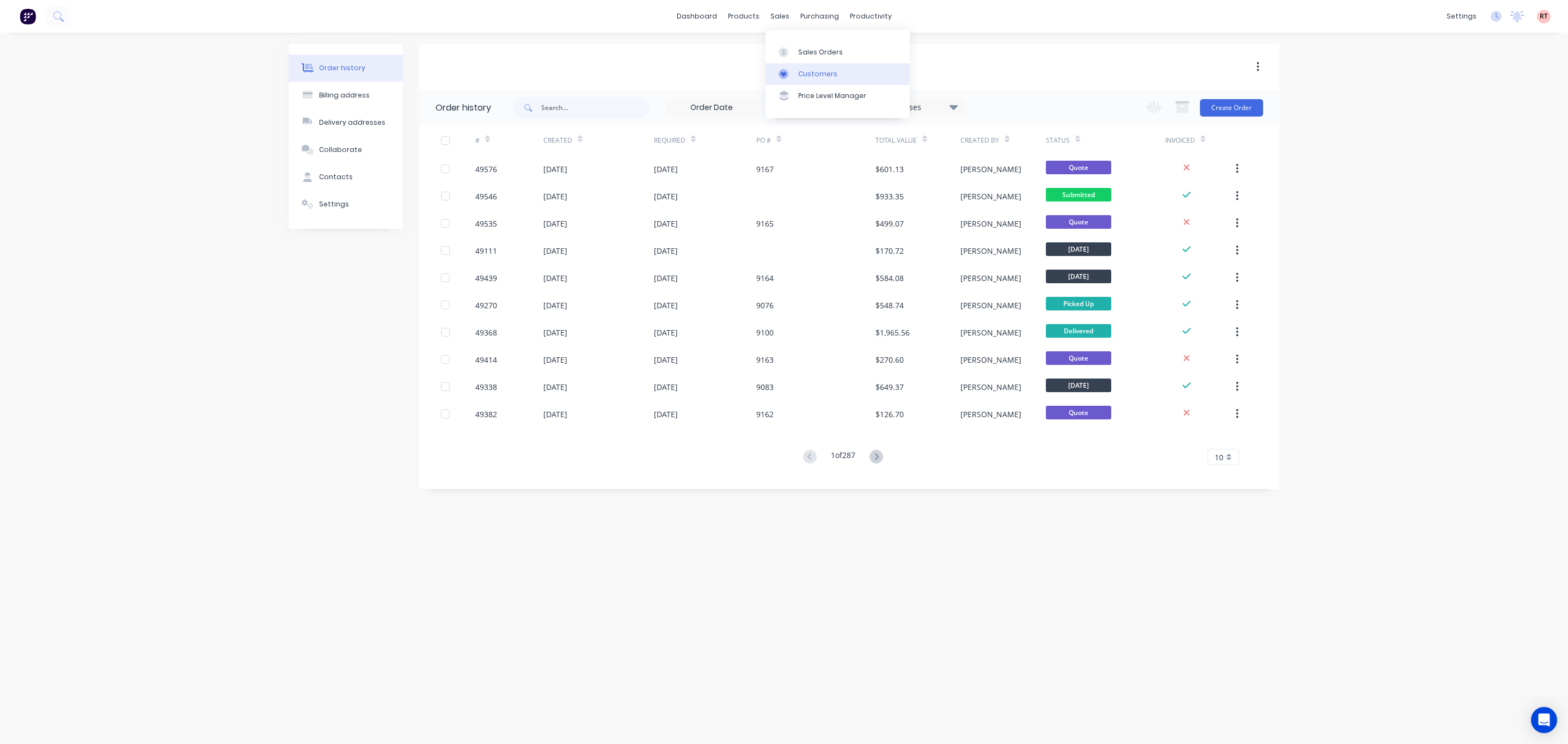
click at [824, 78] on div "Customers" at bounding box center [817, 75] width 39 height 10
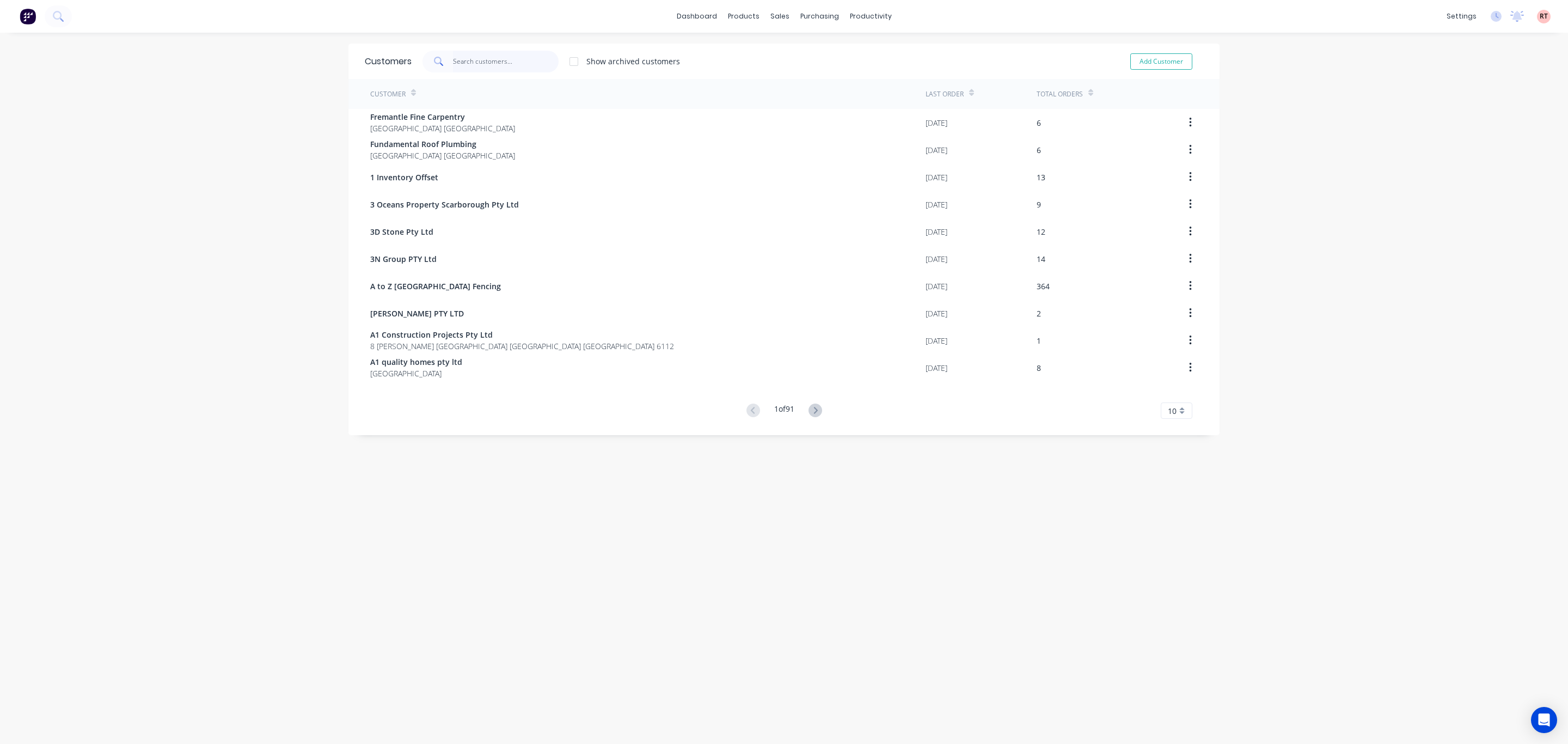
click at [486, 62] on input "text" at bounding box center [506, 62] width 106 height 22
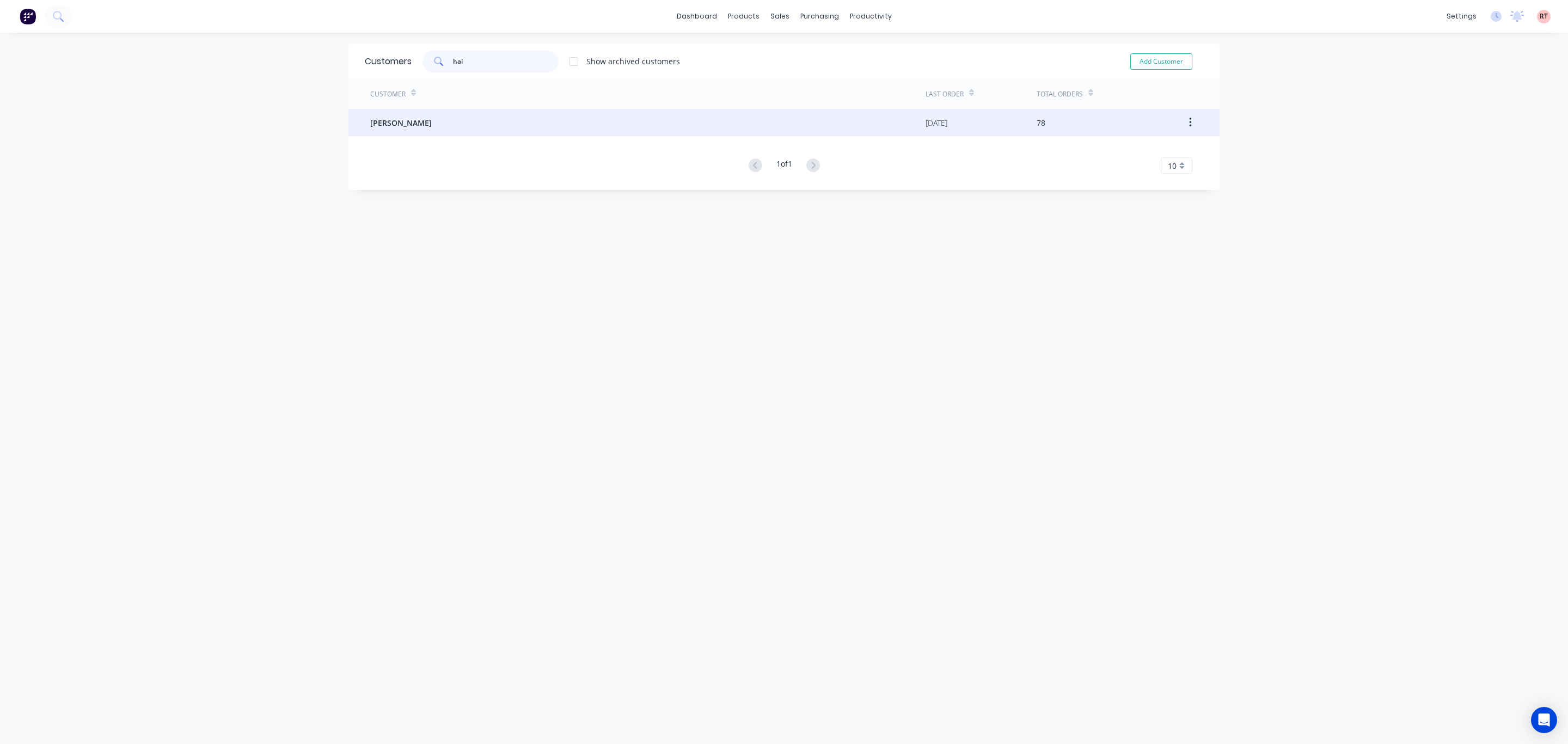
type input "hai"
click at [430, 116] on div "[PERSON_NAME]" at bounding box center [648, 123] width 555 height 27
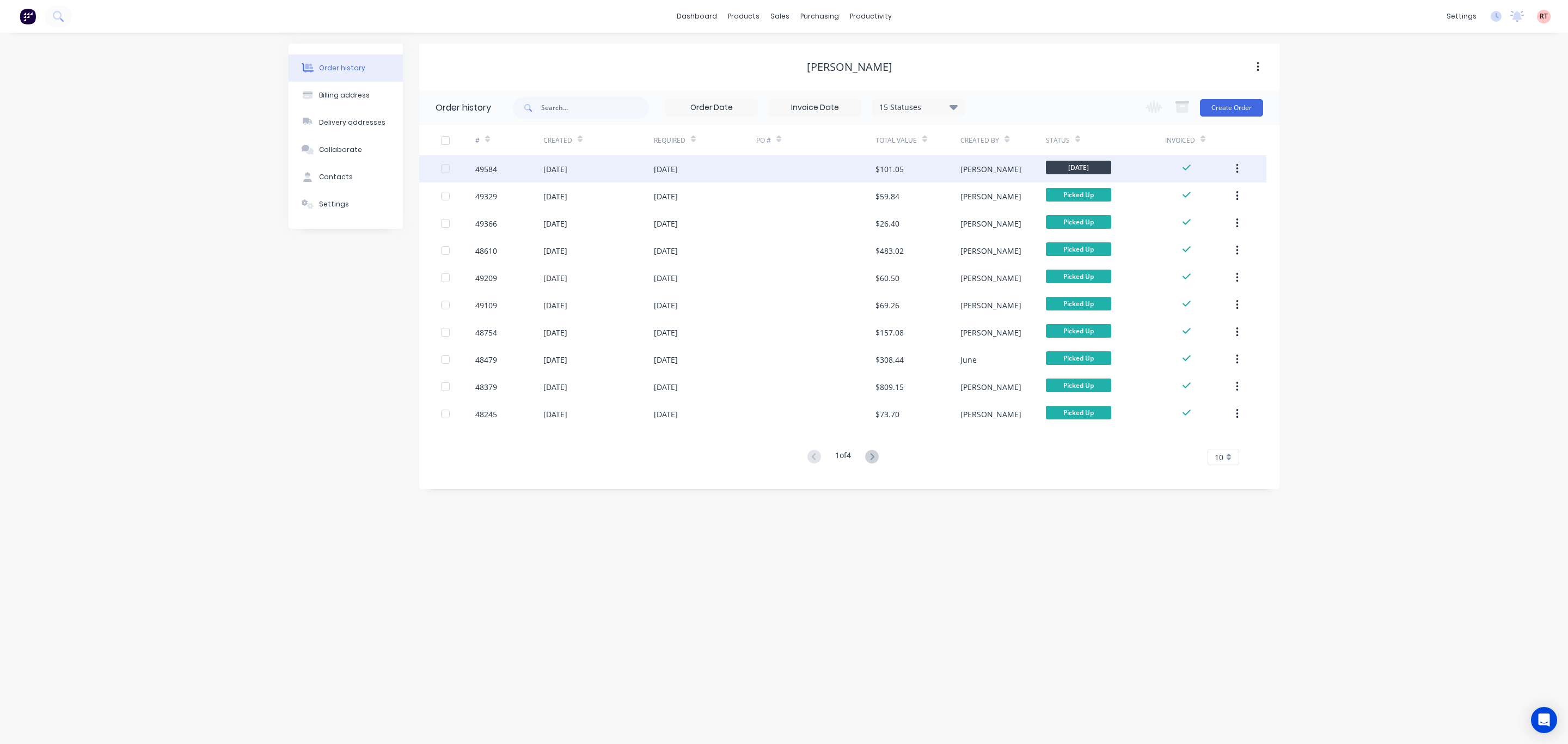
click at [846, 167] on div at bounding box center [816, 169] width 119 height 27
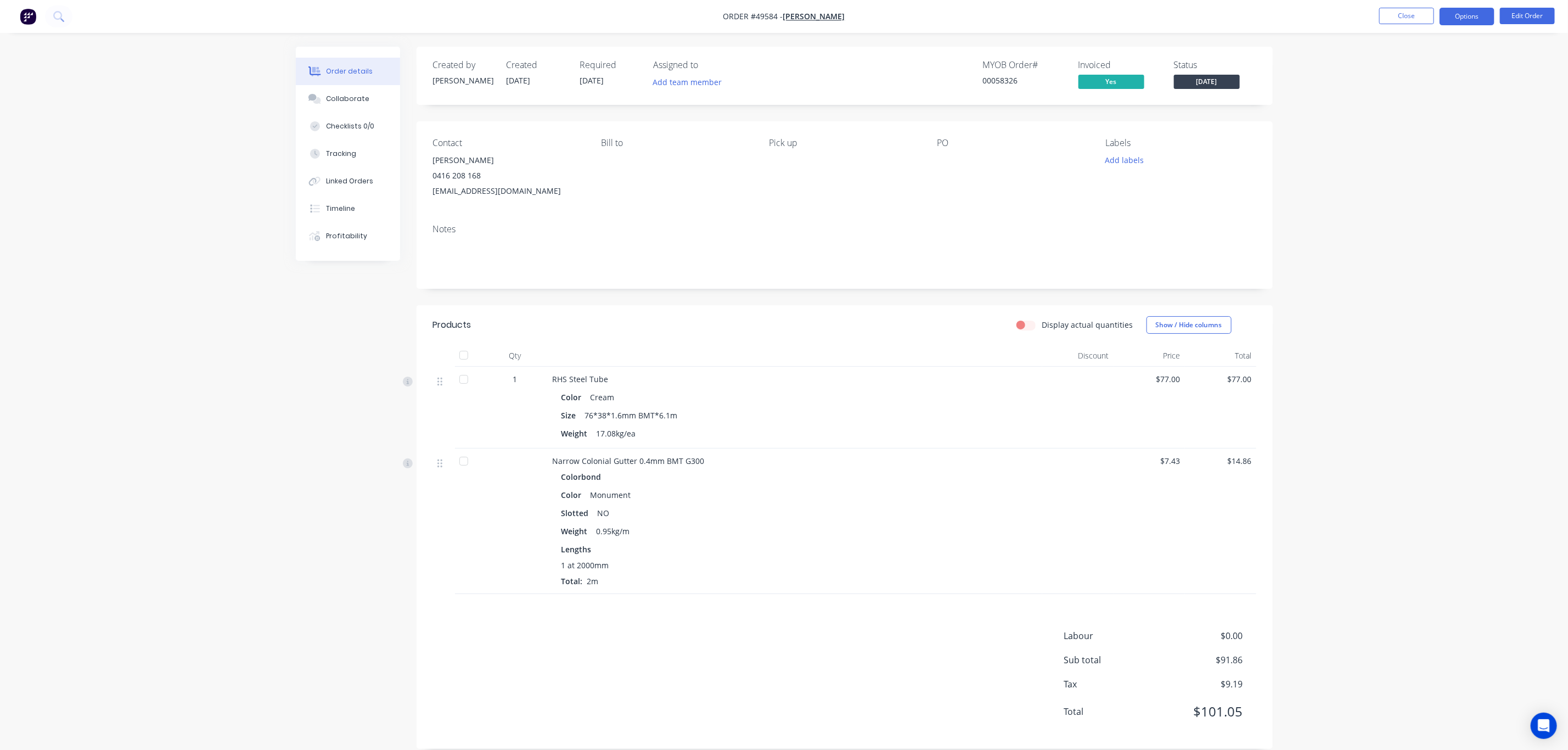
click at [1459, 18] on button "Options" at bounding box center [1467, 17] width 55 height 17
click at [1416, 150] on div "Delivery Docket" at bounding box center [1434, 155] width 101 height 16
click at [1418, 112] on div "Without pricing" at bounding box center [1434, 111] width 101 height 16
click at [1094, 17] on nav "Order #49584 - Chenghai Lin Close Options EMAIL / PRINT Invoice Partial Invoice…" at bounding box center [784, 17] width 1568 height 33
click at [1236, 19] on nav "Order #49584 - [PERSON_NAME] Close Options Edit Order" at bounding box center [784, 17] width 1568 height 33
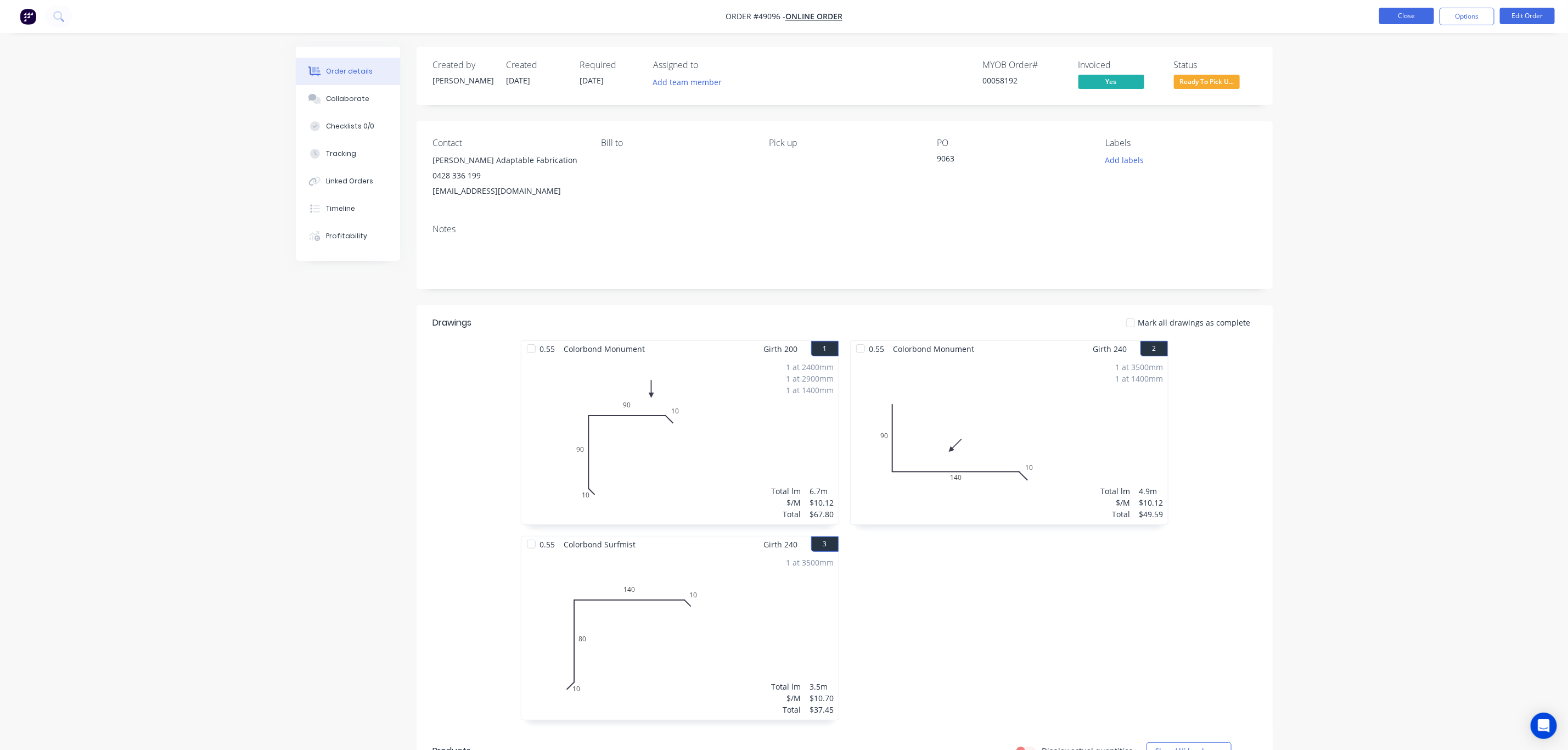
click at [1407, 12] on button "Close" at bounding box center [1407, 16] width 55 height 17
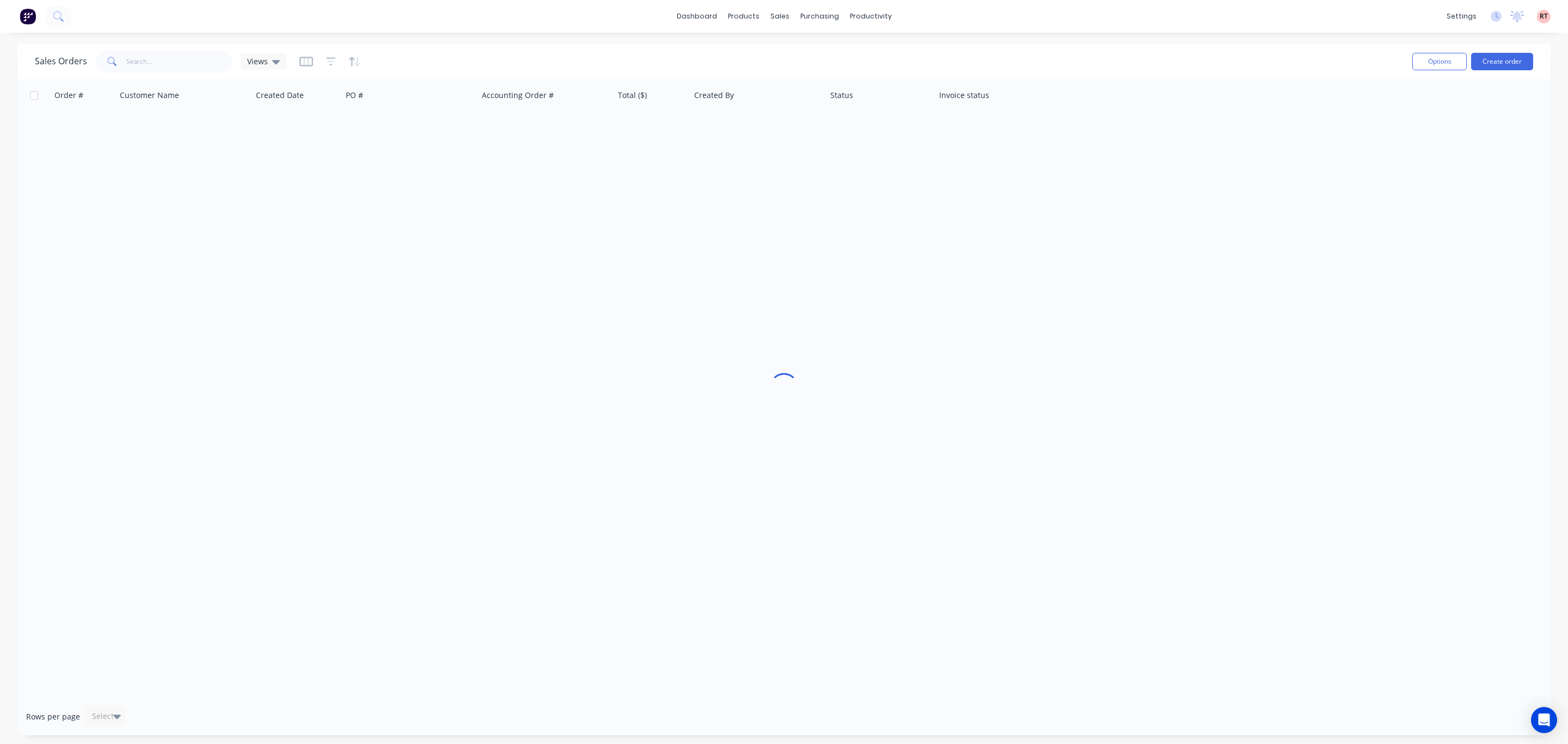
click at [124, 64] on span at bounding box center [111, 62] width 31 height 22
click at [165, 62] on input "text" at bounding box center [179, 62] width 106 height 22
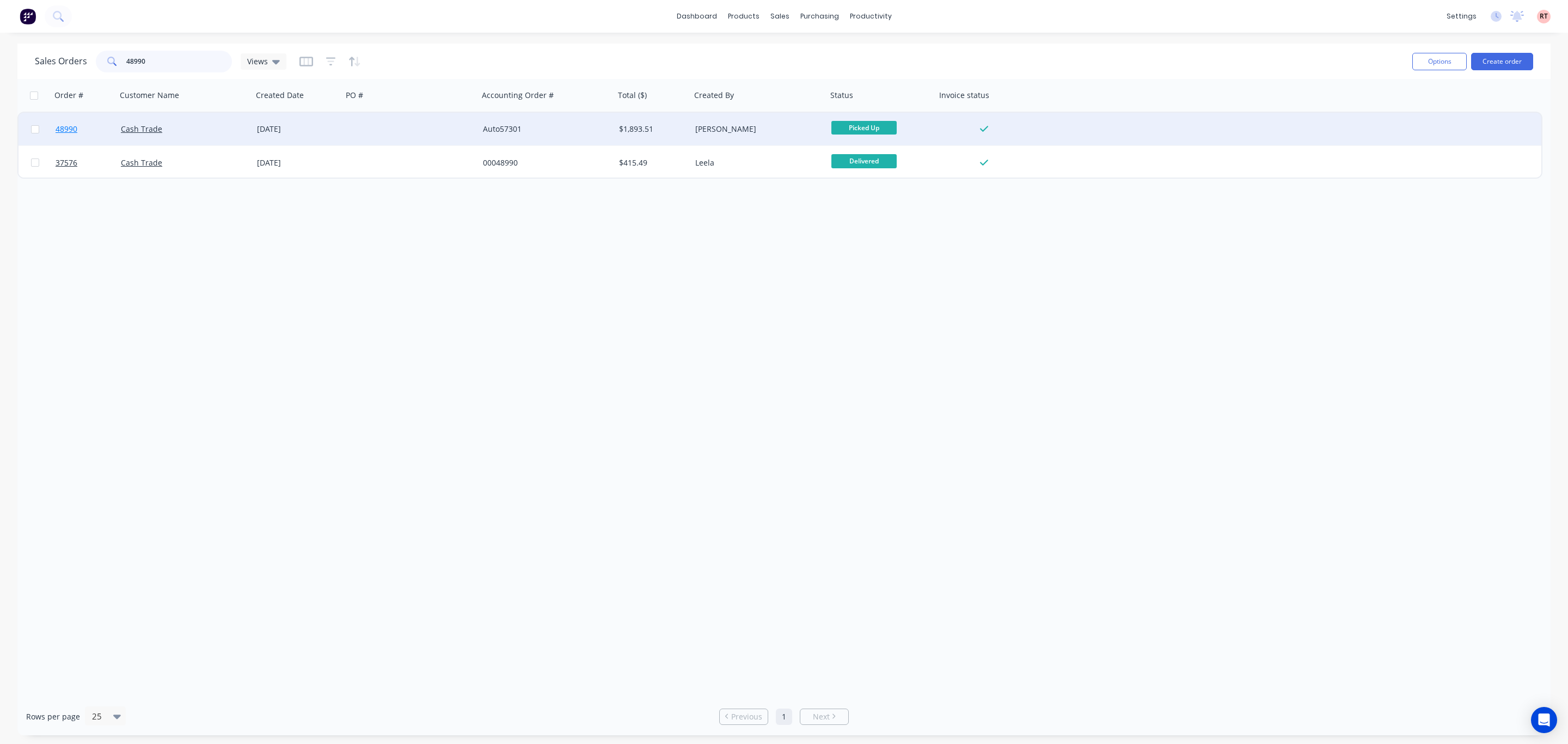
type input "48990"
click at [69, 129] on span "48990" at bounding box center [67, 129] width 21 height 11
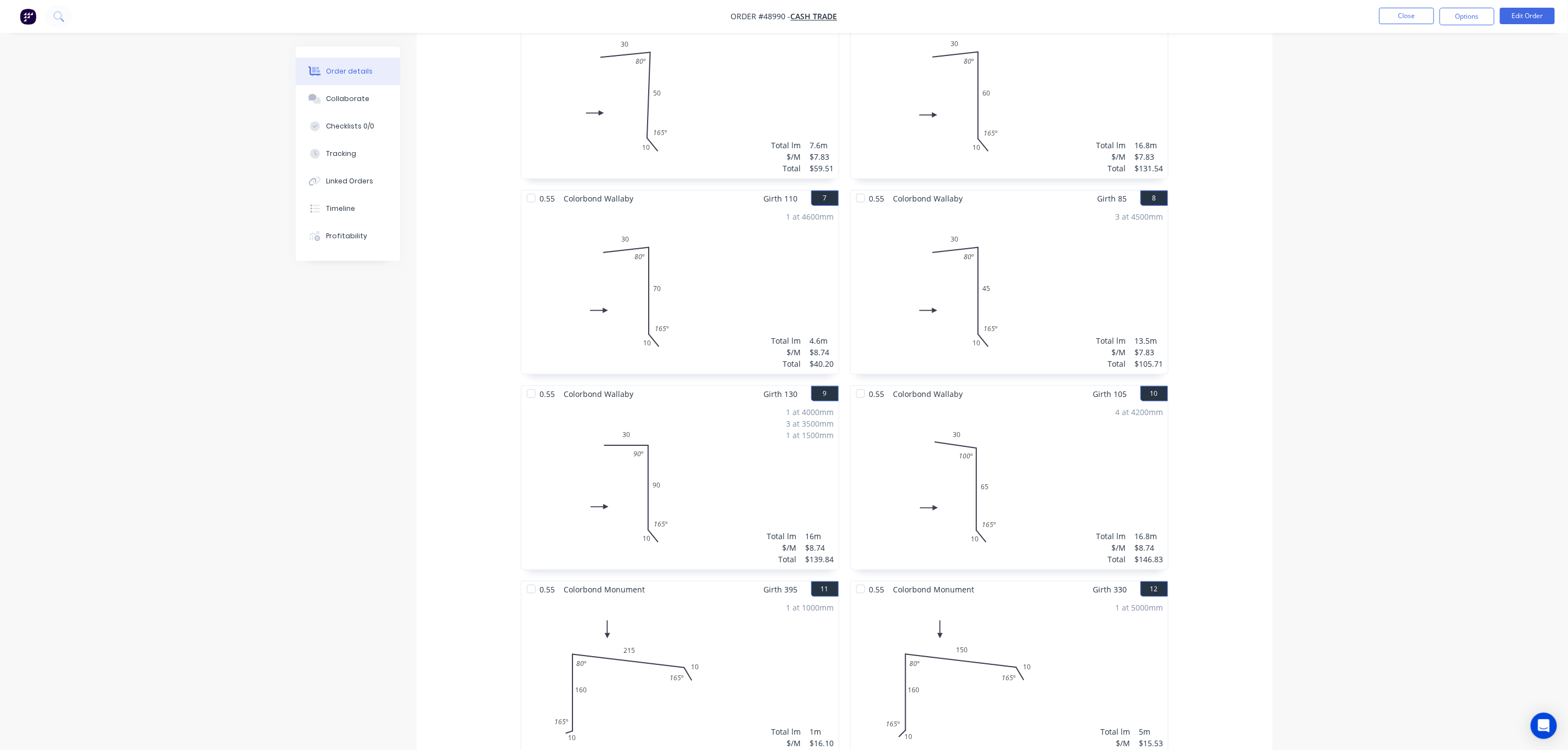
scroll to position [741, 0]
